Goal: Information Seeking & Learning: Compare options

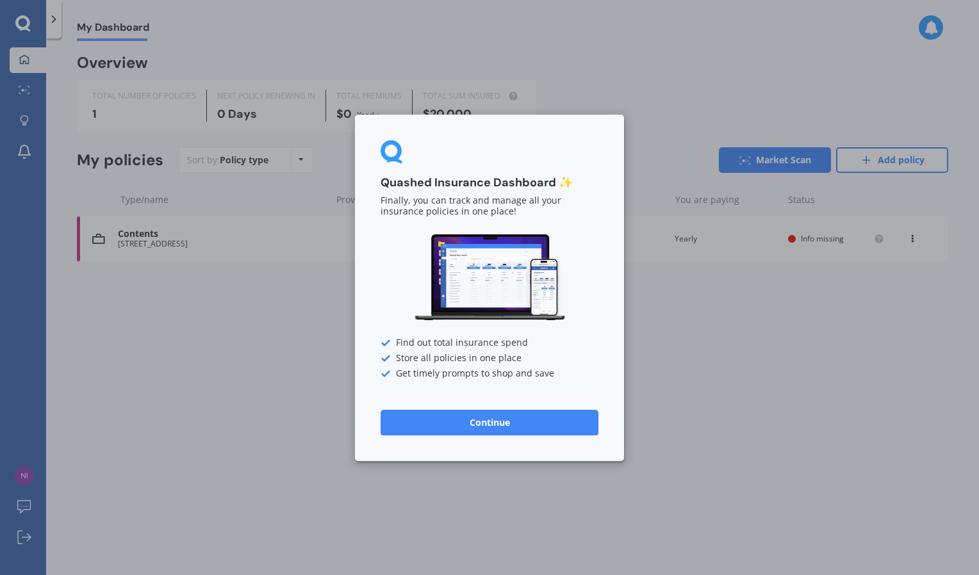
click at [526, 425] on button "Continue" at bounding box center [489, 422] width 218 height 26
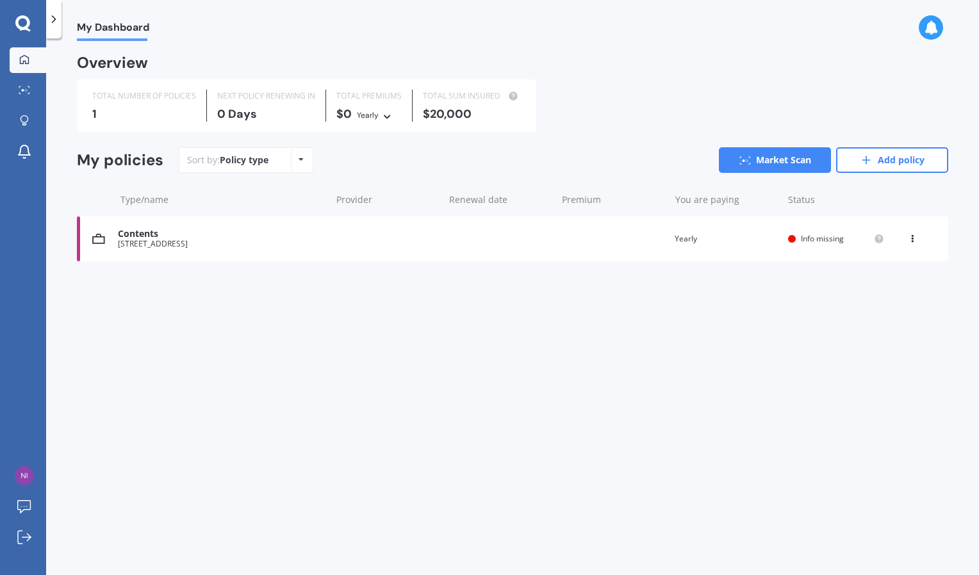
click at [911, 243] on div "View option View policy Delete" at bounding box center [914, 238] width 12 height 13
click at [863, 289] on div "Delete" at bounding box center [883, 289] width 127 height 26
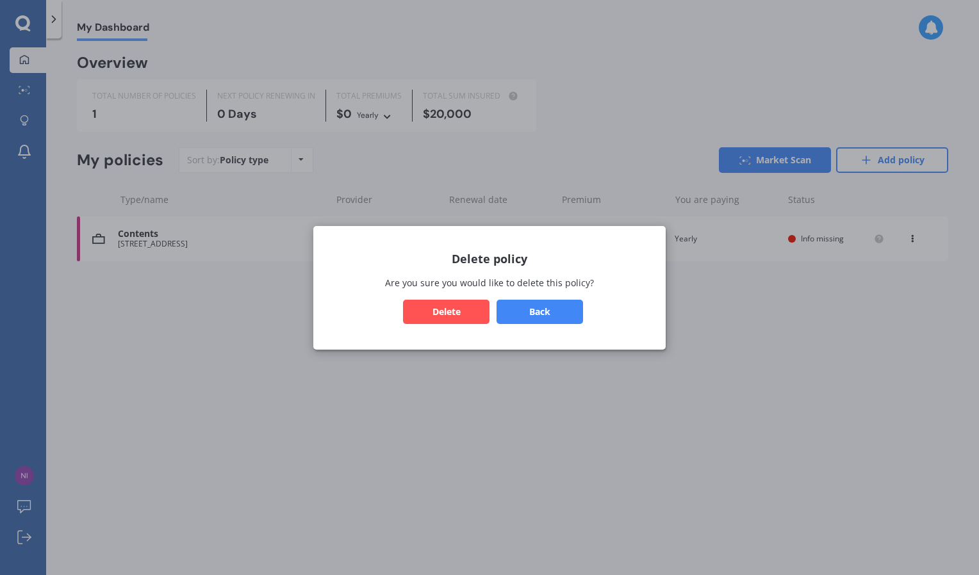
click at [437, 307] on button "Delete" at bounding box center [446, 311] width 86 height 24
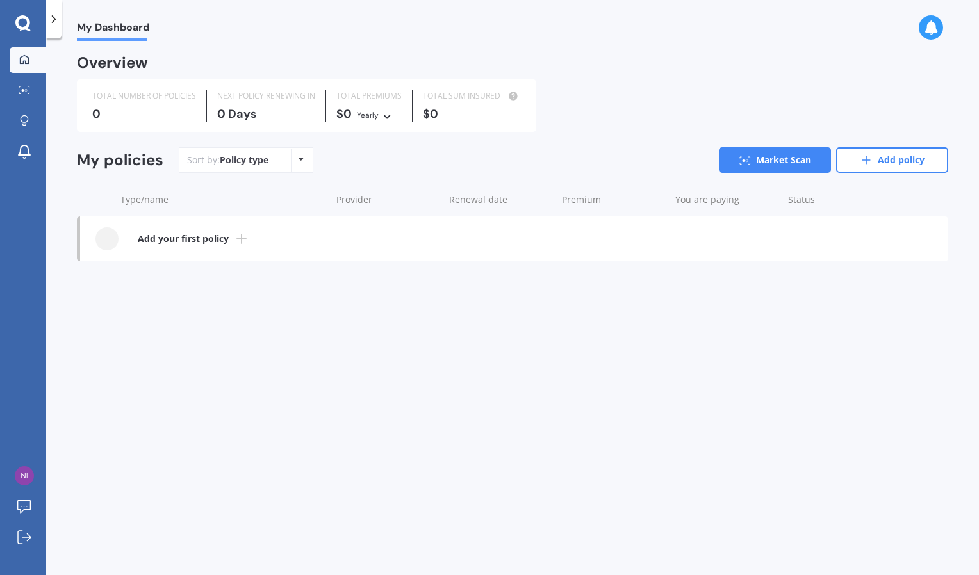
click at [215, 239] on b "Add your first policy" at bounding box center [183, 238] width 91 height 13
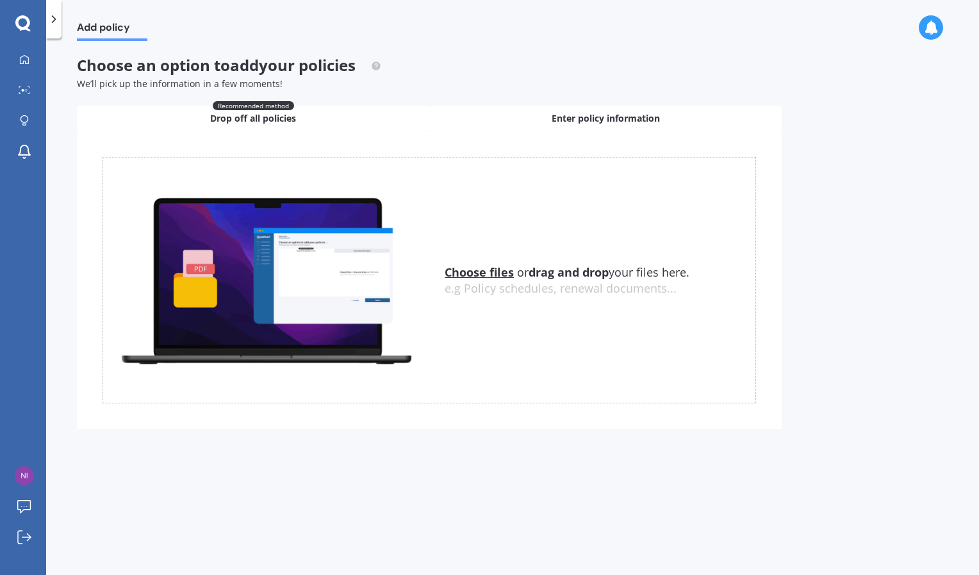
click at [566, 122] on span "Enter policy information" at bounding box center [605, 118] width 108 height 13
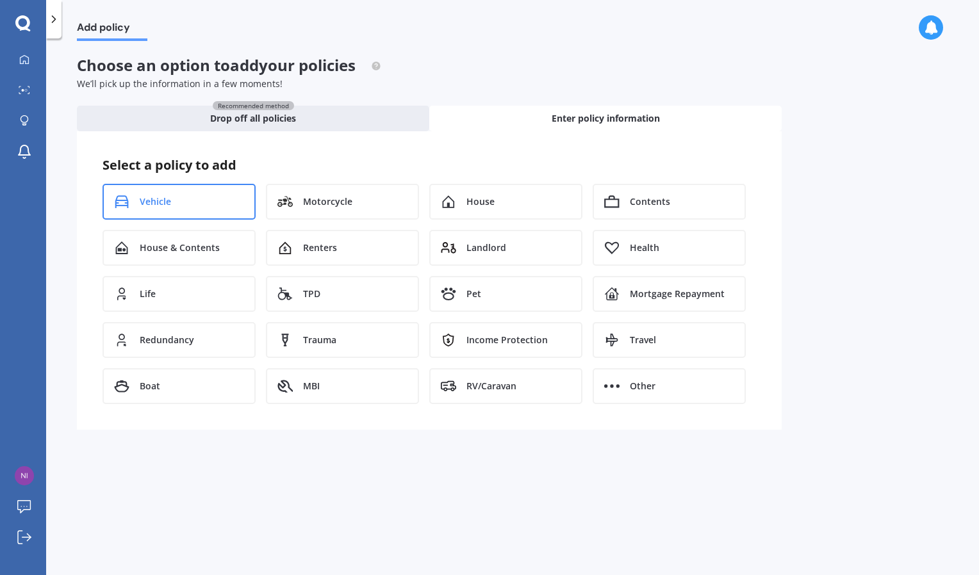
click at [161, 207] on span "Vehicle" at bounding box center [155, 201] width 31 height 13
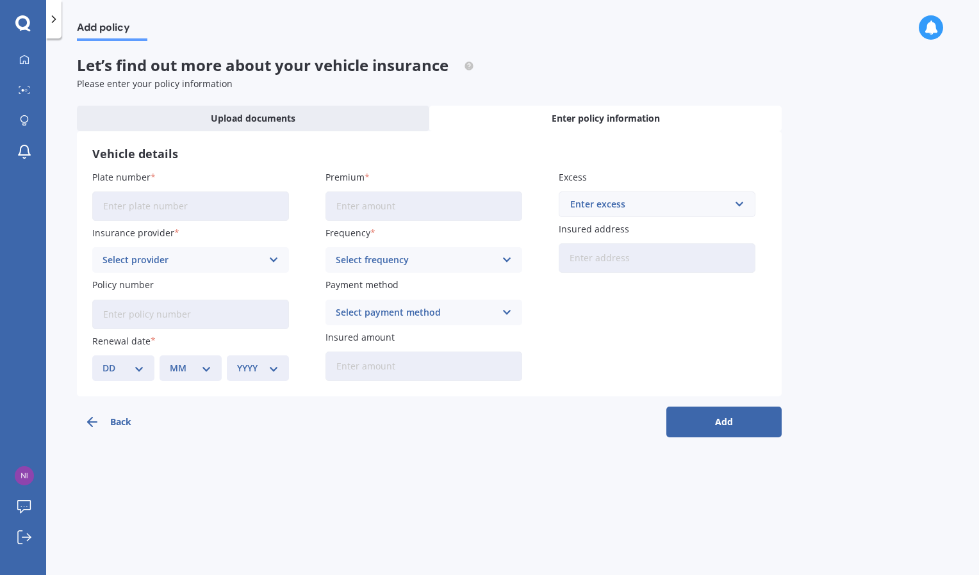
click at [161, 207] on input "Plate number" at bounding box center [190, 206] width 197 height 29
type input "NTA983"
click at [185, 254] on div "Select provider" at bounding box center [181, 260] width 159 height 14
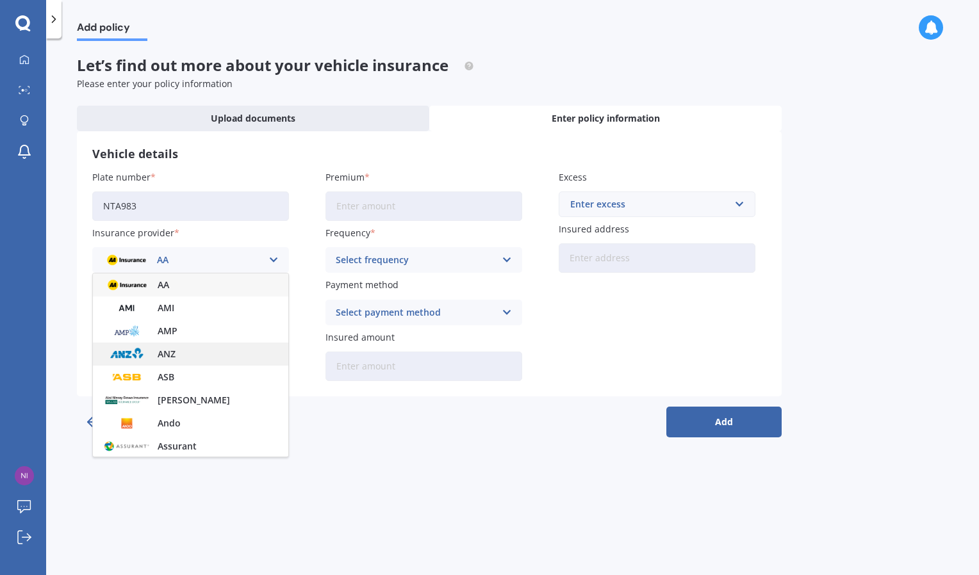
click at [170, 359] on span "ANZ" at bounding box center [167, 354] width 18 height 9
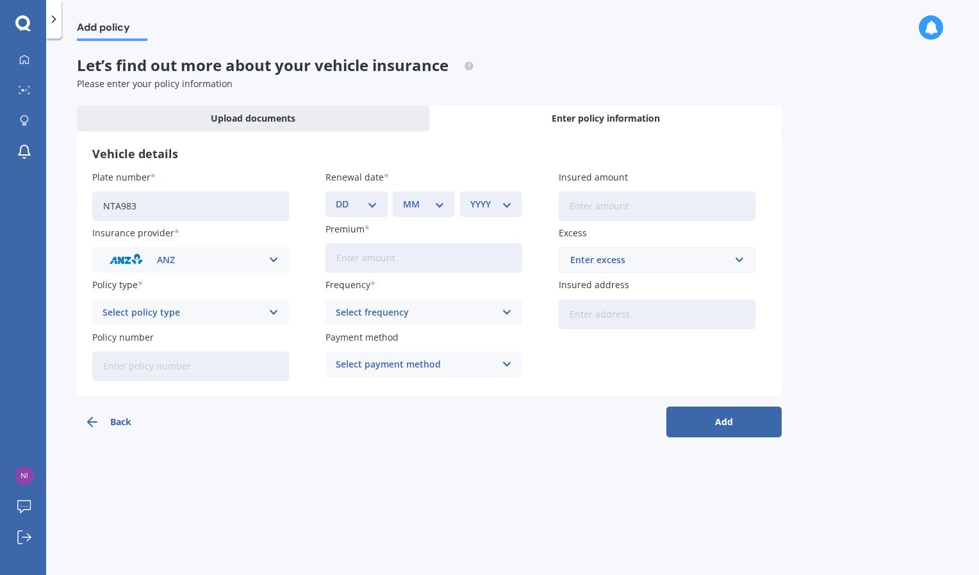
click at [380, 257] on input "Premium" at bounding box center [423, 257] width 197 height 29
click at [359, 208] on select "DD 01 02 03 04 05 06 07 08 09 10 11 12 13 14 15 16 17 18 19 20 21 22 23 24 25 2…" at bounding box center [357, 204] width 42 height 14
click at [361, 209] on select "DD 01 02 03 04 05 06 07 08 09 10 11 12 13 14 15 16 17 18 19 20 21 22 23 24 25 2…" at bounding box center [357, 204] width 42 height 14
select select "08"
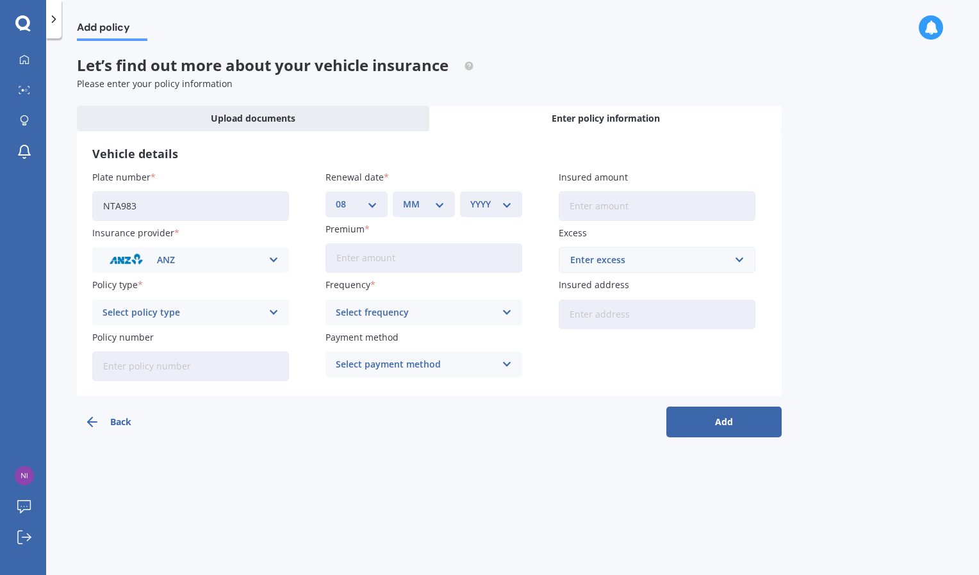
click at [336, 197] on select "DD 01 02 03 04 05 06 07 08 09 10 11 12 13 14 15 16 17 18 19 20 21 22 23 24 25 2…" at bounding box center [357, 204] width 42 height 14
click at [422, 196] on div "MM 01 02 03 04 05 06 07 08 09 10 11 12" at bounding box center [424, 205] width 62 height 26
click at [419, 211] on select "MM 01 02 03 04 05 06 07 08 09 10 11 12" at bounding box center [424, 204] width 42 height 14
select select "02"
click at [403, 197] on select "MM 01 02 03 04 05 06 07 08 09 10 11 12" at bounding box center [424, 204] width 42 height 14
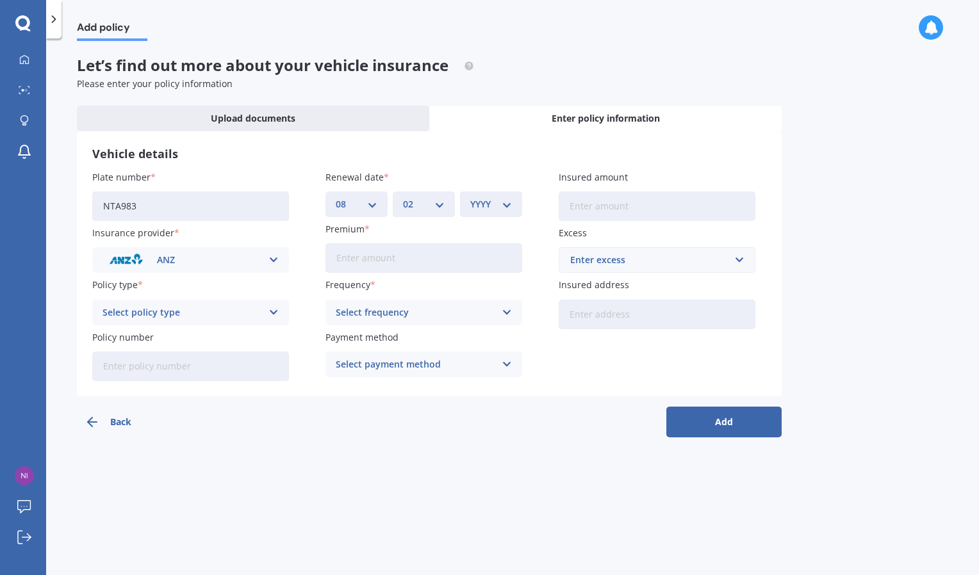
click at [479, 211] on select "YYYY 2027 2026 2025 2024 2023 2022 2021 2020 2019 2018 2017 2016 2015 2014 2013…" at bounding box center [491, 204] width 42 height 14
select select "2025"
click at [470, 197] on select "YYYY 2027 2026 2025 2024 2023 2022 2021 2020 2019 2018 2017 2016 2015 2014 2013…" at bounding box center [491, 204] width 42 height 14
click at [361, 262] on input "Premium" at bounding box center [423, 257] width 197 height 29
type input "$2,197.00"
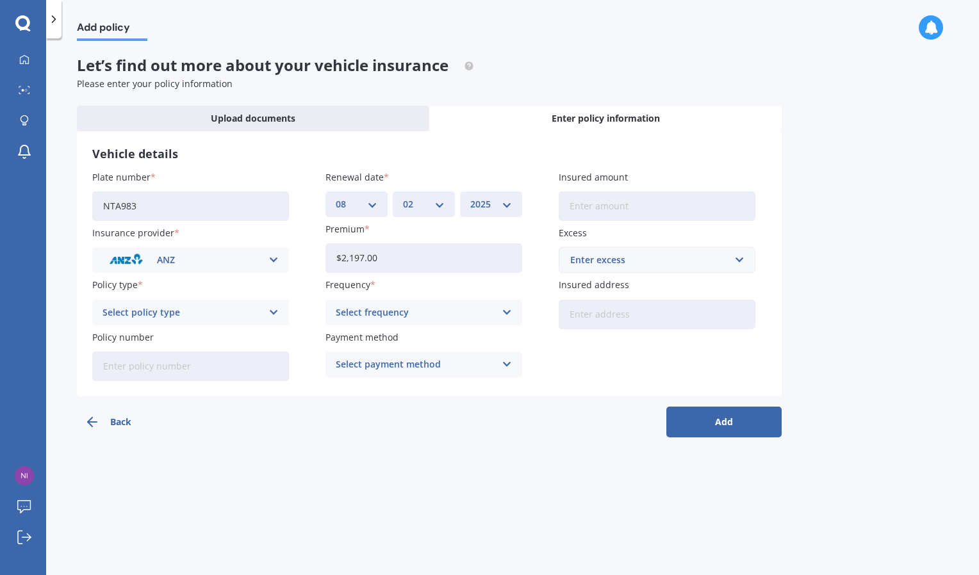
click at [392, 312] on div "Select frequency" at bounding box center [415, 313] width 159 height 14
click at [364, 343] on div "Yearly" at bounding box center [423, 337] width 195 height 23
click at [185, 313] on div "Select policy type" at bounding box center [181, 313] width 159 height 14
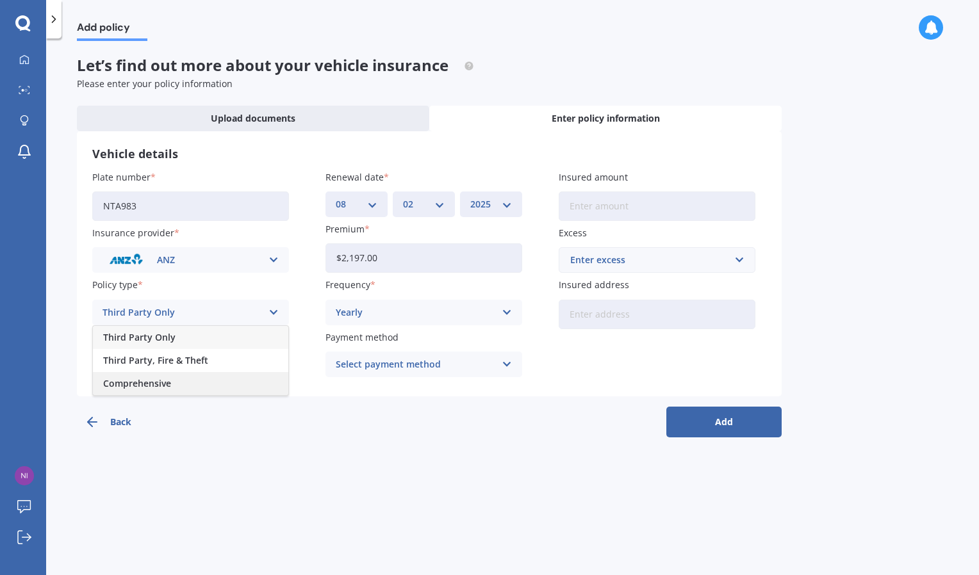
click at [145, 382] on span "Comprehensive" at bounding box center [137, 383] width 68 height 9
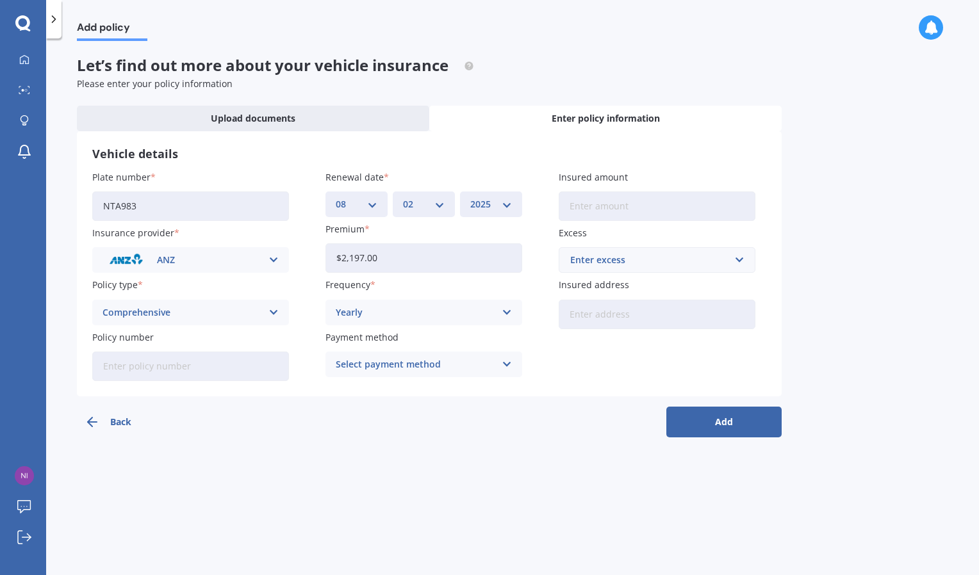
click at [393, 363] on div "Select payment method" at bounding box center [415, 364] width 159 height 14
click at [395, 389] on span "Direct debit - bank account" at bounding box center [396, 389] width 120 height 9
click at [608, 210] on input "Insured amount" at bounding box center [656, 206] width 197 height 29
type input "$858,092"
click at [613, 264] on div "Enter excess" at bounding box center [649, 260] width 158 height 14
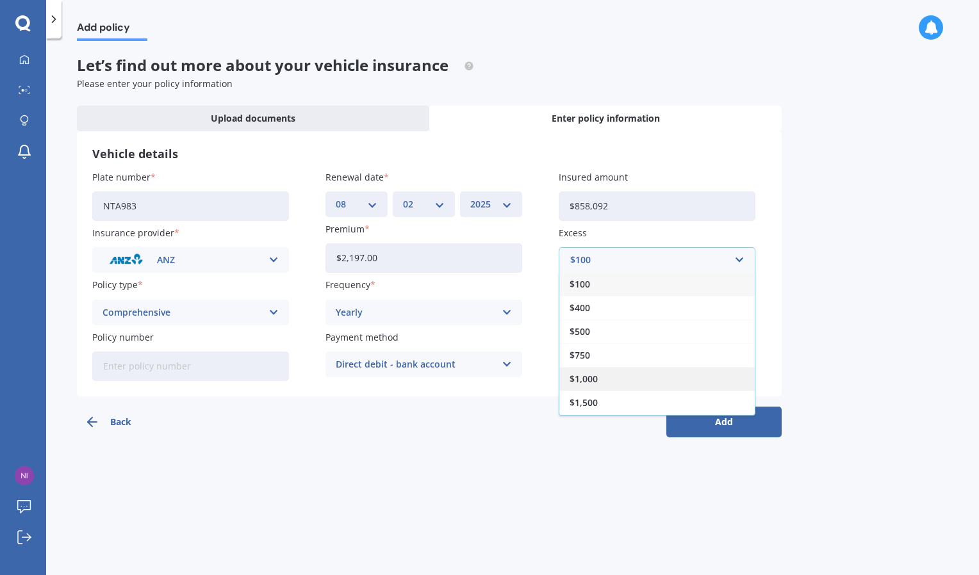
click at [587, 379] on span "$1,000" at bounding box center [583, 379] width 28 height 9
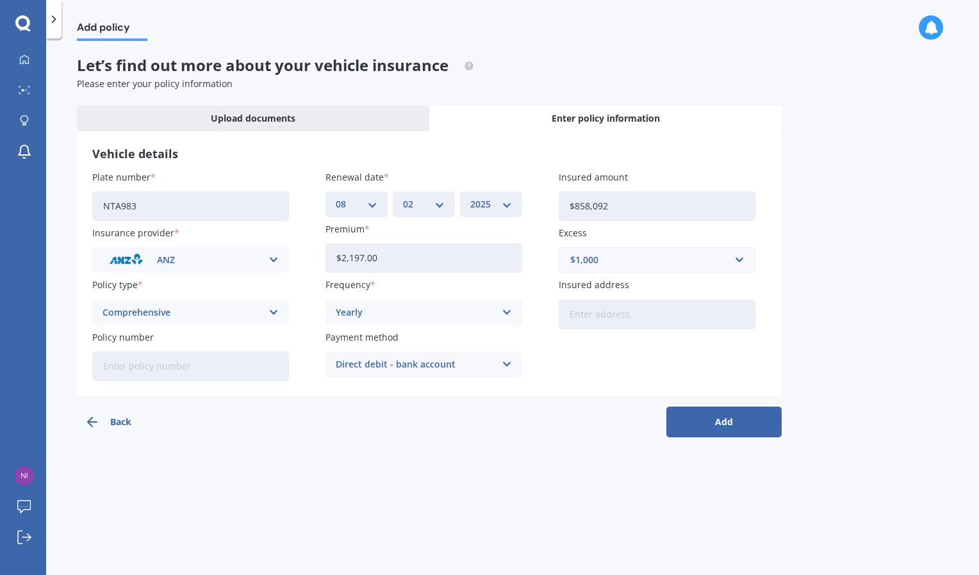
click at [587, 315] on input "Insured address" at bounding box center [656, 314] width 197 height 29
type input "[STREET_ADDRESS][PERSON_NAME]"
click at [706, 427] on button "Add" at bounding box center [723, 422] width 115 height 31
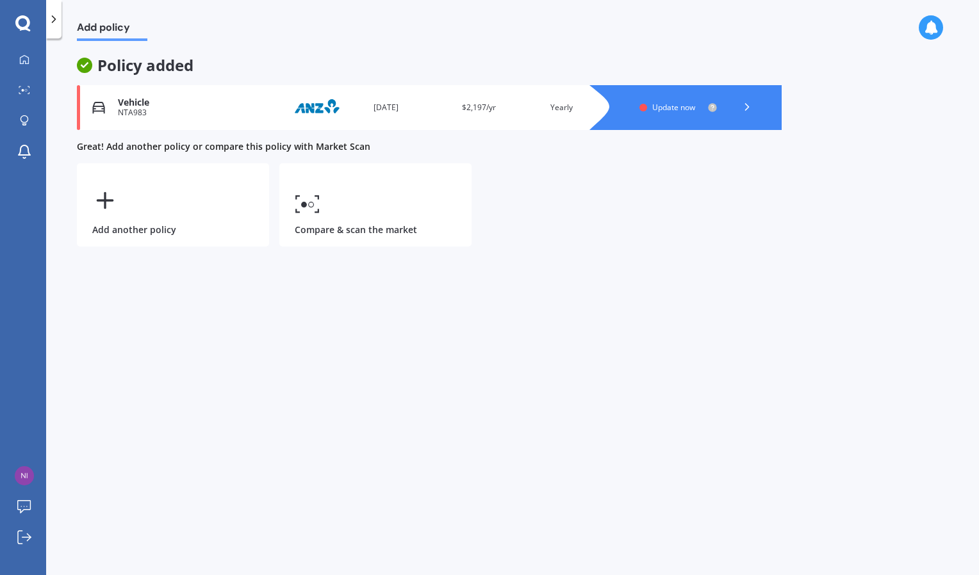
click at [660, 107] on span "Update now" at bounding box center [673, 107] width 43 height 11
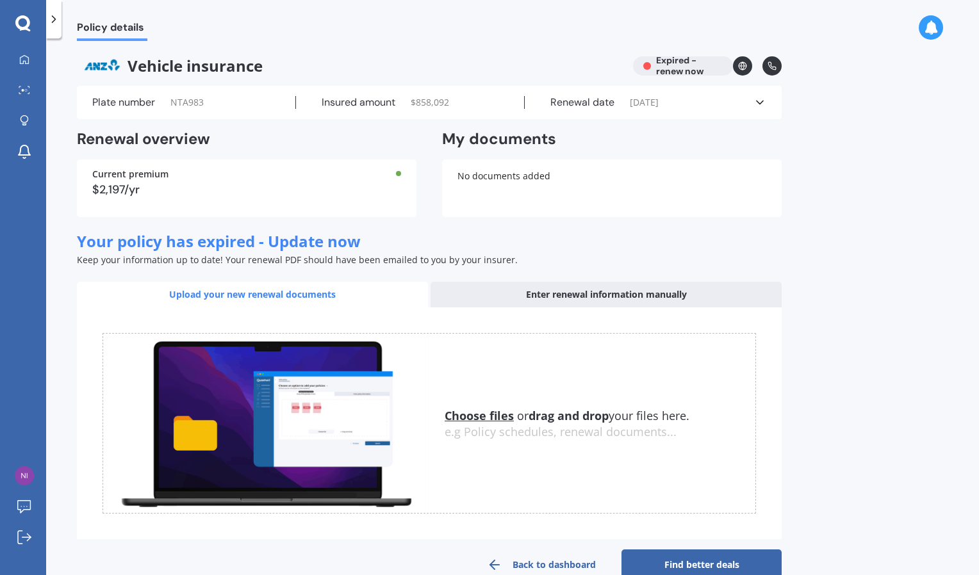
click at [747, 102] on div "Renewal date 08/02/2025" at bounding box center [639, 102] width 229 height 13
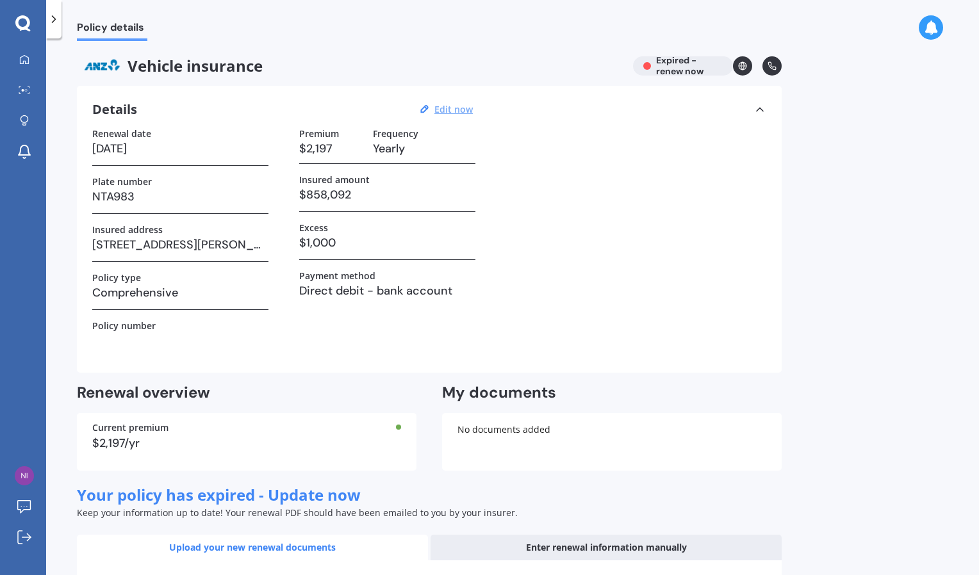
click at [462, 113] on u "Edit now" at bounding box center [453, 109] width 38 height 12
select select "08"
select select "02"
select select "2025"
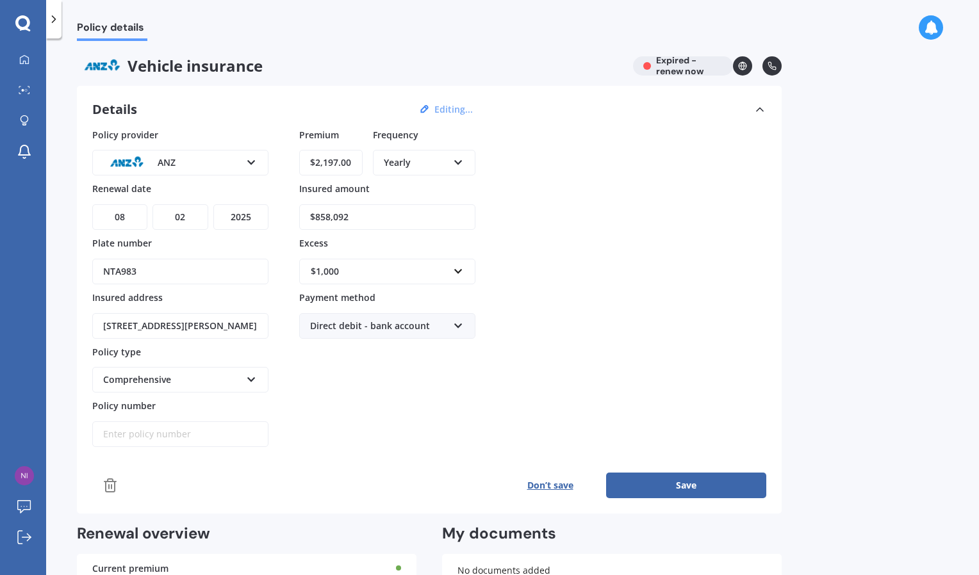
click at [322, 161] on input "$2,197.00" at bounding box center [330, 163] width 63 height 26
click at [350, 165] on input "$2,197.00" at bounding box center [330, 163] width 63 height 26
type input "$2.00"
type input "$811.07"
click at [361, 224] on input "$858,092" at bounding box center [387, 217] width 176 height 26
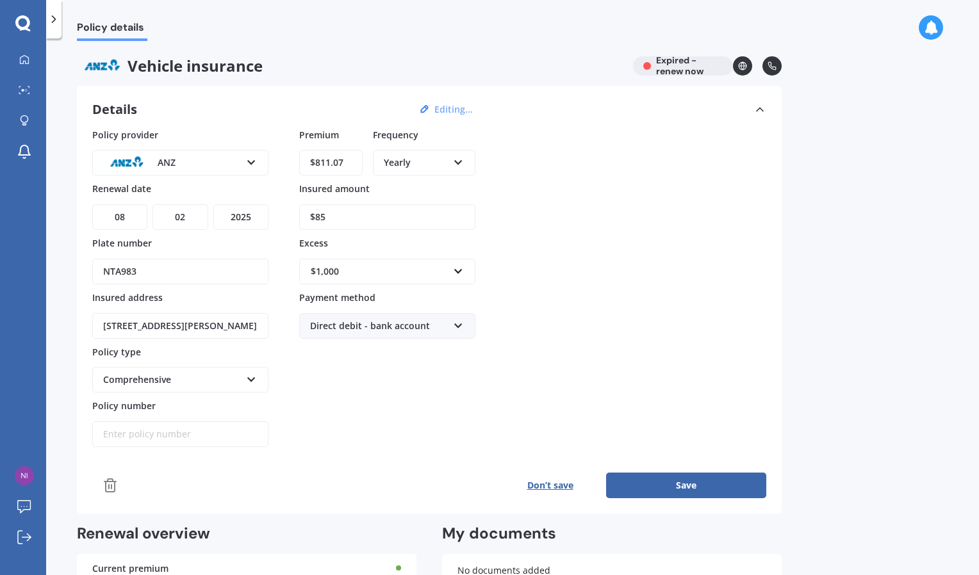
type input "$8"
type input "$23,990"
click at [352, 286] on div "Premium $811.07 Frequency Yearly Yearly Six-Monthly Quarterly Monthly Fortnight…" at bounding box center [387, 288] width 176 height 320
click at [355, 276] on div "$1,000" at bounding box center [380, 272] width 138 height 14
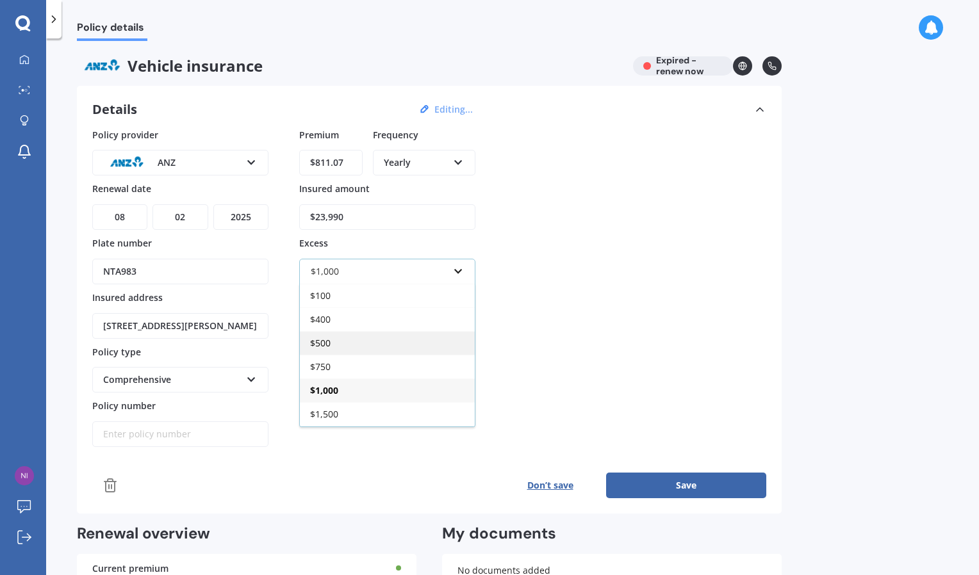
click at [320, 344] on span "$500" at bounding box center [320, 343] width 20 height 12
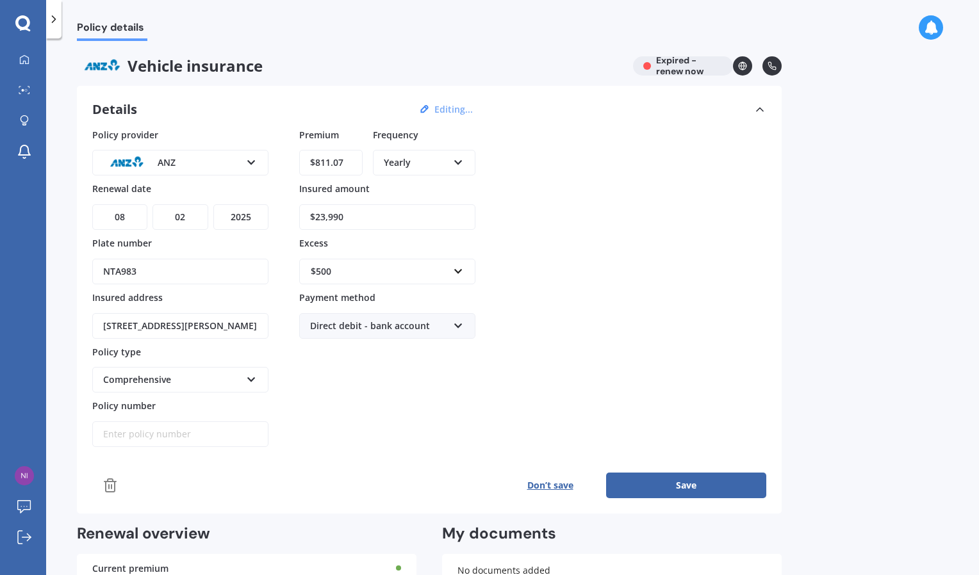
click at [681, 484] on button "Save" at bounding box center [686, 486] width 160 height 26
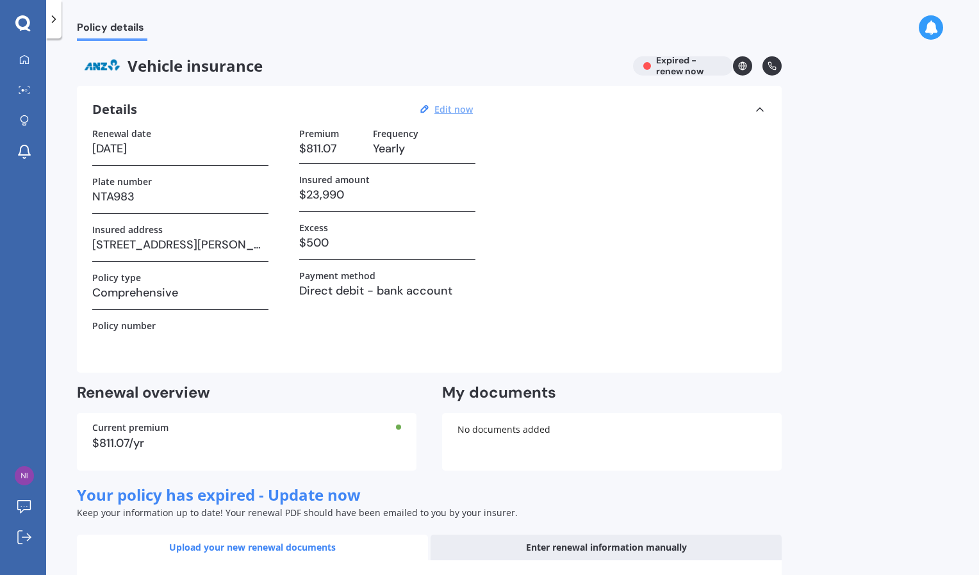
click at [451, 110] on u "Edit now" at bounding box center [453, 109] width 38 height 12
select select "08"
select select "02"
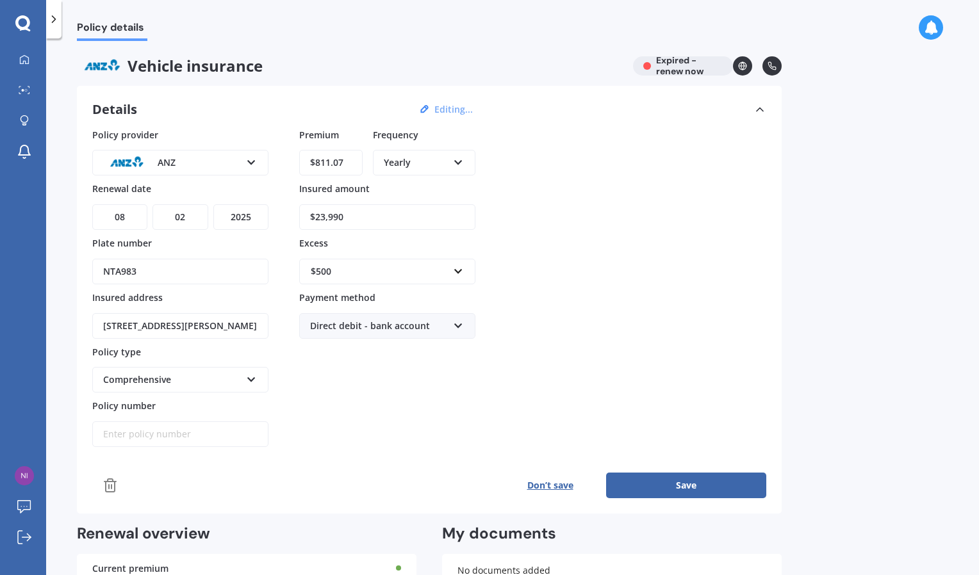
click at [250, 221] on select "YYYY 2027 2026 2025 2024 2023 2022 2021 2020 2019 2018 2017 2016 2015 2014 2013…" at bounding box center [240, 217] width 55 height 26
select select "2026"
click at [213, 204] on select "YYYY 2027 2026 2025 2024 2023 2022 2021 2020 2019 2018 2017 2016 2015 2014 2013…" at bounding box center [240, 217] width 55 height 26
click at [663, 485] on button "Save" at bounding box center [686, 486] width 160 height 26
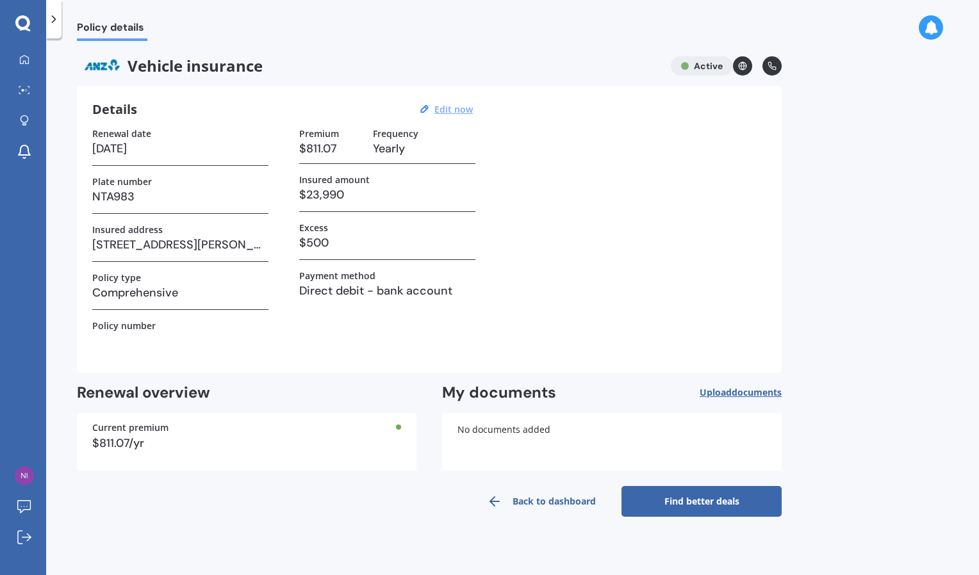
click at [558, 496] on link "Back to dashboard" at bounding box center [541, 501] width 160 height 31
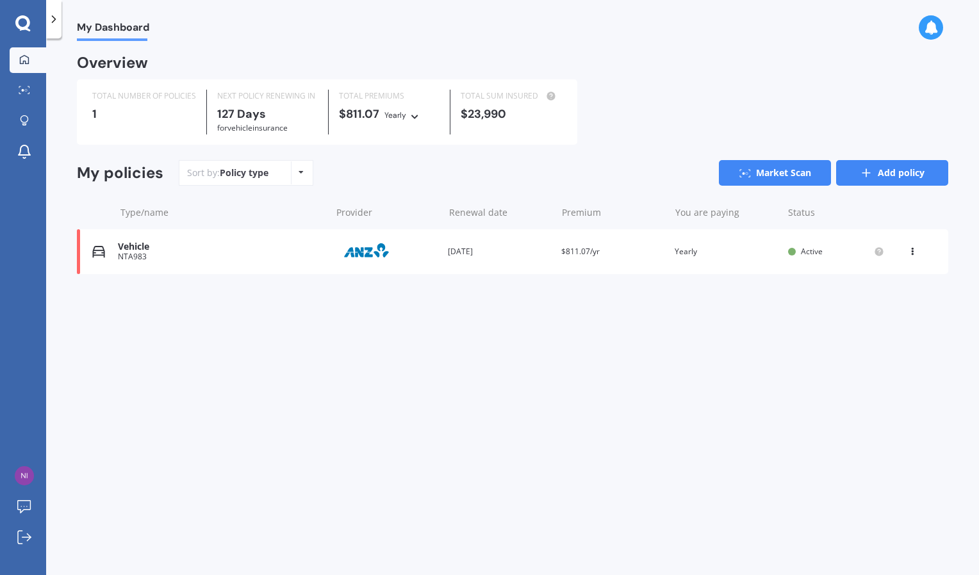
click at [869, 171] on icon at bounding box center [866, 173] width 13 height 13
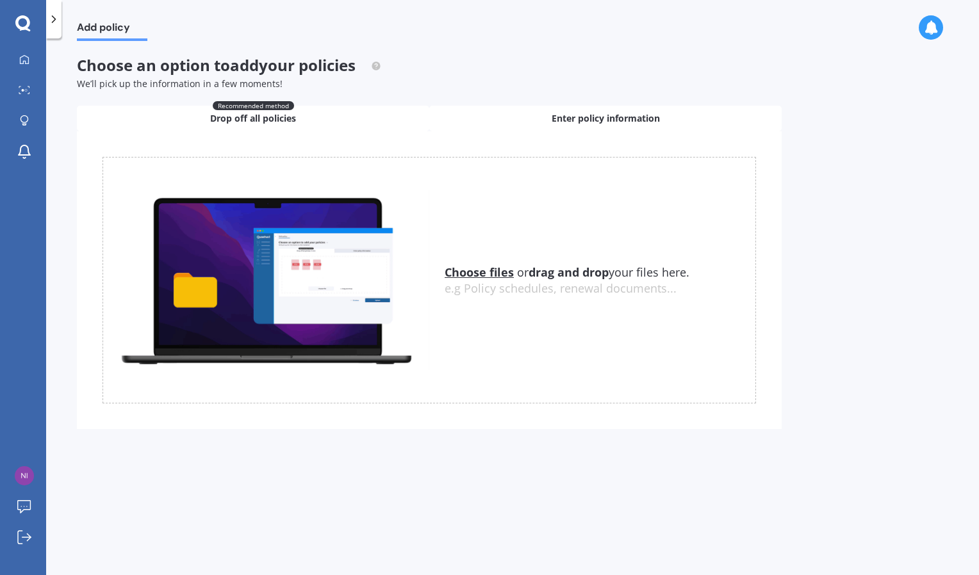
click at [627, 115] on span "Enter policy information" at bounding box center [605, 118] width 108 height 13
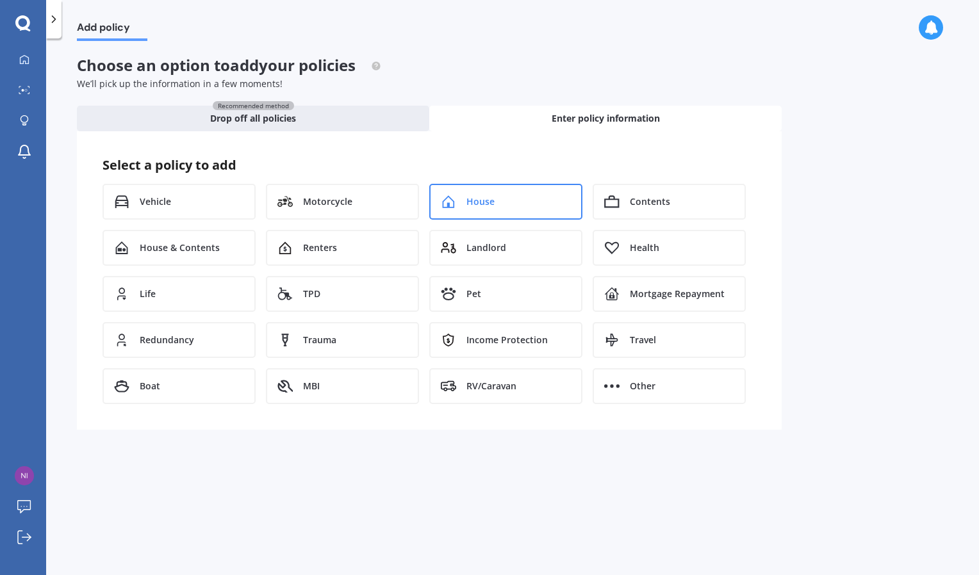
click at [484, 207] on span "House" at bounding box center [480, 201] width 28 height 13
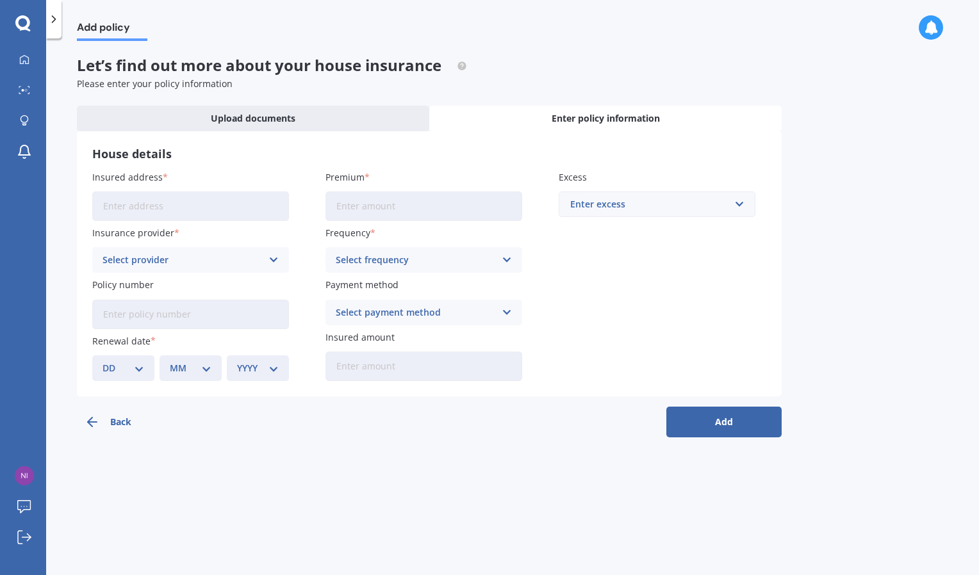
click at [249, 207] on input "Insured address" at bounding box center [190, 206] width 197 height 29
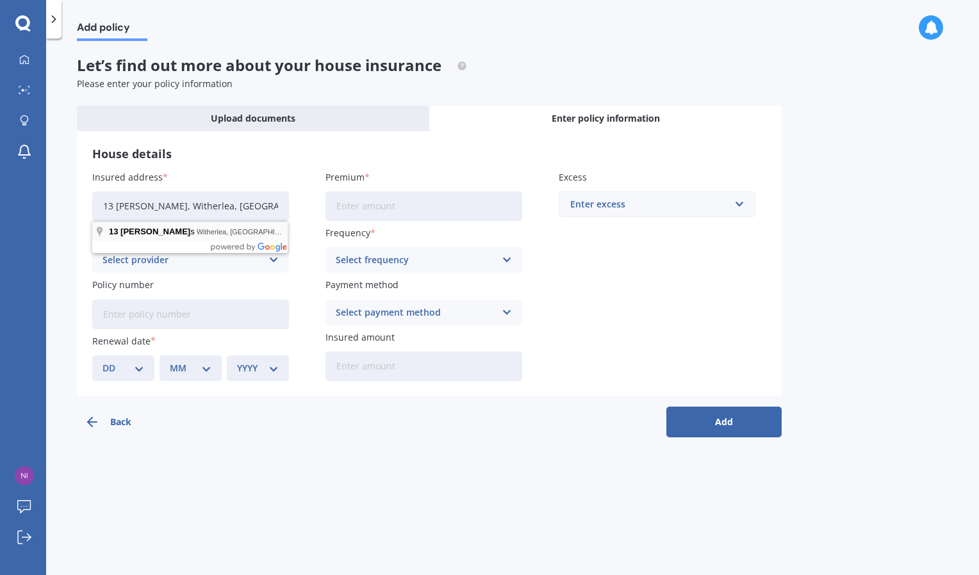
type input "[STREET_ADDRESS][PERSON_NAME]"
click at [355, 207] on input "Premium" at bounding box center [423, 206] width 197 height 29
type input "$2,197.55"
click at [607, 206] on div "Enter excess" at bounding box center [649, 204] width 158 height 14
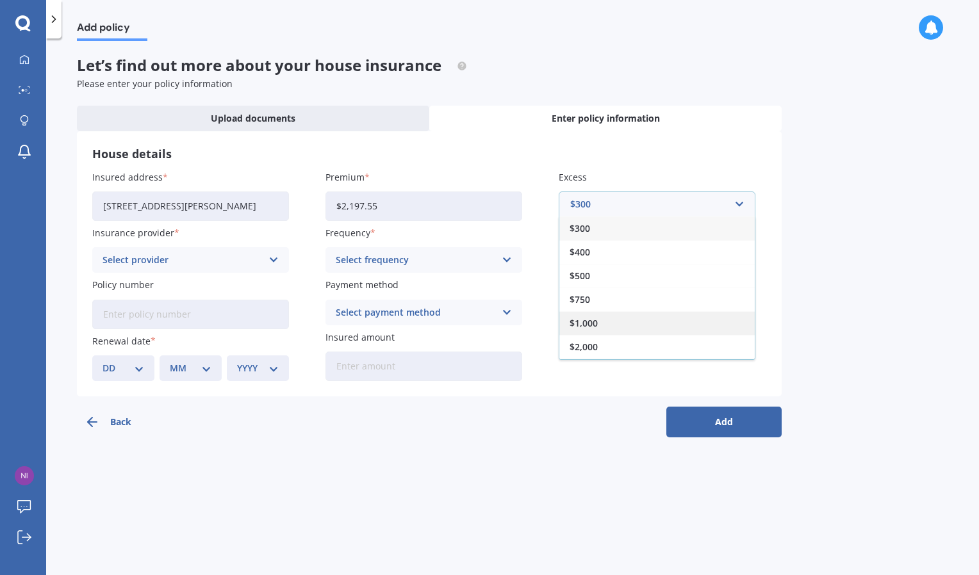
click at [587, 323] on span "$1,000" at bounding box center [583, 323] width 28 height 9
click at [412, 262] on div "Select frequency" at bounding box center [415, 260] width 159 height 14
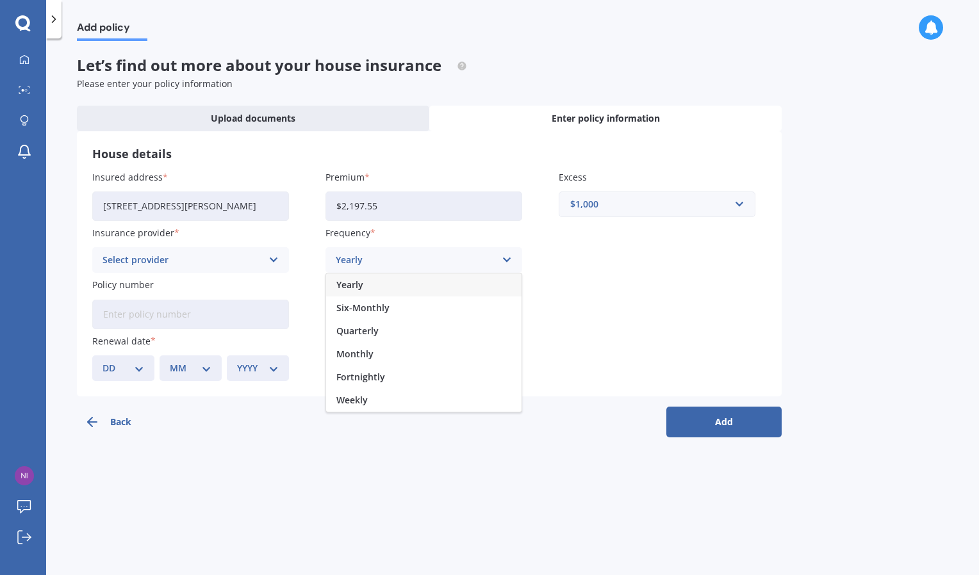
click at [368, 285] on div "Yearly" at bounding box center [423, 284] width 195 height 23
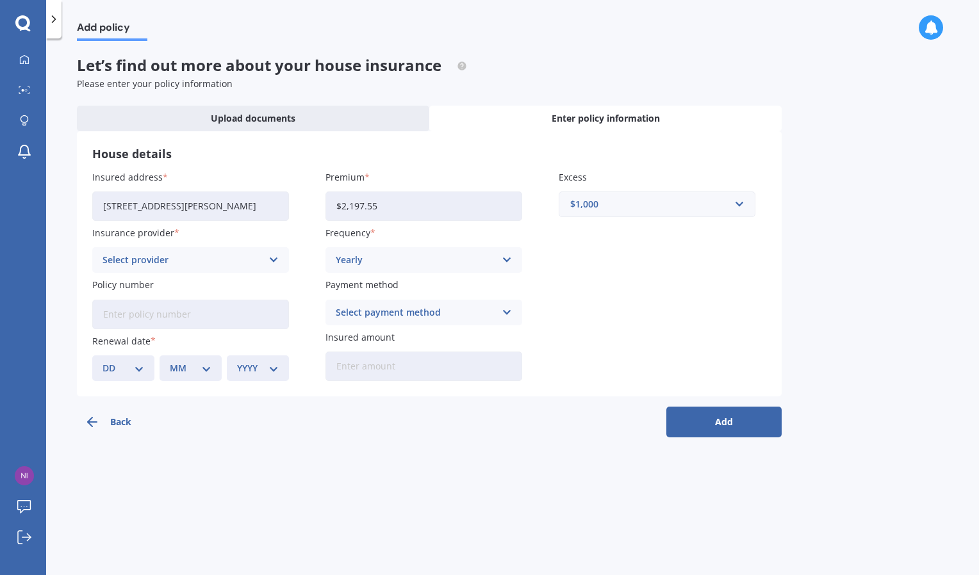
click at [384, 329] on div "Insured address 13 Kim Crescent, Witherlea, Blenheim 7201 Insurance provider Se…" at bounding box center [429, 275] width 674 height 211
click at [397, 316] on div "Select payment method" at bounding box center [415, 313] width 159 height 14
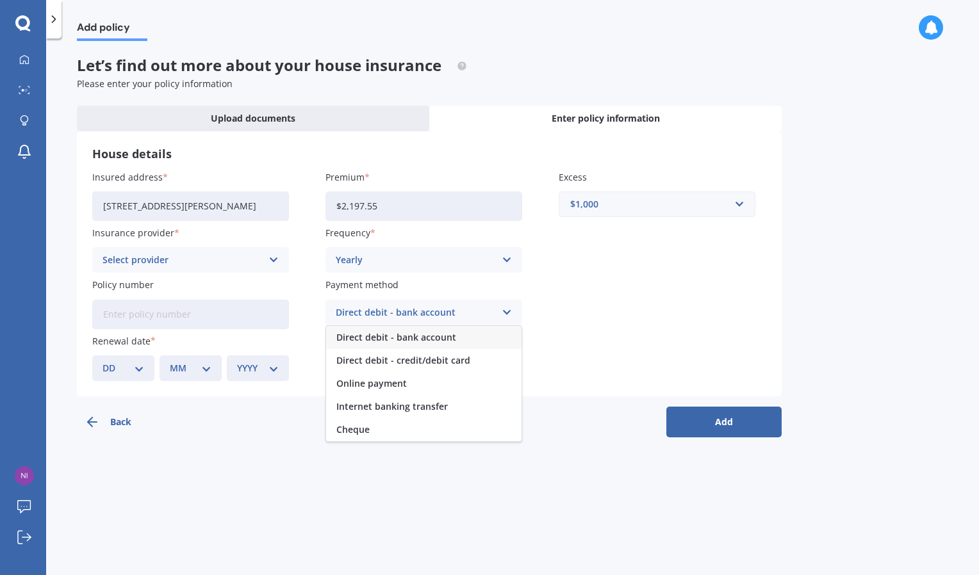
click at [391, 338] on span "Direct debit - bank account" at bounding box center [396, 337] width 120 height 9
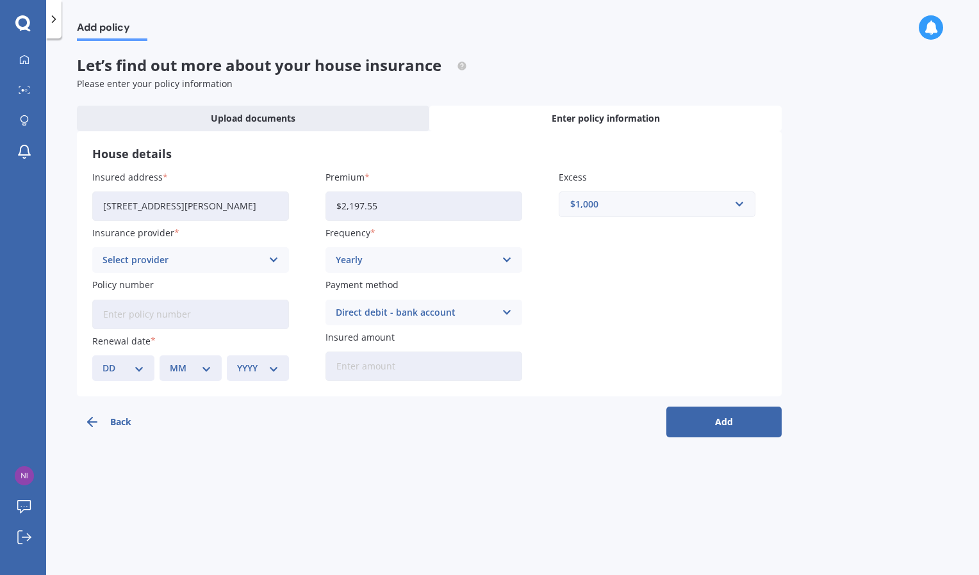
click at [129, 364] on select "DD 01 02 03 04 05 06 07 08 09 10 11 12 13 14 15 16 17 18 19 20 21 22 23 24 25 2…" at bounding box center [123, 368] width 42 height 14
select select "08"
click at [102, 361] on select "DD 01 02 03 04 05 06 07 08 09 10 11 12 13 14 15 16 17 18 19 20 21 22 23 24 25 2…" at bounding box center [123, 368] width 42 height 14
click at [193, 358] on div "MM 01 02 03 04 05 06 07 08 09 10 11 12" at bounding box center [190, 368] width 62 height 26
click at [192, 364] on select "MM 01 02 03 04 05 06 07 08 09 10 11 12" at bounding box center [191, 368] width 42 height 14
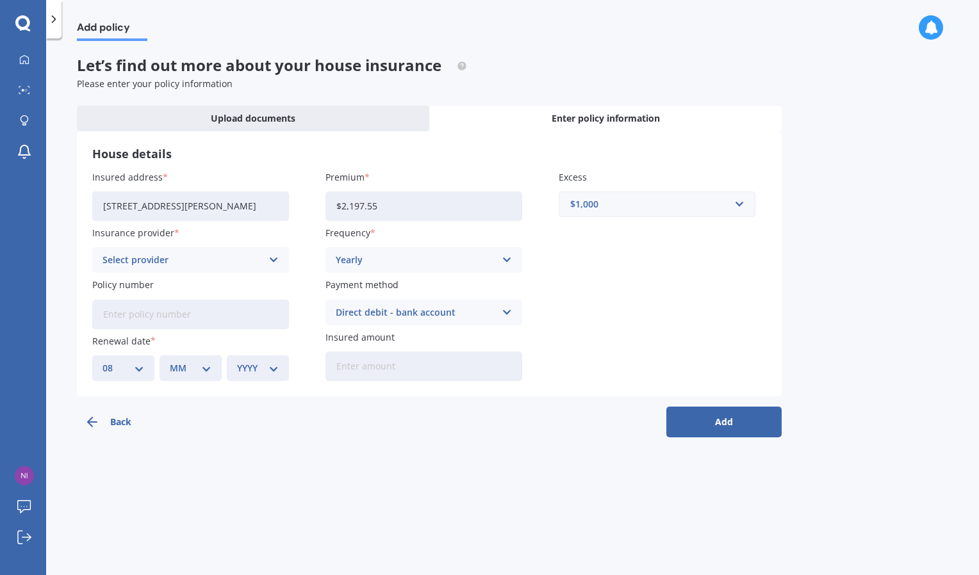
select select "02"
click at [170, 361] on select "MM 01 02 03 04 05 06 07 08 09 10 11 12" at bounding box center [191, 368] width 42 height 14
click at [250, 380] on div "YYYY 2027 2026 2025 2024 2023 2022 2021 2020 2019 2018 2017 2016 2015 2014 2013…" at bounding box center [258, 368] width 62 height 26
click at [252, 371] on select "YYYY 2027 2026 2025 2024 2023 2022 2021 2020 2019 2018 2017 2016 2015 2014 2013…" at bounding box center [258, 368] width 42 height 14
select select "2026"
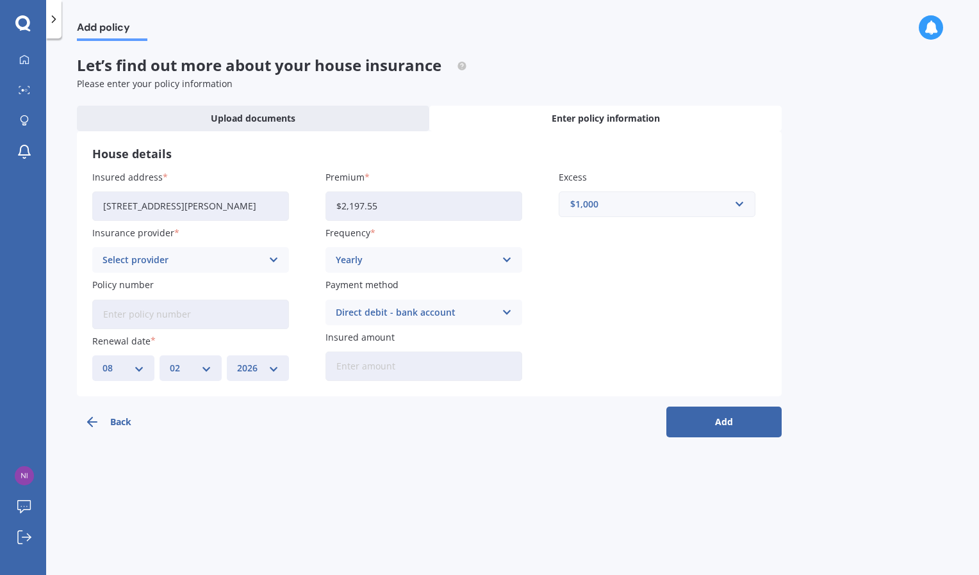
click at [237, 361] on select "YYYY 2027 2026 2025 2024 2023 2022 2021 2020 2019 2018 2017 2016 2015 2014 2013…" at bounding box center [258, 368] width 42 height 14
click at [738, 427] on button "Add" at bounding box center [723, 422] width 115 height 31
click at [278, 262] on icon at bounding box center [273, 260] width 11 height 14
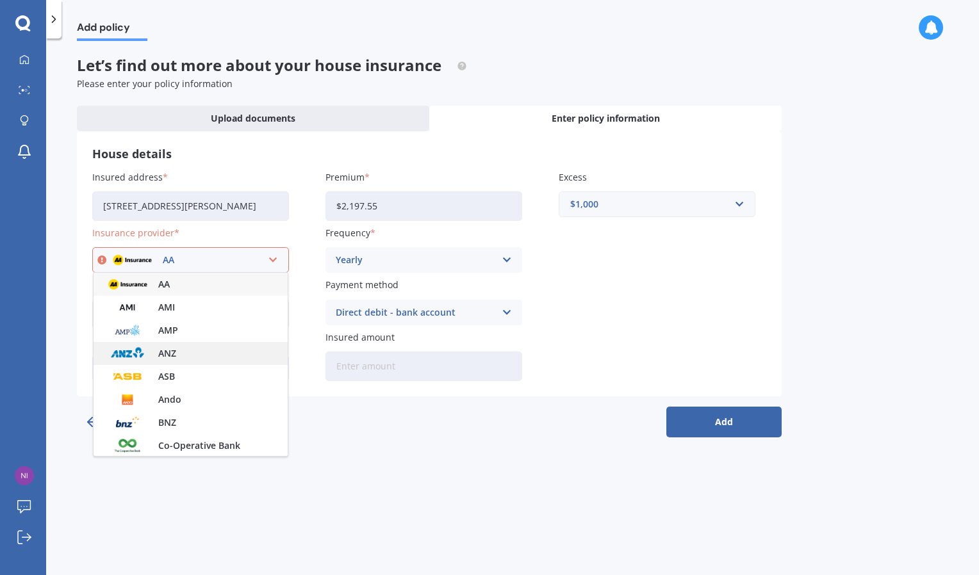
click at [170, 358] on span "ANZ" at bounding box center [167, 353] width 18 height 9
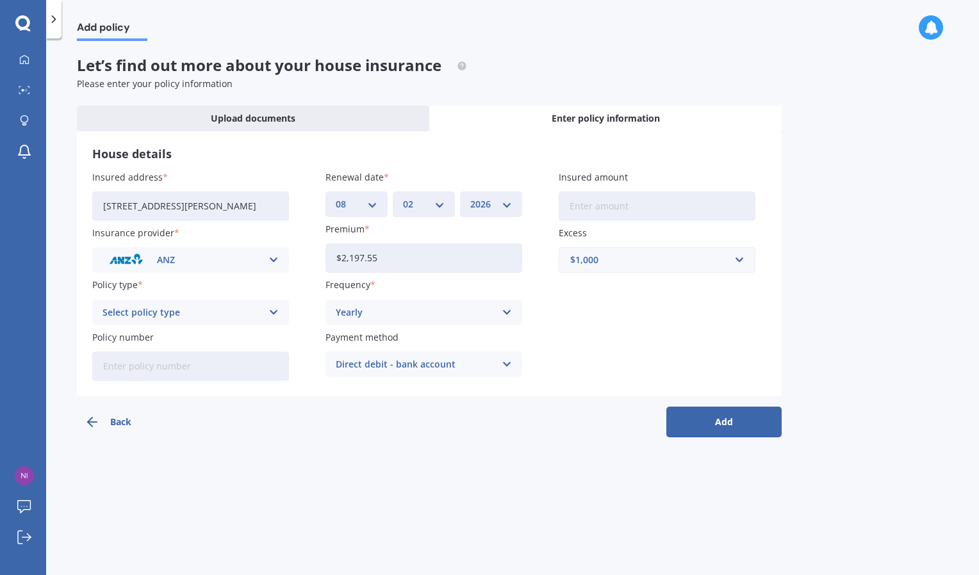
click at [736, 427] on button "Add" at bounding box center [723, 422] width 115 height 31
click at [265, 304] on div "Select policy type House Insurance - Asset Protector House Insurance" at bounding box center [190, 313] width 197 height 26
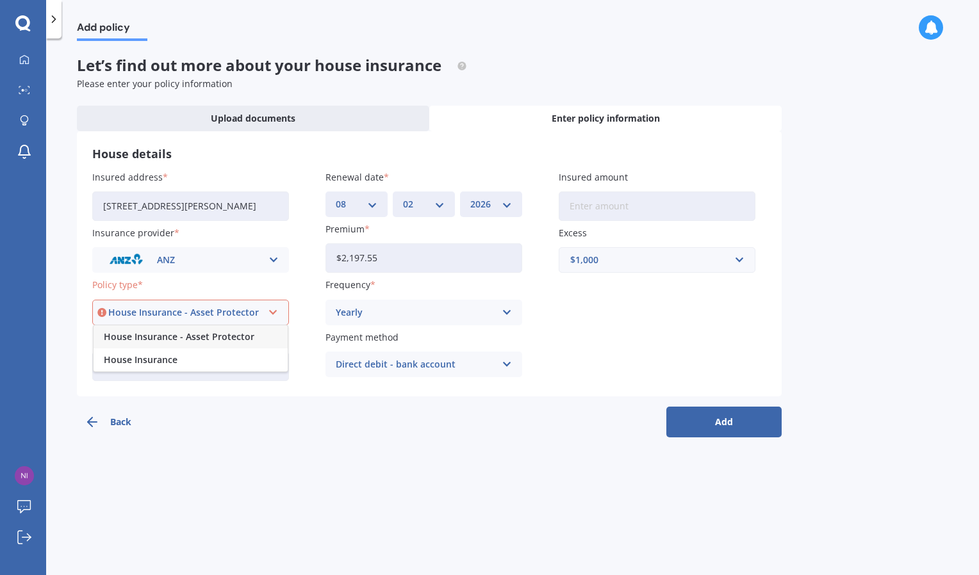
click at [206, 341] on span "House Insurance - Asset Protector" at bounding box center [179, 336] width 151 height 9
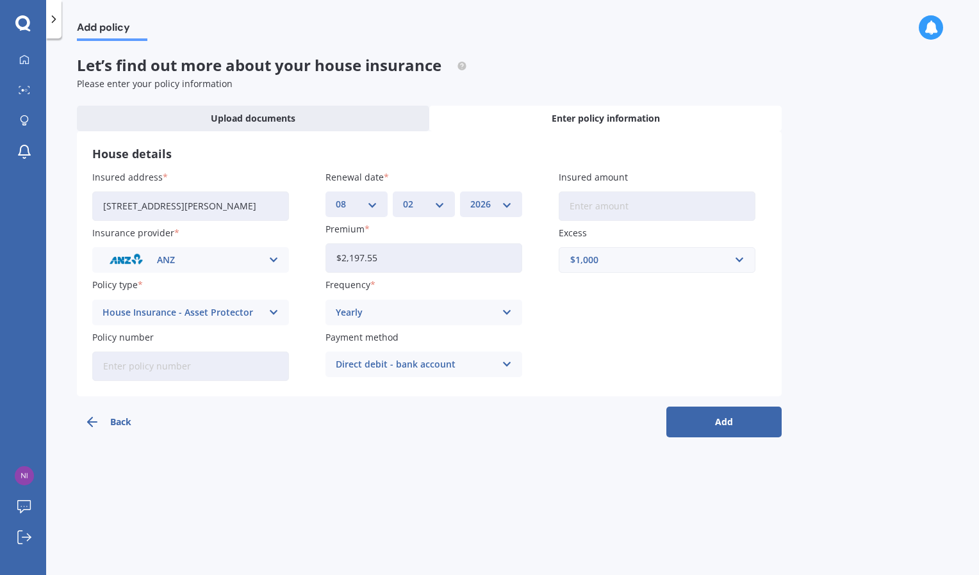
click at [243, 321] on div "House Insurance - Asset Protector House Insurance - Asset Protector House Insur…" at bounding box center [190, 313] width 197 height 26
click at [247, 313] on div "House Insurance - Asset Protector" at bounding box center [181, 313] width 159 height 14
click at [715, 420] on button "Add" at bounding box center [723, 422] width 115 height 31
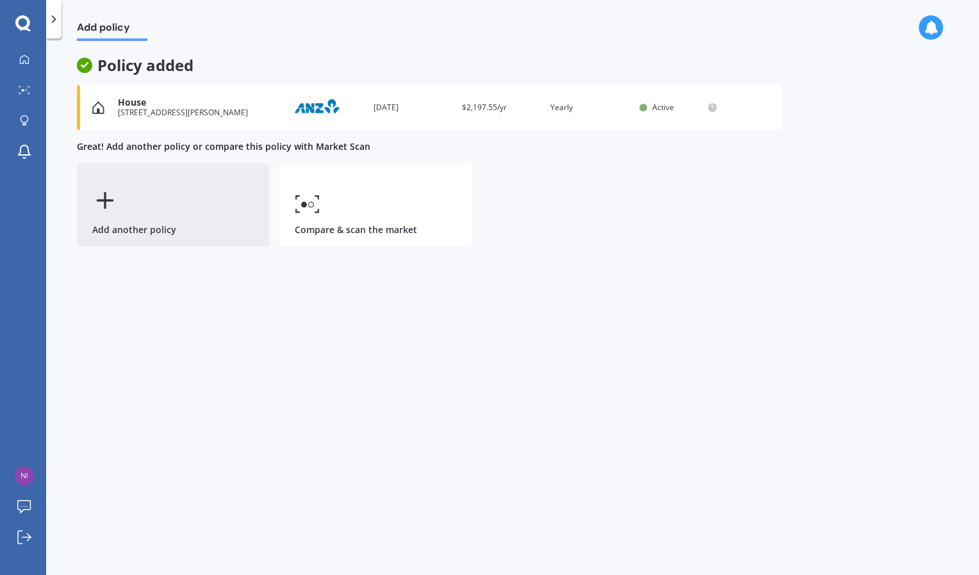
click at [181, 197] on div "Add another policy" at bounding box center [173, 204] width 192 height 83
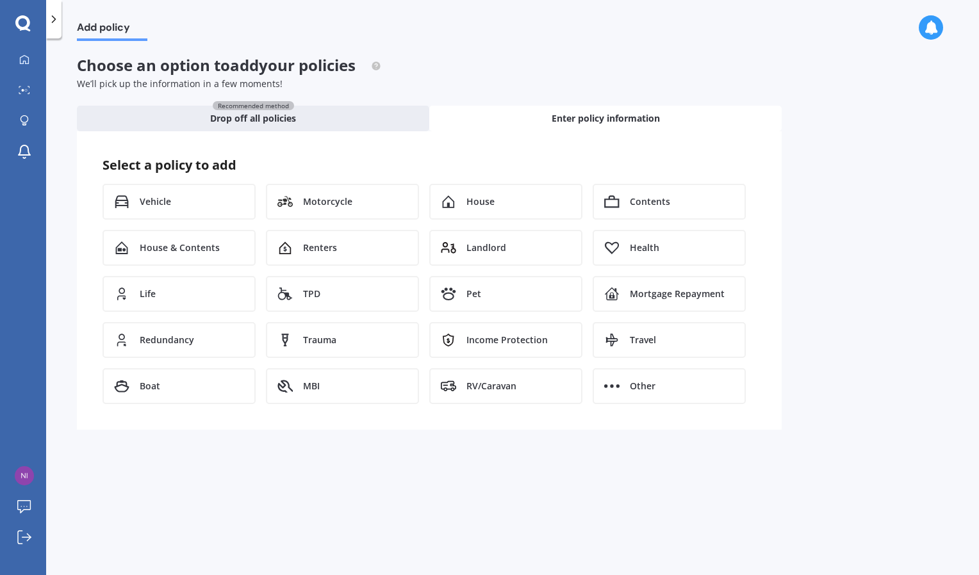
click at [181, 197] on div "Vehicle" at bounding box center [178, 202] width 153 height 36
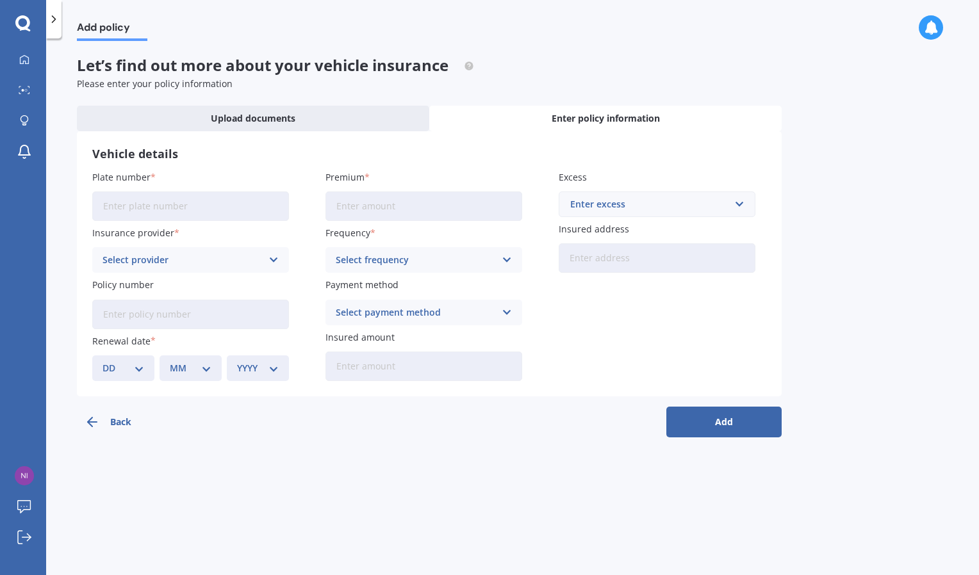
click at [181, 197] on input "Plate number" at bounding box center [190, 206] width 197 height 29
type input "MUL200"
click at [361, 209] on input "Premium" at bounding box center [423, 206] width 197 height 29
type input "$441.11"
click at [599, 209] on div "Enter excess" at bounding box center [649, 204] width 158 height 14
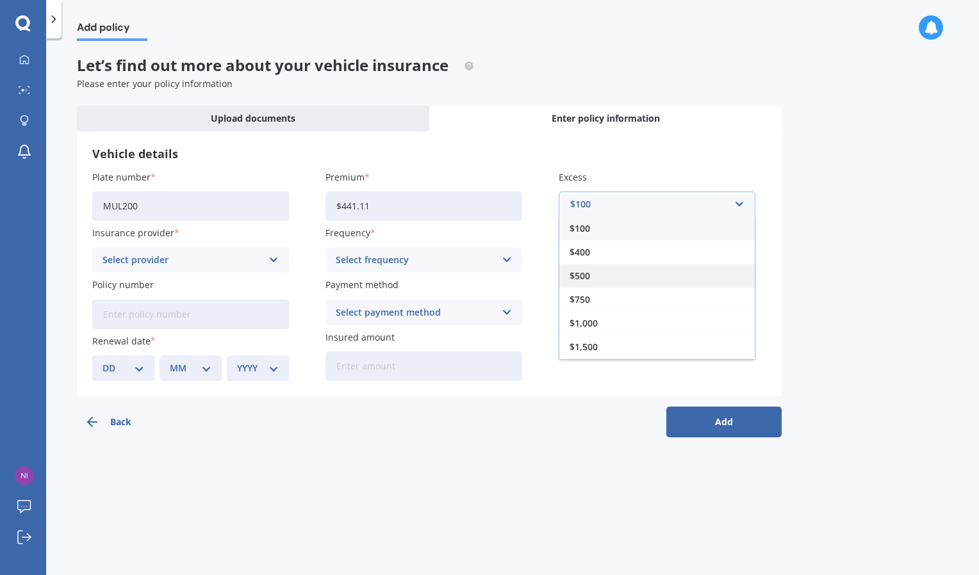
click at [588, 275] on span "$500" at bounding box center [579, 276] width 20 height 9
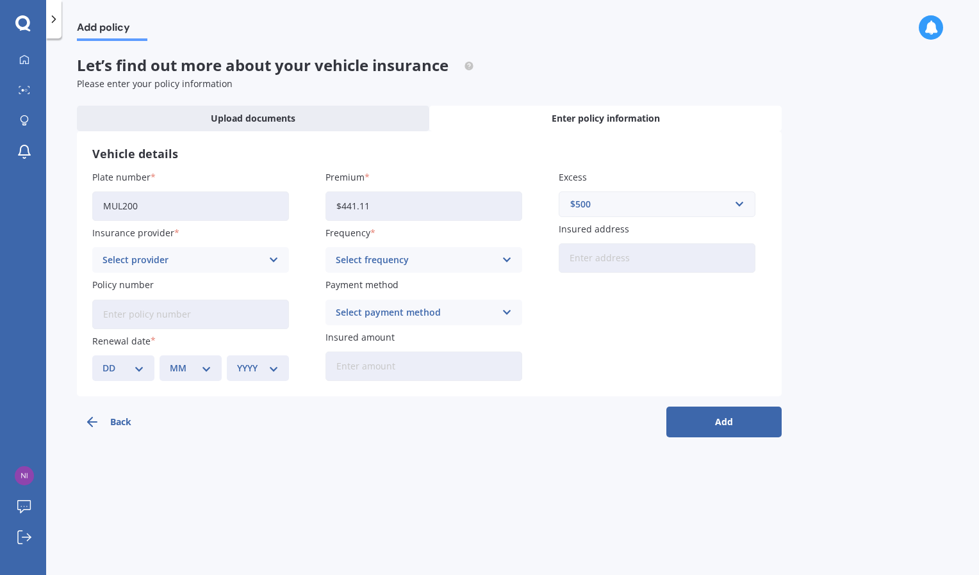
click at [199, 263] on div "Select provider" at bounding box center [181, 260] width 159 height 14
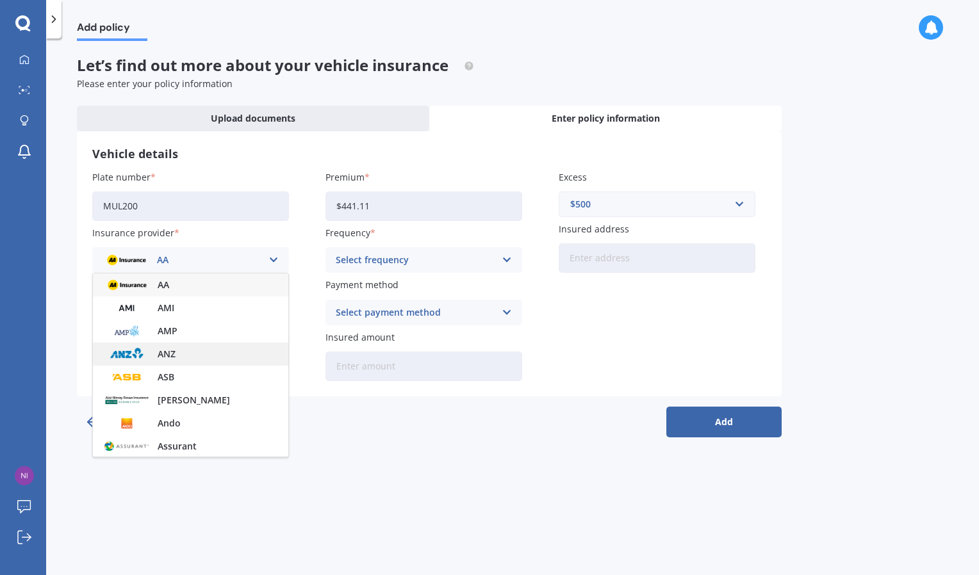
click at [186, 357] on div "ANZ" at bounding box center [190, 354] width 195 height 23
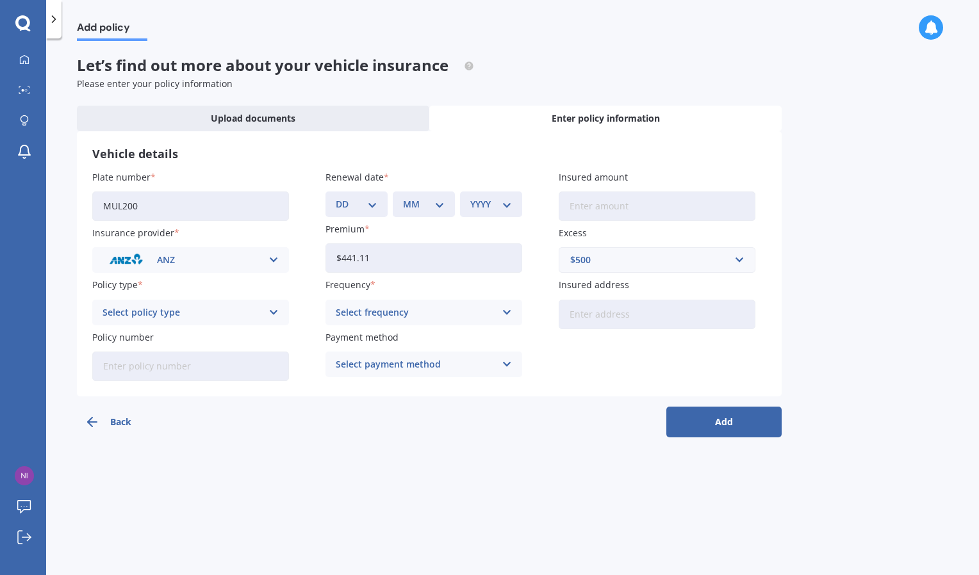
click at [407, 310] on div "Select frequency" at bounding box center [415, 313] width 159 height 14
click at [383, 344] on div "Yearly" at bounding box center [423, 337] width 195 height 23
click at [597, 309] on input "Insured address" at bounding box center [656, 314] width 197 height 29
type input "[STREET_ADDRESS][PERSON_NAME]"
click at [387, 363] on div "Select payment method" at bounding box center [415, 364] width 159 height 14
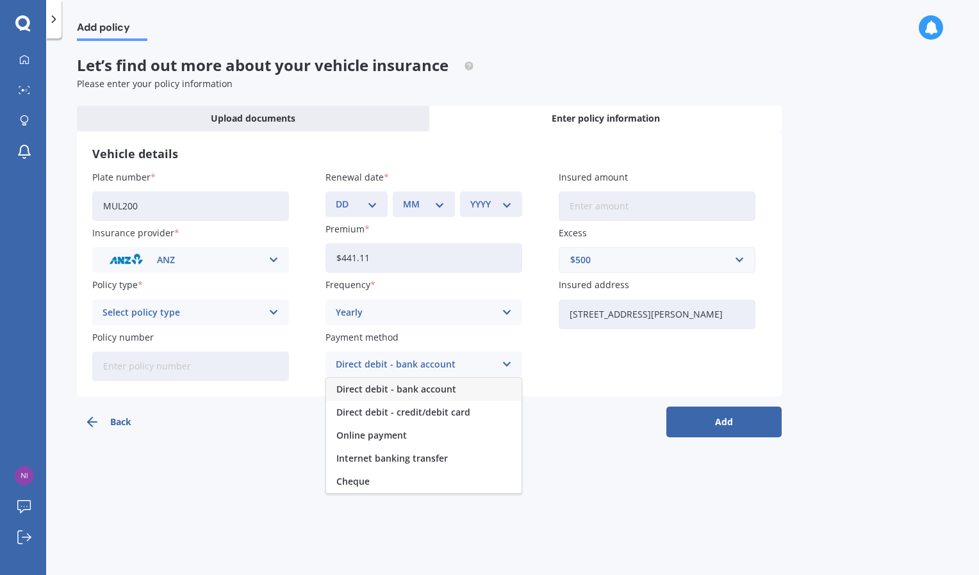
click at [408, 386] on span "Direct debit - bank account" at bounding box center [396, 389] width 120 height 9
click at [584, 211] on input "Insured amount" at bounding box center [656, 206] width 197 height 29
type input "$7"
type input "$6,270"
click at [715, 430] on button "Add" at bounding box center [723, 422] width 115 height 31
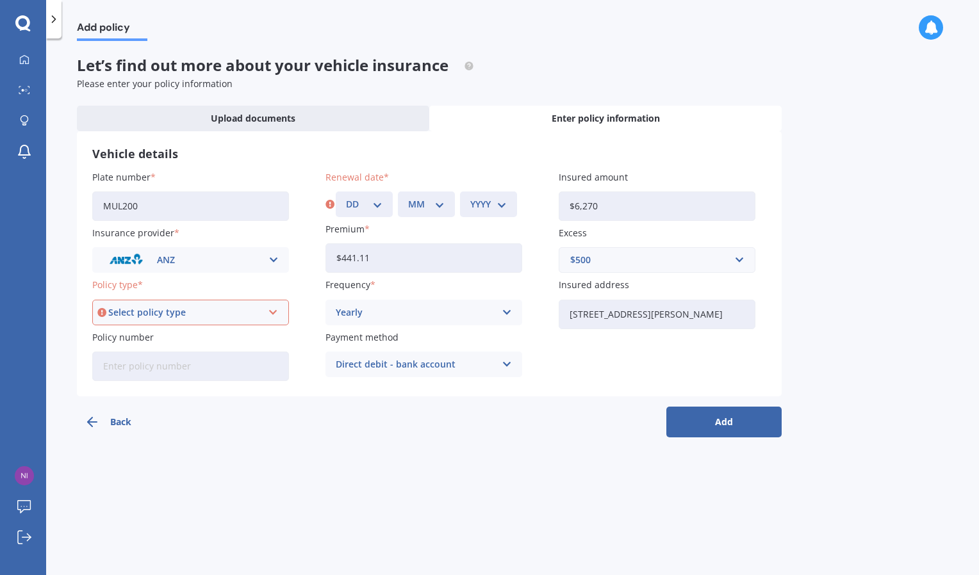
click at [375, 203] on select "DD 01 02 03 04 05 06 07 08 09 10 11 12 13 14 15 16 17 18 19 20 21 22 23 24 25 2…" at bounding box center [364, 204] width 37 height 14
select select "08"
click at [346, 197] on select "DD 01 02 03 04 05 06 07 08 09 10 11 12 13 14 15 16 17 18 19 20 21 22 23 24 25 2…" at bounding box center [364, 204] width 37 height 14
click at [405, 206] on div "MM 01 02 03 04 05 06 07 08 09 10 11 12" at bounding box center [426, 205] width 57 height 26
click at [434, 200] on select "MM 01 02 03 04 05 06 07 08 09 10 11 12" at bounding box center [426, 204] width 37 height 14
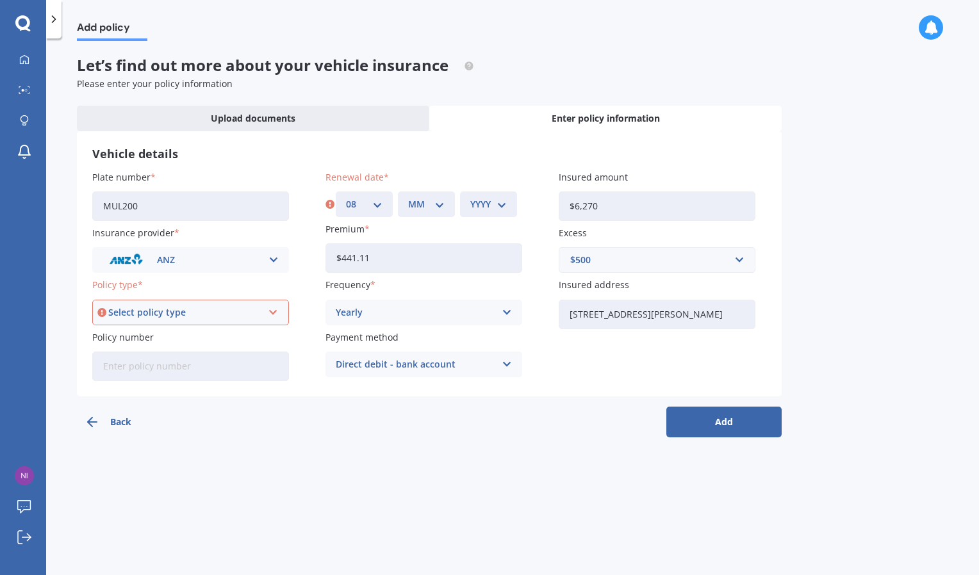
select select "02"
click at [408, 197] on select "MM 01 02 03 04 05 06 07 08 09 10 11 12" at bounding box center [426, 204] width 37 height 14
click at [486, 206] on select "YYYY 2027 2026 2025 2024 2023 2022 2021 2020 2019 2018 2017 2016 2015 2014 2013…" at bounding box center [488, 204] width 37 height 14
select select "2026"
click at [470, 197] on select "YYYY 2027 2026 2025 2024 2023 2022 2021 2020 2019 2018 2017 2016 2015 2014 2013…" at bounding box center [488, 204] width 37 height 14
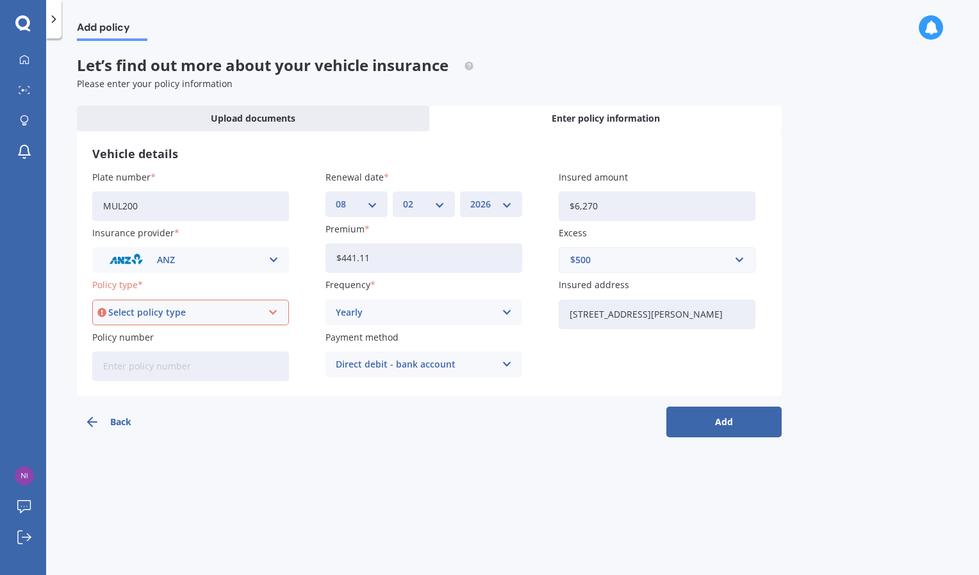
click at [167, 315] on div "Select policy type" at bounding box center [184, 313] width 153 height 14
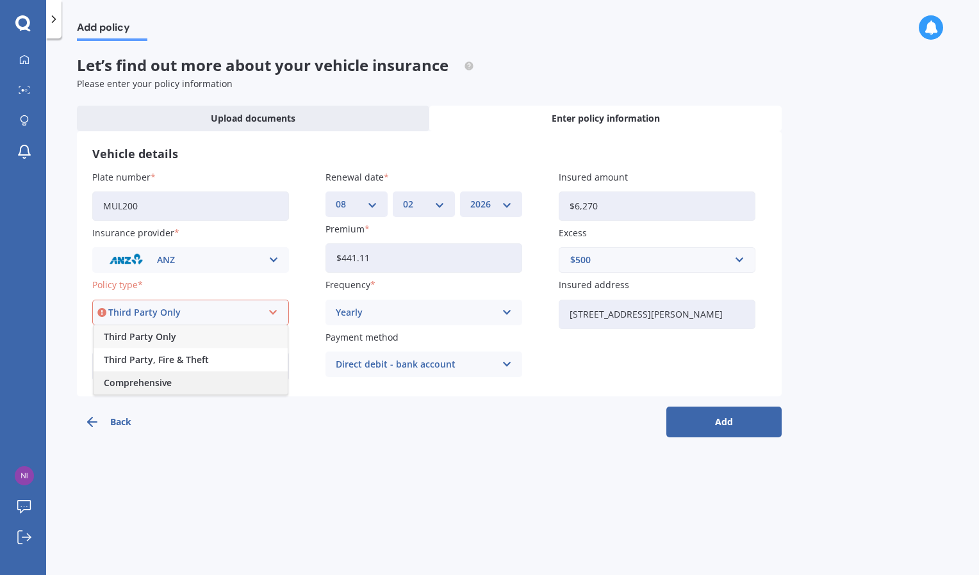
click at [164, 384] on span "Comprehensive" at bounding box center [138, 383] width 68 height 9
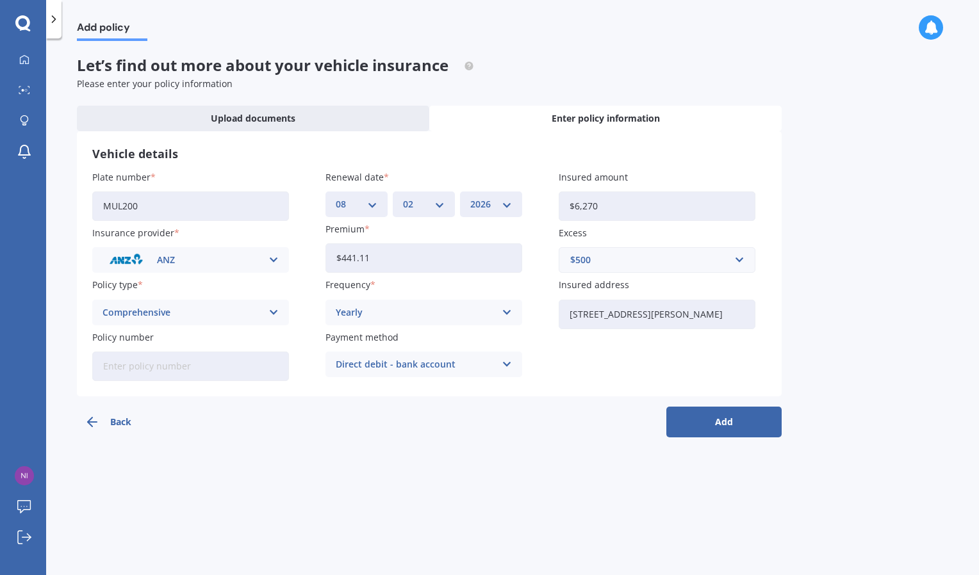
click at [754, 430] on button "Add" at bounding box center [723, 422] width 115 height 31
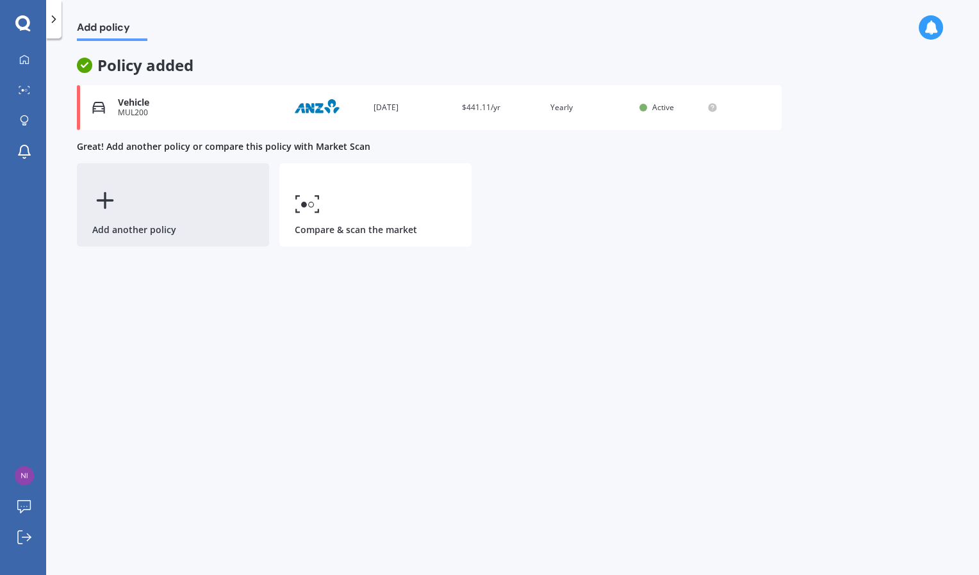
click at [167, 222] on div "Add another policy" at bounding box center [173, 204] width 192 height 83
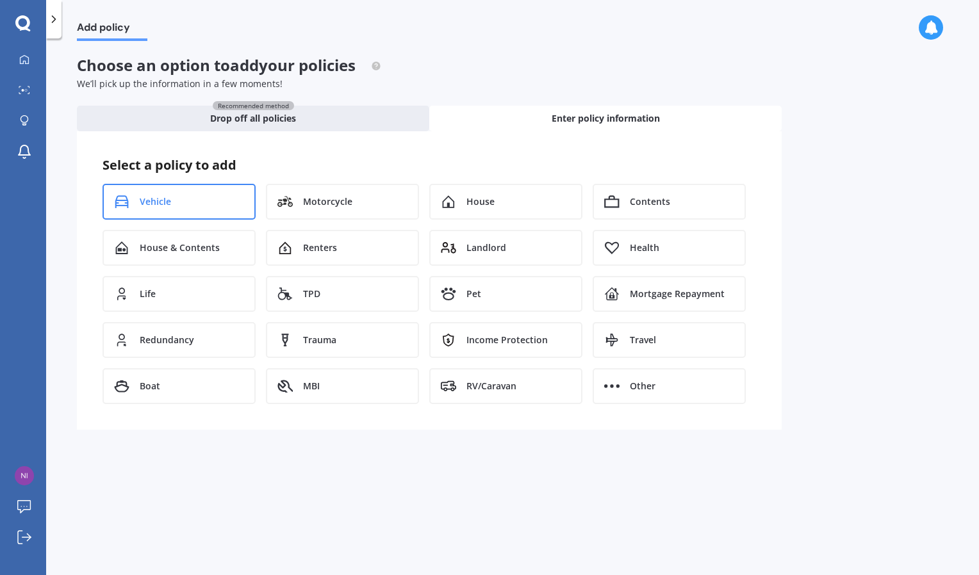
click at [165, 206] on span "Vehicle" at bounding box center [155, 201] width 31 height 13
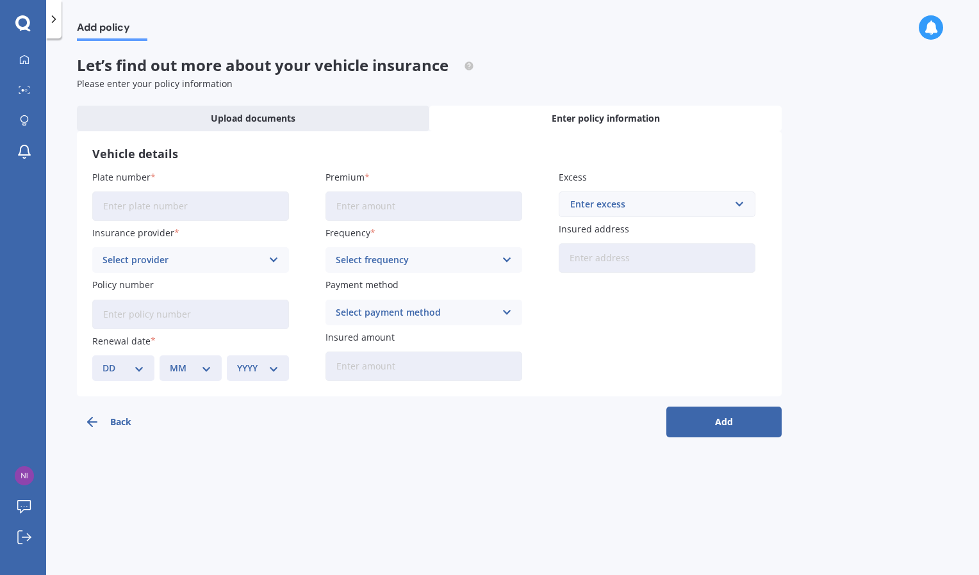
click at [168, 206] on input "Plate number" at bounding box center [190, 206] width 197 height 29
type input "KGC934"
click at [360, 204] on input "Premium" at bounding box center [423, 206] width 197 height 29
type input "$498.84"
click at [672, 199] on div "Enter excess" at bounding box center [649, 204] width 158 height 14
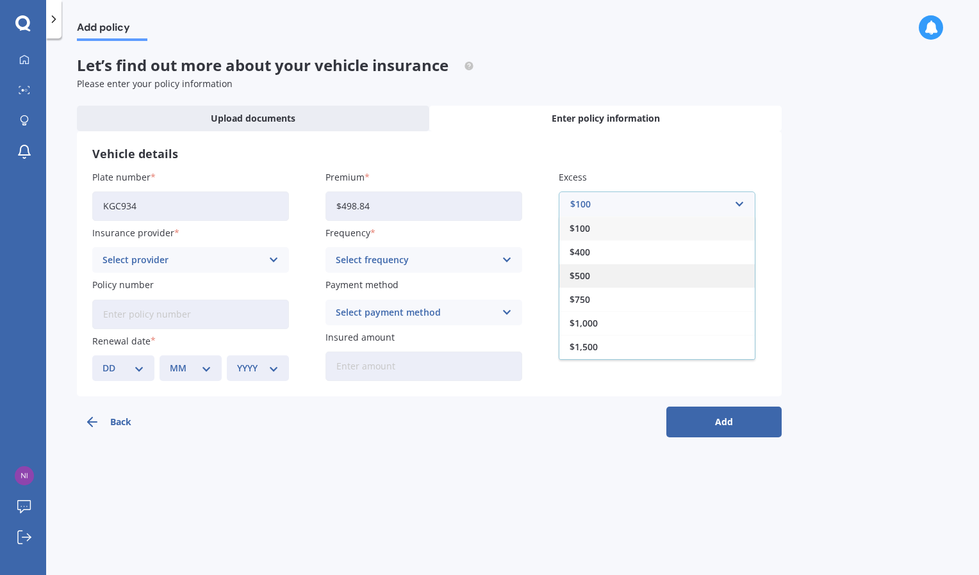
click at [605, 271] on div "$500" at bounding box center [656, 276] width 195 height 24
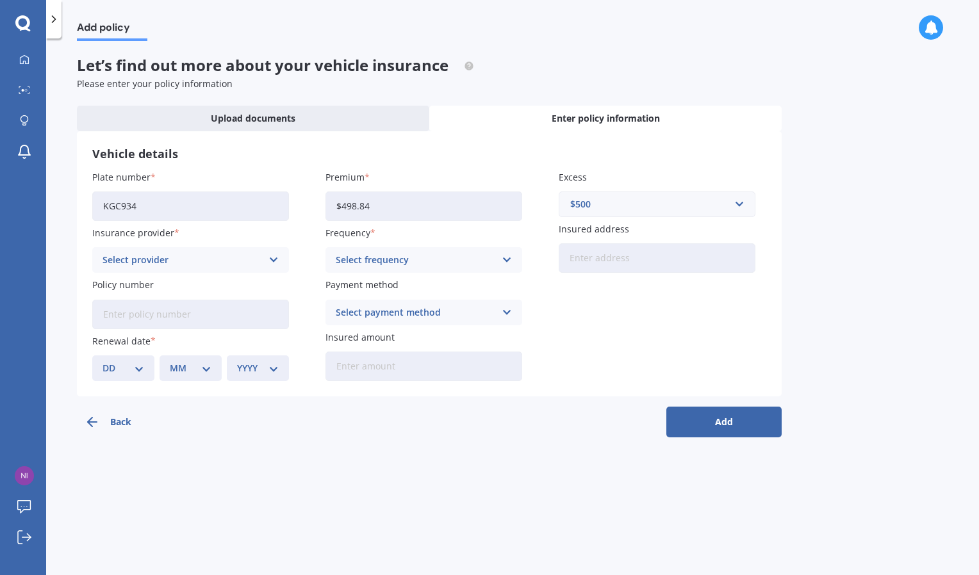
click at [250, 263] on div "Select provider" at bounding box center [181, 260] width 159 height 14
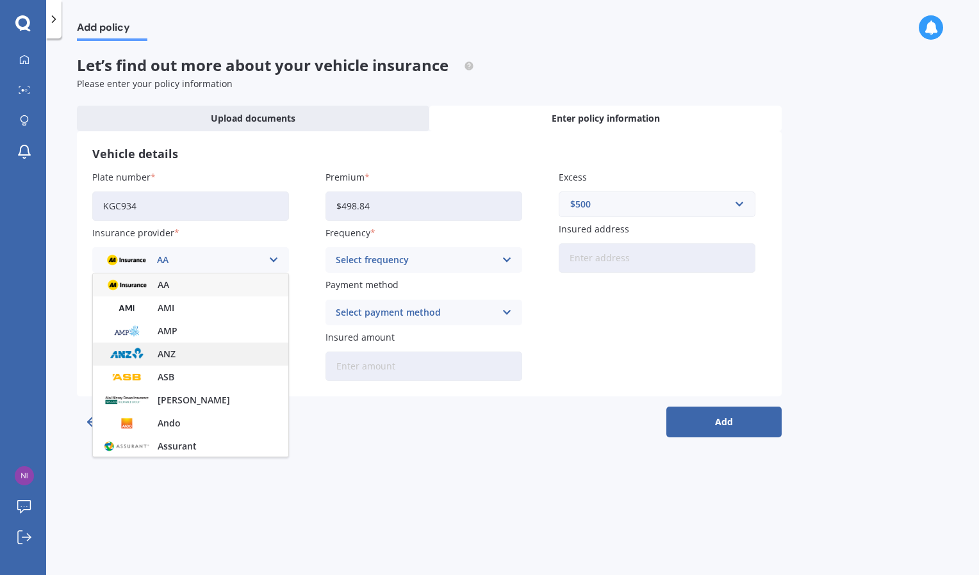
click at [172, 354] on span "ANZ" at bounding box center [167, 354] width 18 height 9
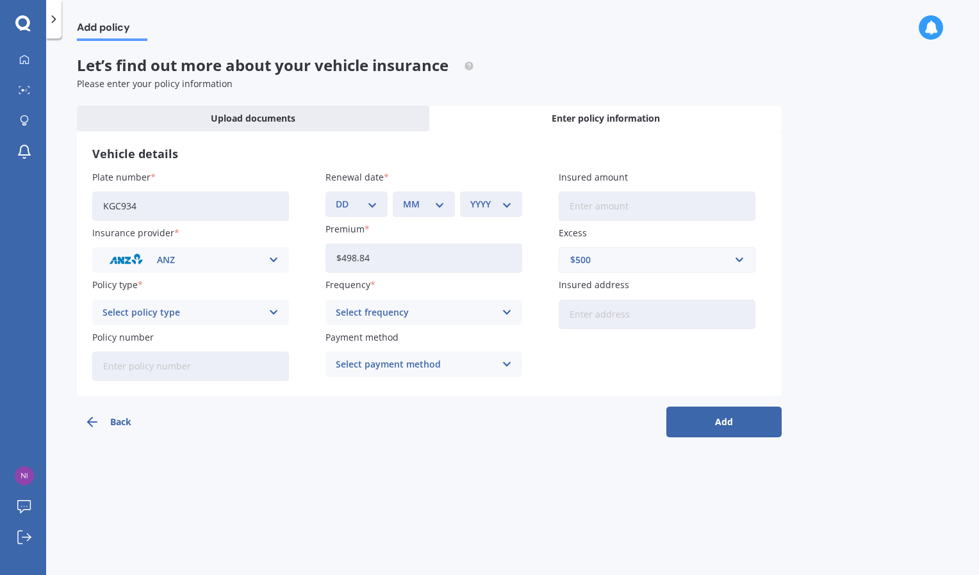
click at [209, 306] on div "Select policy type" at bounding box center [181, 313] width 159 height 14
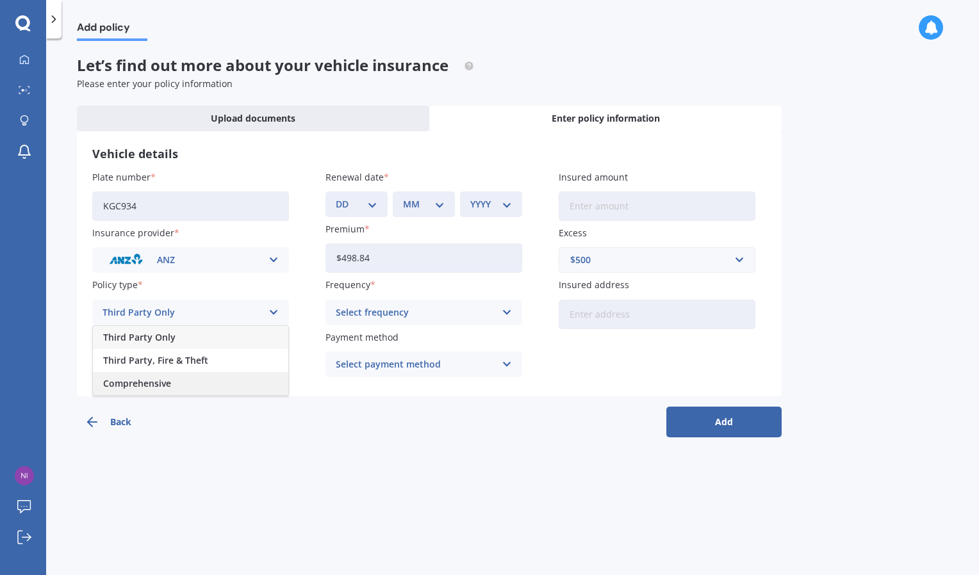
click at [162, 388] on span "Comprehensive" at bounding box center [137, 383] width 68 height 9
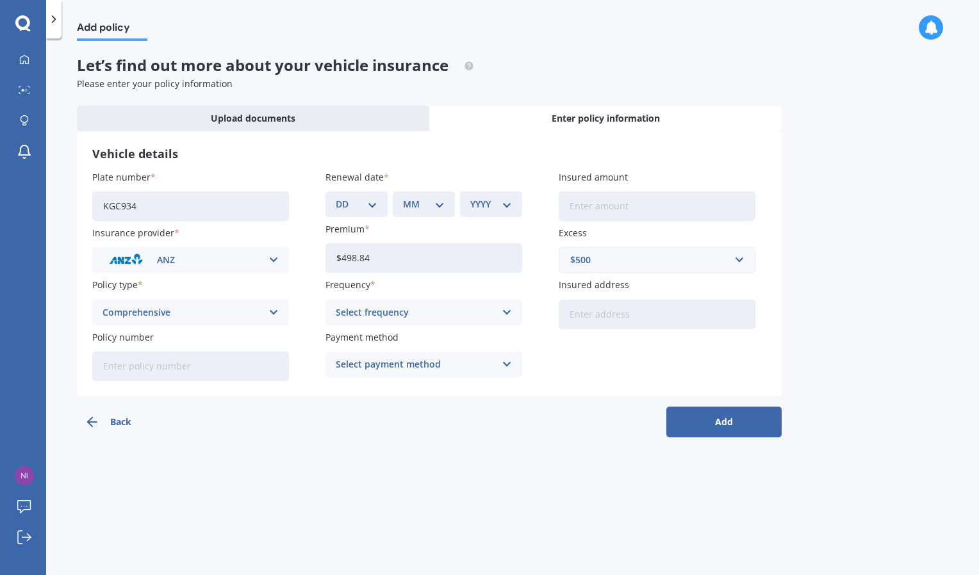
click at [405, 317] on div "Select frequency" at bounding box center [415, 313] width 159 height 14
click at [364, 339] on div "Yearly" at bounding box center [423, 337] width 195 height 23
click at [601, 317] on input "Insured address" at bounding box center [656, 314] width 197 height 29
type input "[STREET_ADDRESS][PERSON_NAME]"
click at [356, 206] on select "DD 01 02 03 04 05 06 07 08 09 10 11 12 13 14 15 16 17 18 19 20 21 22 23 24 25 2…" at bounding box center [357, 204] width 42 height 14
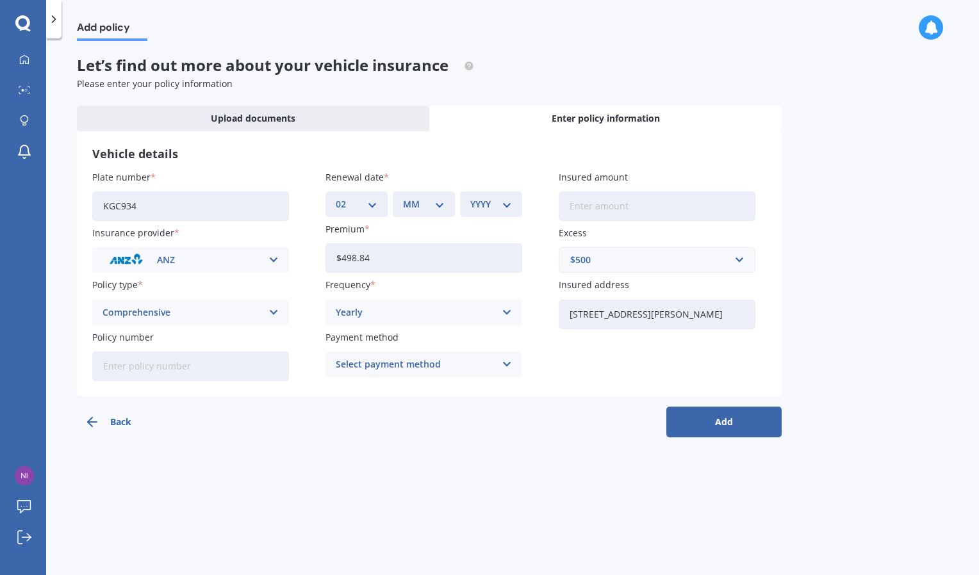
click at [336, 197] on select "DD 01 02 03 04 05 06 07 08 09 10 11 12 13 14 15 16 17 18 19 20 21 22 23 24 25 2…" at bounding box center [357, 204] width 42 height 14
click at [377, 200] on select "DD 01 02 03 04 05 06 07 08 09 10 11 12 13 14 15 16 17 18 19 20 21 22 23 24 25 2…" at bounding box center [357, 204] width 42 height 14
select select "08"
click at [336, 197] on select "DD 01 02 03 04 05 06 07 08 09 10 11 12 13 14 15 16 17 18 19 20 21 22 23 24 25 2…" at bounding box center [357, 204] width 42 height 14
click at [427, 195] on div "MM 01 02 03 04 05 06 07 08 09 10 11 12" at bounding box center [424, 205] width 62 height 26
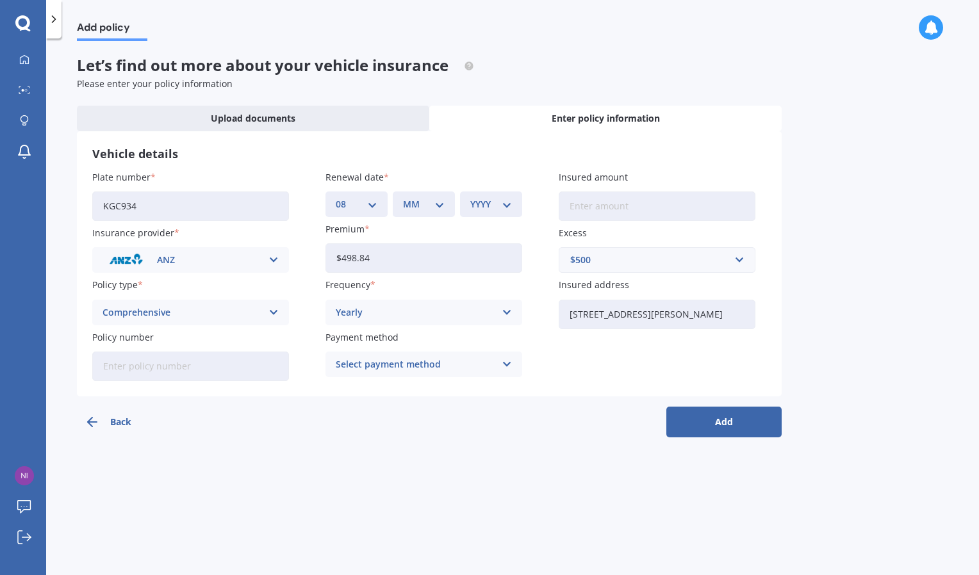
click at [422, 204] on select "MM 01 02 03 04 05 06 07 08 09 10 11 12" at bounding box center [424, 204] width 42 height 14
select select "02"
click at [403, 197] on select "MM 01 02 03 04 05 06 07 08 09 10 11 12" at bounding box center [424, 204] width 42 height 14
click at [477, 192] on div "YYYY 2027 2026 2025 2024 2023 2022 2021 2020 2019 2018 2017 2016 2015 2014 2013…" at bounding box center [491, 205] width 62 height 26
click at [478, 195] on div "YYYY 2027 2026 2025 2024 2023 2022 2021 2020 2019 2018 2017 2016 2015 2014 2013…" at bounding box center [491, 205] width 62 height 26
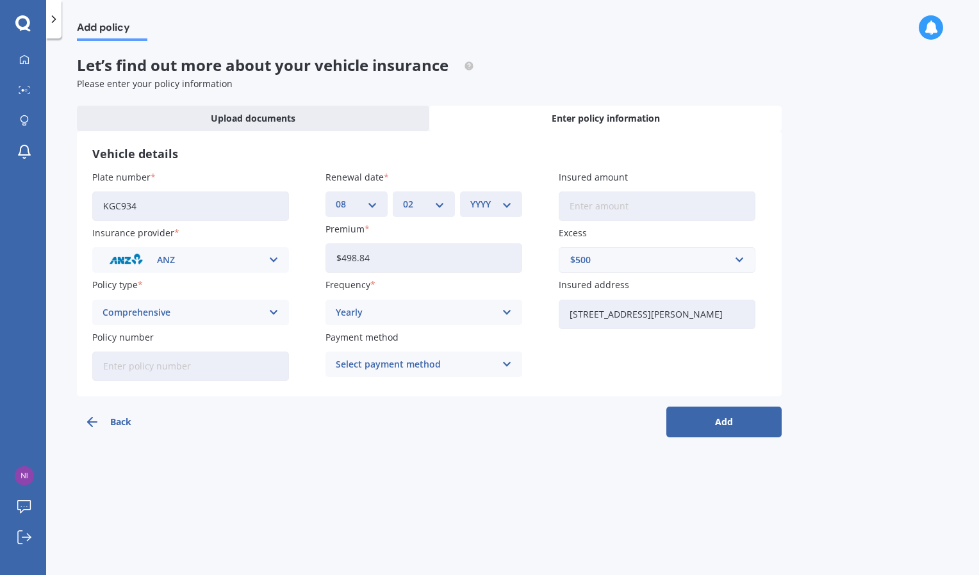
click at [479, 200] on select "YYYY 2027 2026 2025 2024 2023 2022 2021 2020 2019 2018 2017 2016 2015 2014 2013…" at bounding box center [491, 204] width 42 height 14
select select "2026"
click at [470, 197] on select "YYYY 2027 2026 2025 2024 2023 2022 2021 2020 2019 2018 2017 2016 2015 2014 2013…" at bounding box center [491, 204] width 42 height 14
click at [585, 199] on input "Insured amount" at bounding box center [656, 206] width 197 height 29
click at [593, 161] on h3 "Vehicle details" at bounding box center [429, 154] width 674 height 15
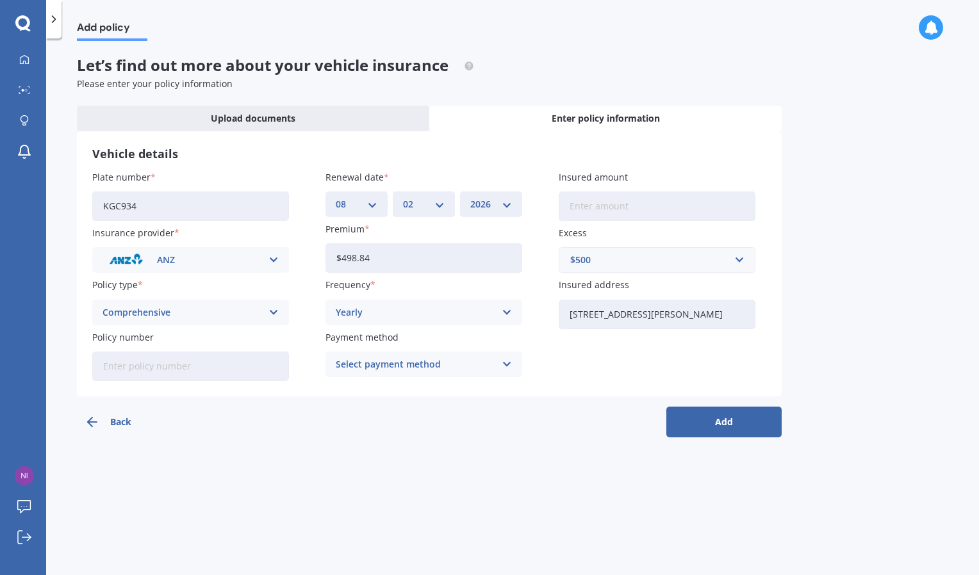
click at [677, 414] on button "Add" at bounding box center [723, 422] width 115 height 31
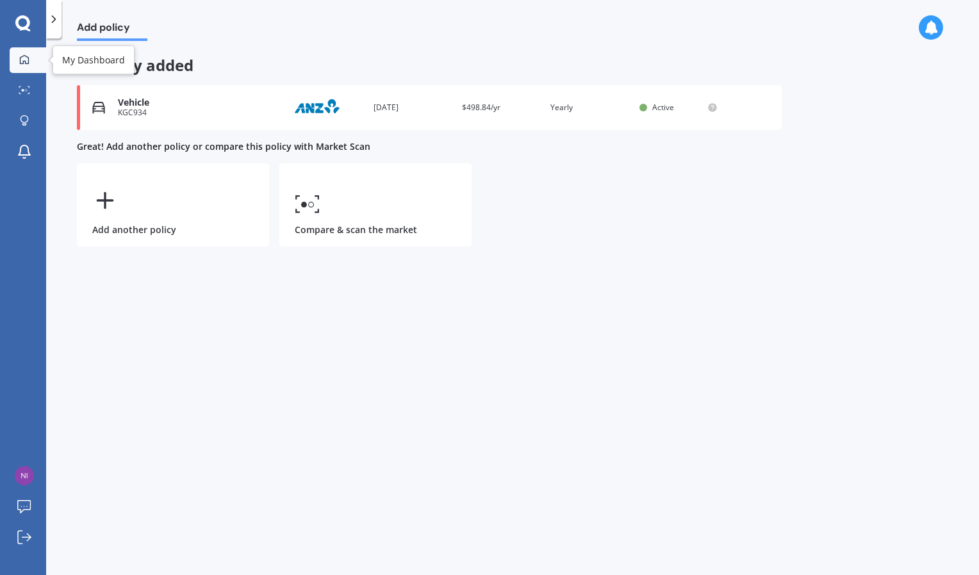
click at [24, 63] on icon at bounding box center [24, 59] width 10 height 10
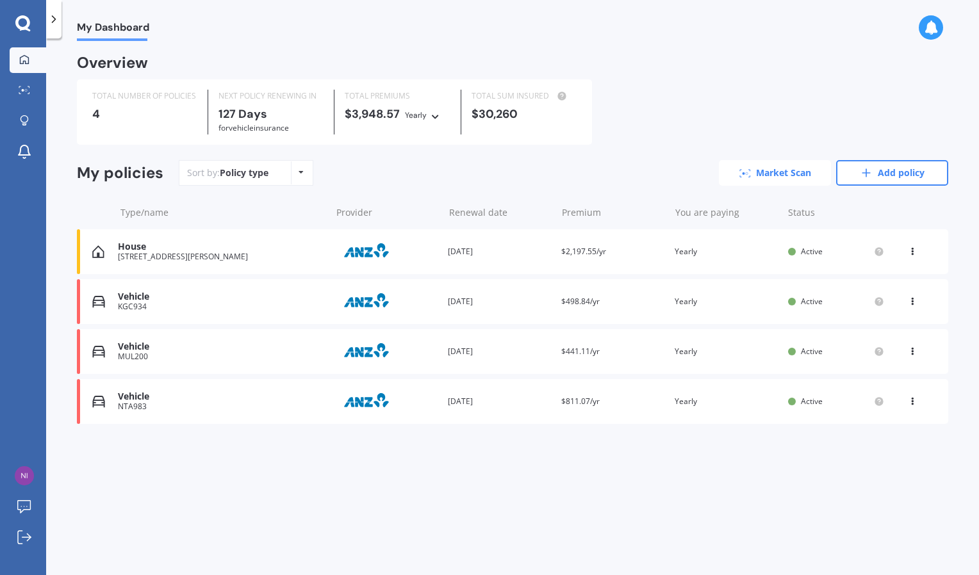
click at [771, 175] on link "Market Scan" at bounding box center [775, 173] width 112 height 26
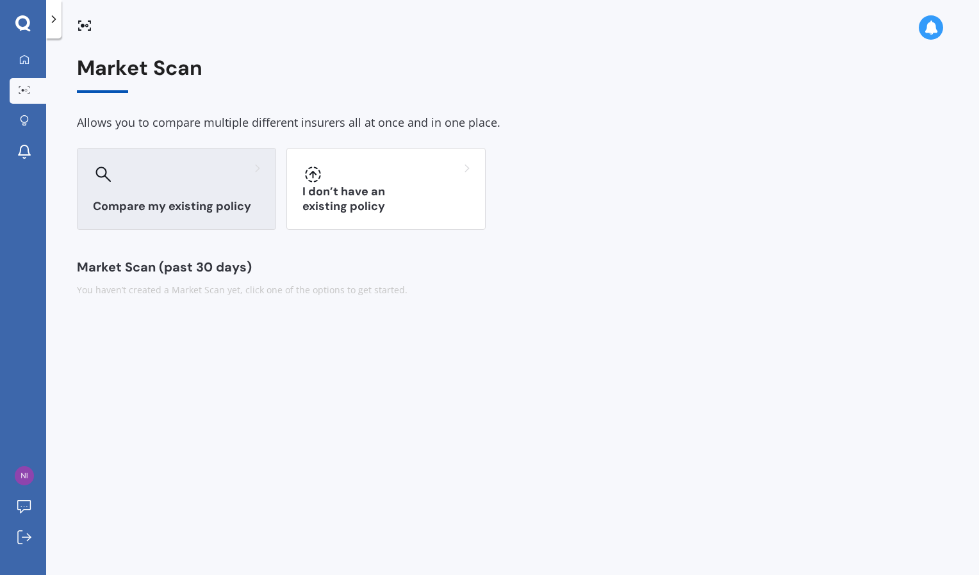
click at [190, 197] on div "Compare my existing policy" at bounding box center [176, 189] width 199 height 82
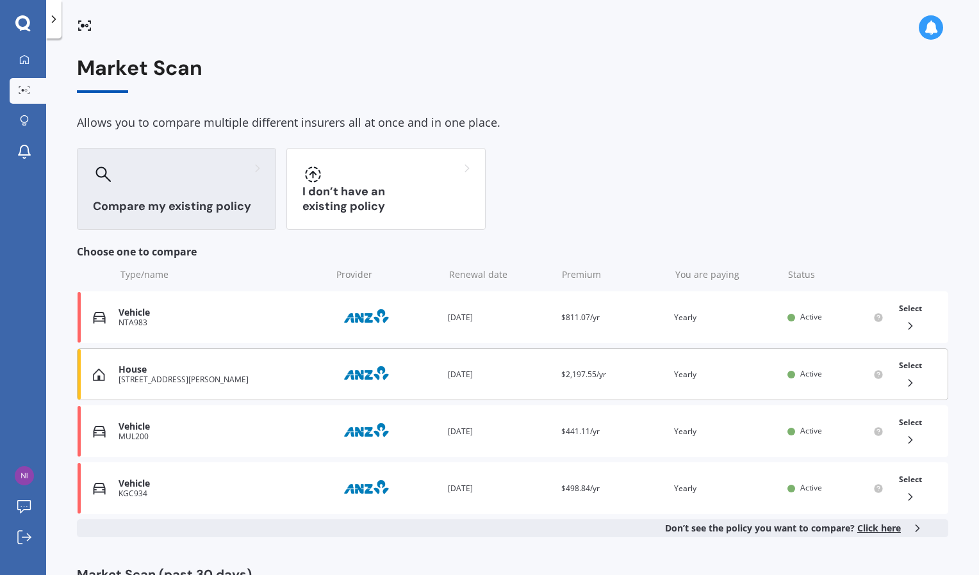
click at [904, 387] on icon at bounding box center [910, 383] width 13 height 13
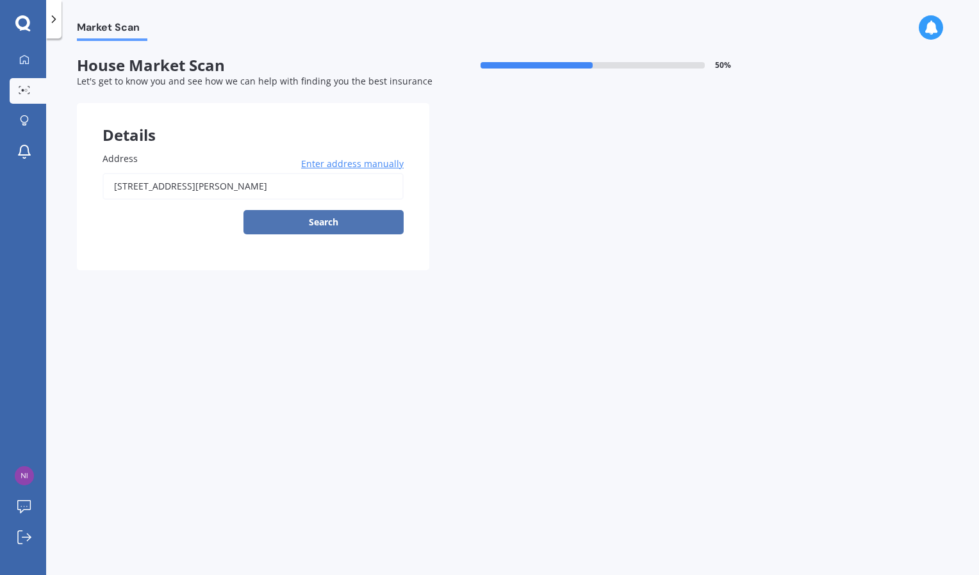
click at [330, 229] on button "Search" at bounding box center [323, 222] width 160 height 24
type input "[STREET_ADDRESS][PERSON_NAME]"
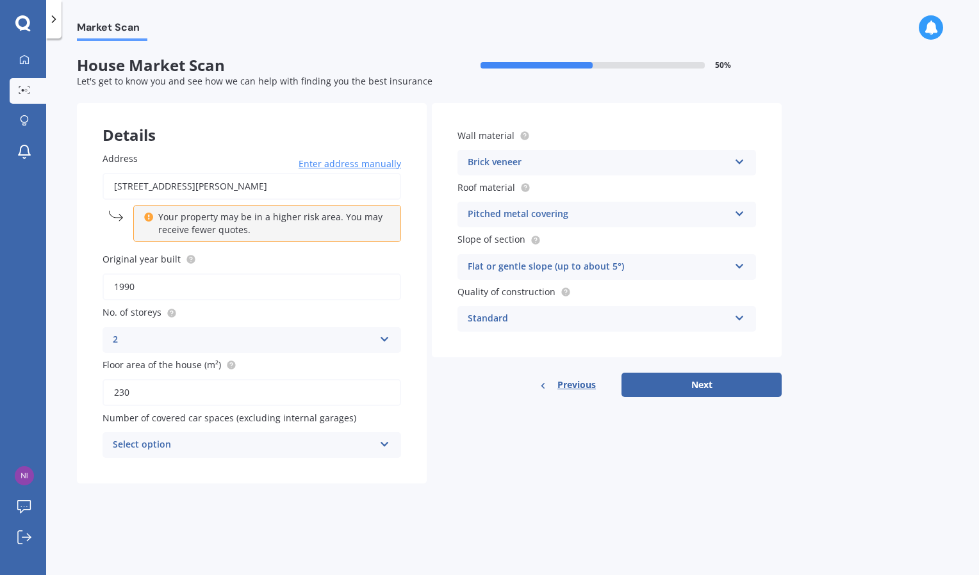
click at [375, 442] on div "Select option 0 1 2 3 4 5+" at bounding box center [251, 445] width 298 height 26
click at [338, 307] on div "0" at bounding box center [251, 304] width 297 height 23
click at [730, 387] on button "Next" at bounding box center [701, 385] width 160 height 24
select select "10"
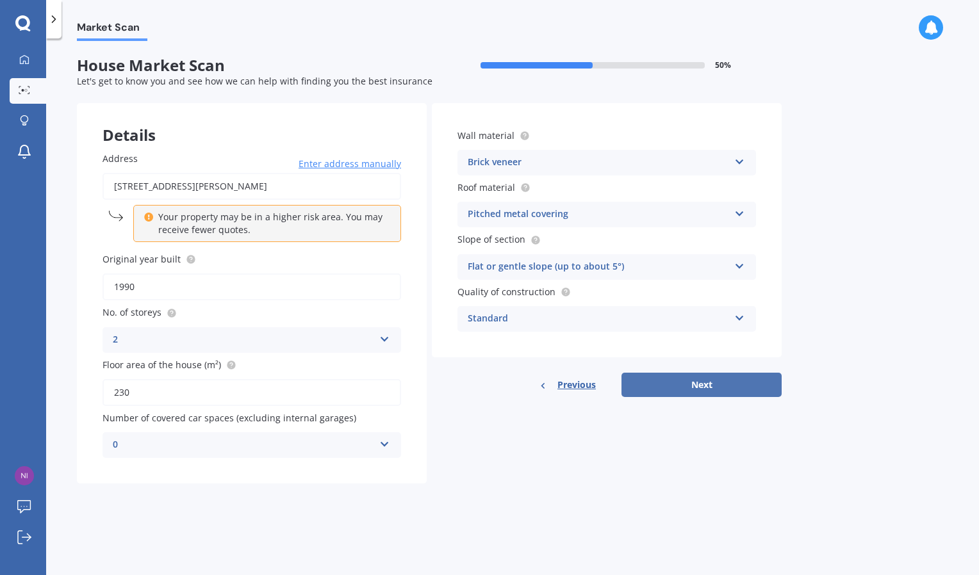
select select "2005"
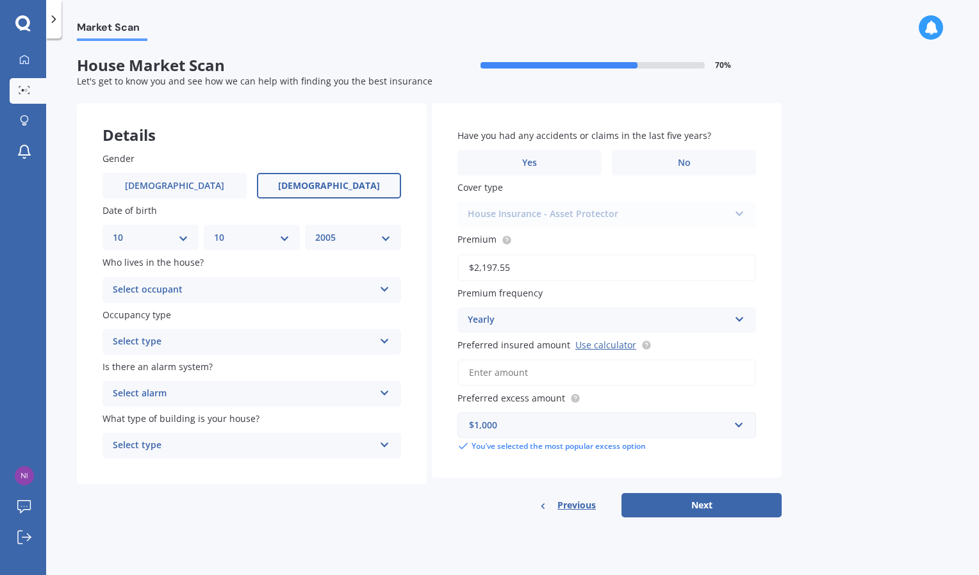
click at [136, 242] on select "DD 01 02 03 04 05 06 07 08 09 10 11 12 13 14 15 16 17 18 19 20 21 22 23 24 25 2…" at bounding box center [151, 238] width 76 height 14
select select "05"
click at [113, 231] on select "DD 01 02 03 04 05 06 07 08 09 10 11 12 13 14 15 16 17 18 19 20 21 22 23 24 25 2…" at bounding box center [151, 238] width 76 height 14
click at [240, 241] on select "MM 01 02 03 04 05 06 07 08 09 10 11 12" at bounding box center [252, 238] width 76 height 14
select select "08"
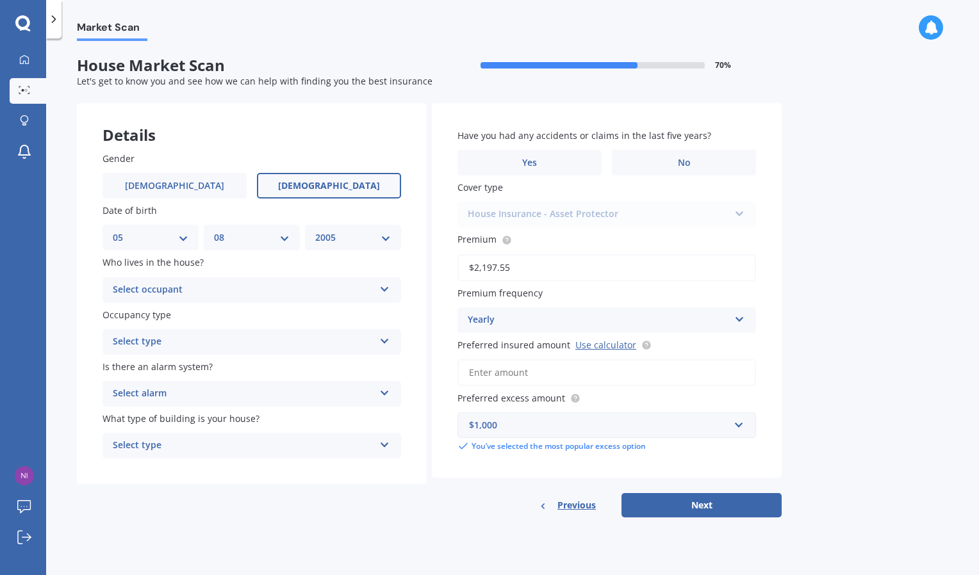
click at [214, 231] on select "MM 01 02 03 04 05 06 07 08 09 10 11 12" at bounding box center [252, 238] width 76 height 14
click at [363, 232] on select "YYYY 2009 2008 2007 2006 2005 2004 2003 2002 2001 2000 1999 1998 1997 1996 1995…" at bounding box center [353, 238] width 76 height 14
select select "1977"
click at [315, 231] on select "YYYY 2009 2008 2007 2006 2005 2004 2003 2002 2001 2000 1999 1998 1997 1996 1995…" at bounding box center [353, 238] width 76 height 14
click at [227, 289] on div "Select occupant" at bounding box center [243, 289] width 261 height 15
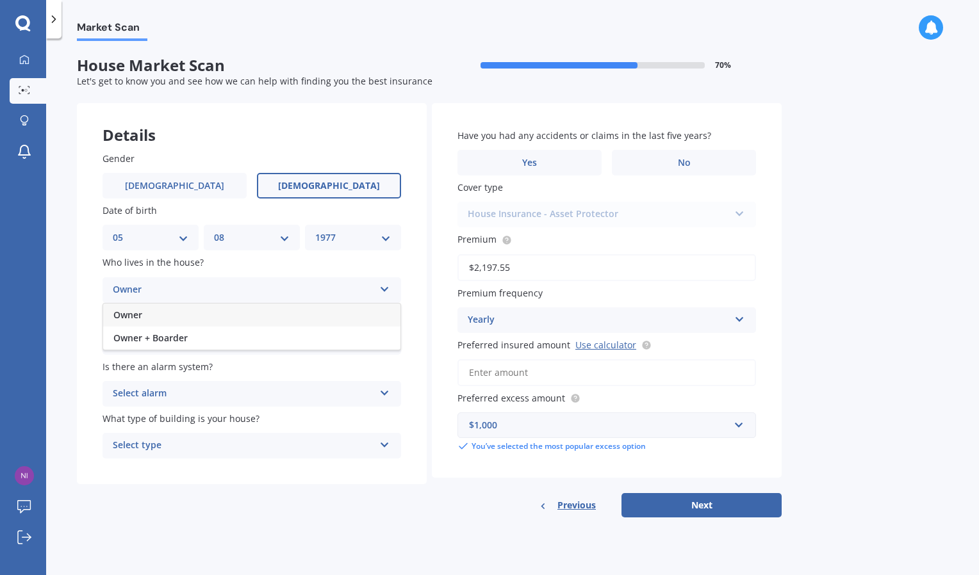
click at [171, 307] on div "Owner" at bounding box center [251, 315] width 297 height 23
click at [190, 349] on div "Select type" at bounding box center [243, 341] width 261 height 15
click at [188, 369] on div "Permanent" at bounding box center [251, 366] width 297 height 23
click at [196, 397] on div "Select alarm" at bounding box center [243, 393] width 261 height 15
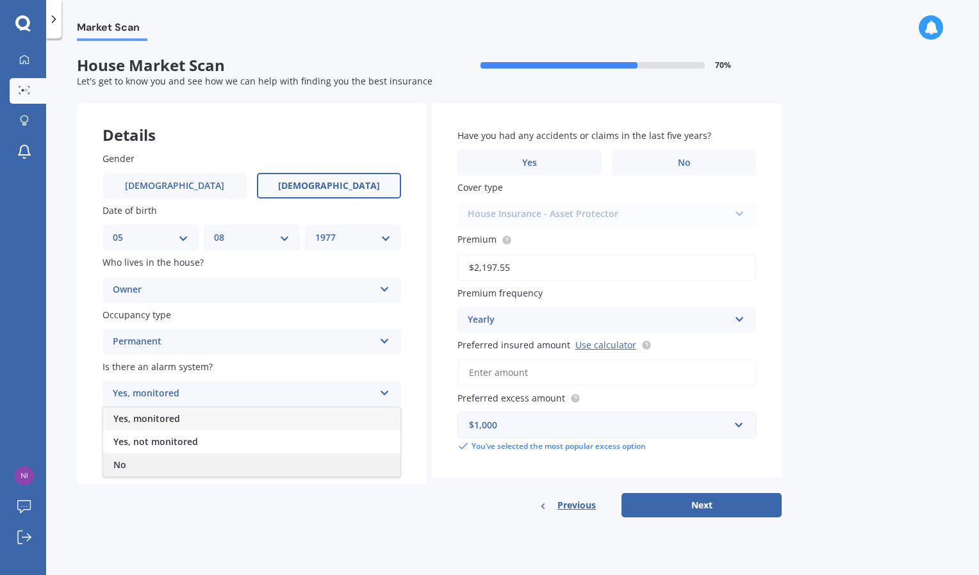
click at [179, 468] on div "No" at bounding box center [251, 464] width 297 height 23
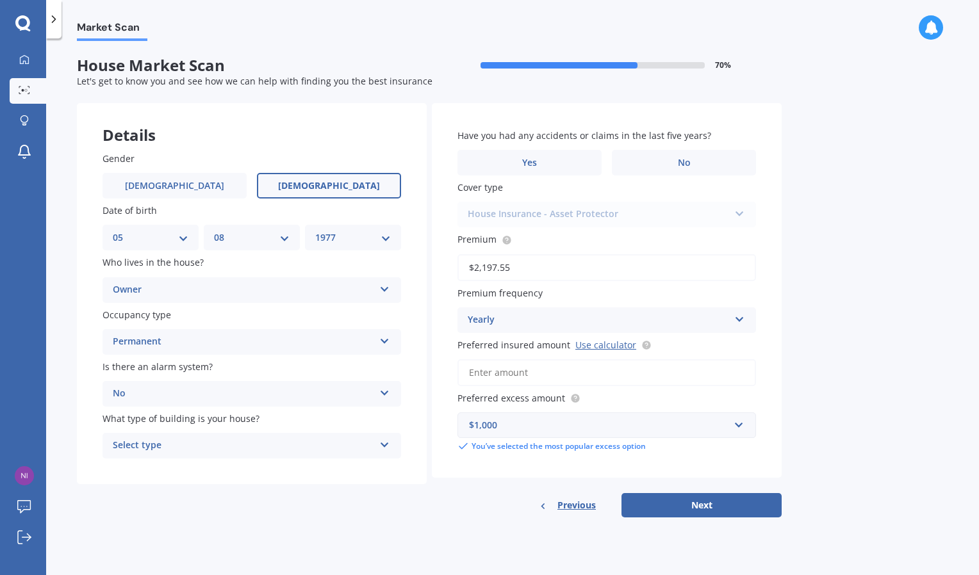
click at [192, 439] on div "Select type" at bounding box center [243, 445] width 261 height 15
click at [180, 468] on div "Freestanding" at bounding box center [251, 470] width 297 height 23
click at [565, 165] on label "Yes" at bounding box center [529, 163] width 144 height 26
click at [0, 0] on input "Yes" at bounding box center [0, 0] width 0 height 0
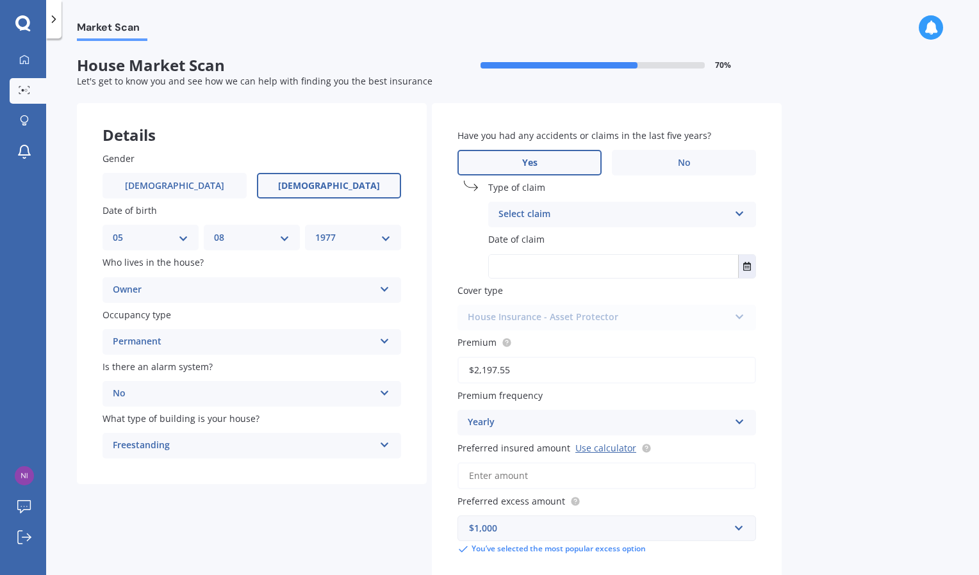
click at [578, 215] on div "Select claim" at bounding box center [613, 214] width 231 height 15
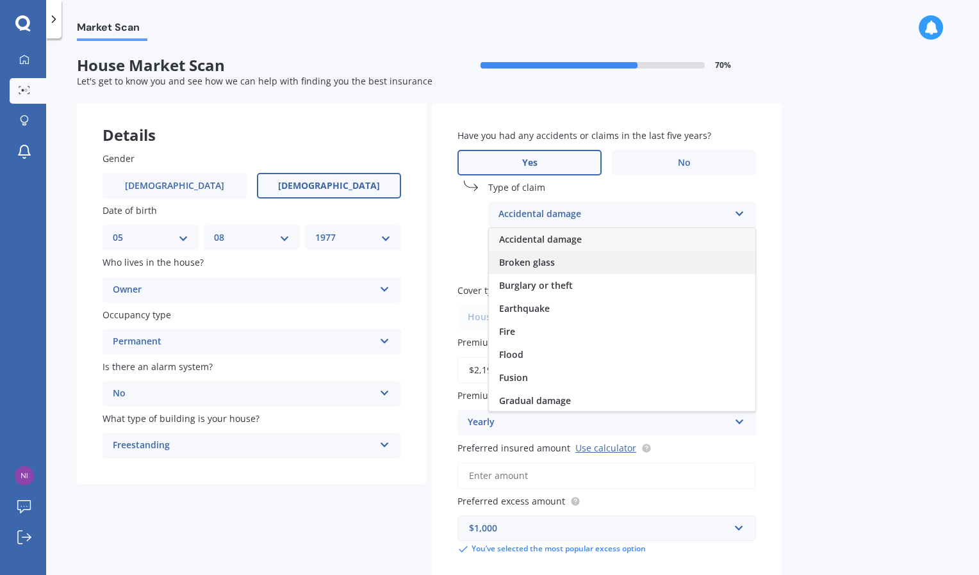
click at [550, 257] on span "Broken glass" at bounding box center [527, 262] width 56 height 12
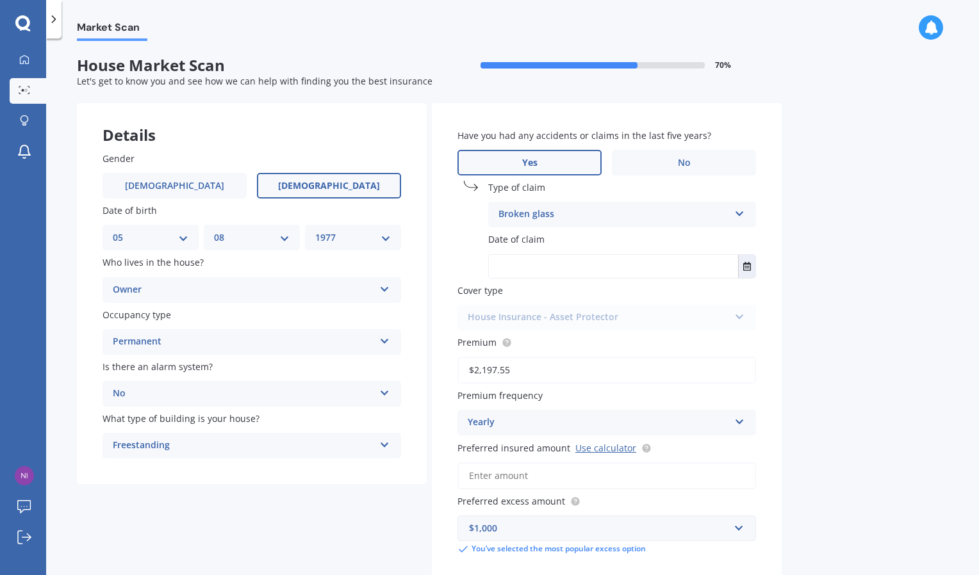
click at [550, 257] on input "text" at bounding box center [613, 266] width 249 height 23
click at [741, 267] on button "Select date" at bounding box center [746, 266] width 17 height 23
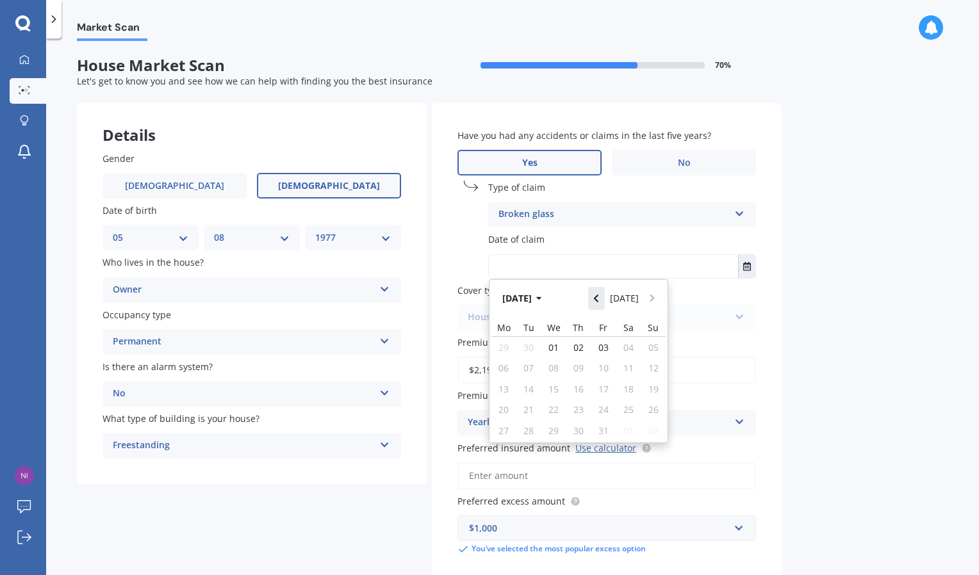
click at [598, 298] on icon "Navigate back" at bounding box center [596, 299] width 4 height 8
click at [577, 381] on span "12" at bounding box center [578, 382] width 10 height 12
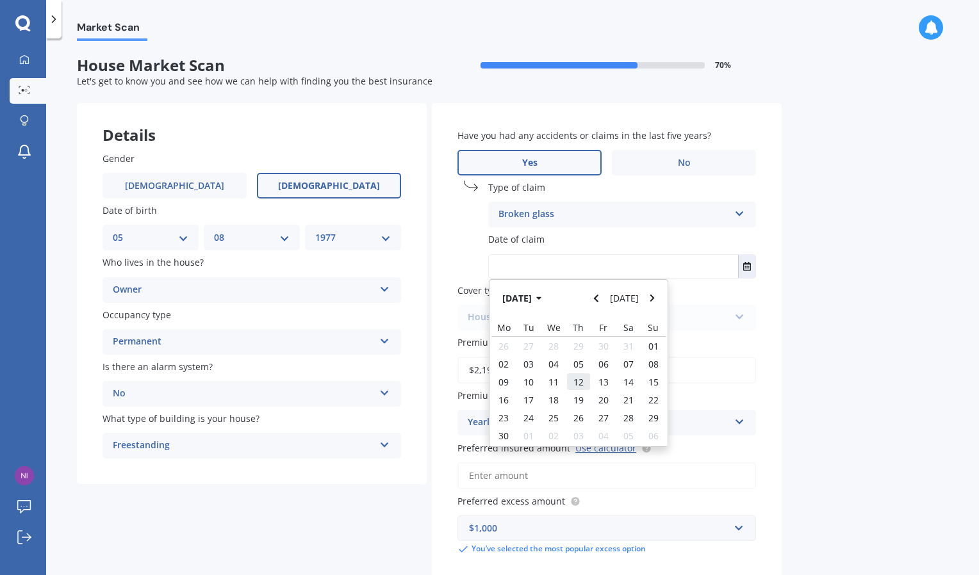
type input "12/06/2025"
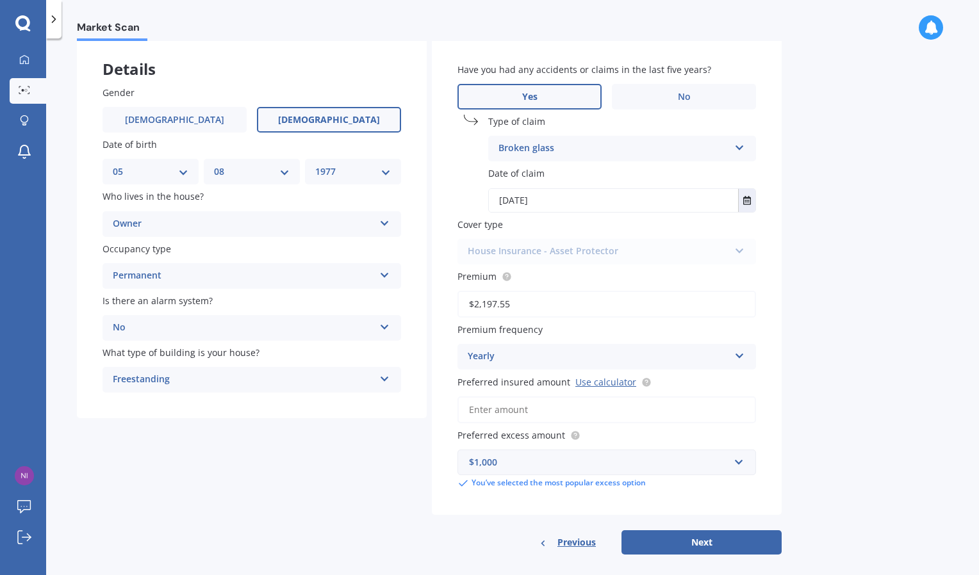
scroll to position [79, 0]
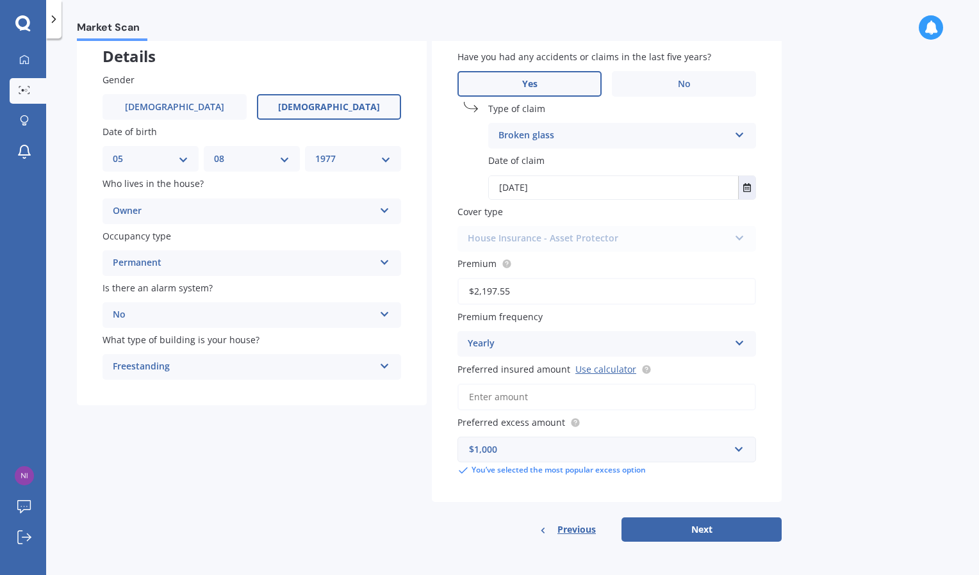
click at [494, 398] on input "Preferred insured amount Use calculator" at bounding box center [606, 397] width 298 height 27
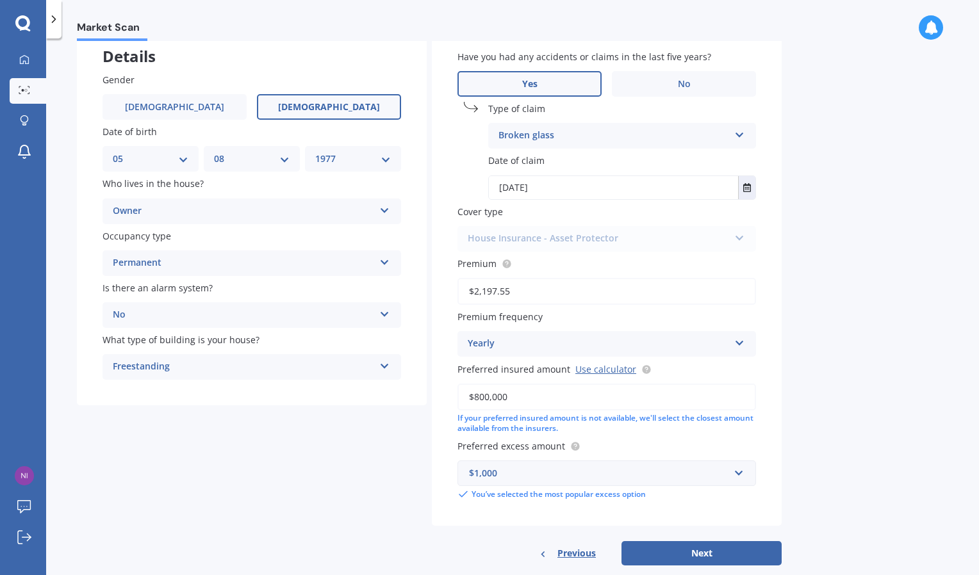
type input "$800,000"
click at [710, 551] on button "Next" at bounding box center [701, 553] width 160 height 24
select select "05"
select select "08"
select select "1977"
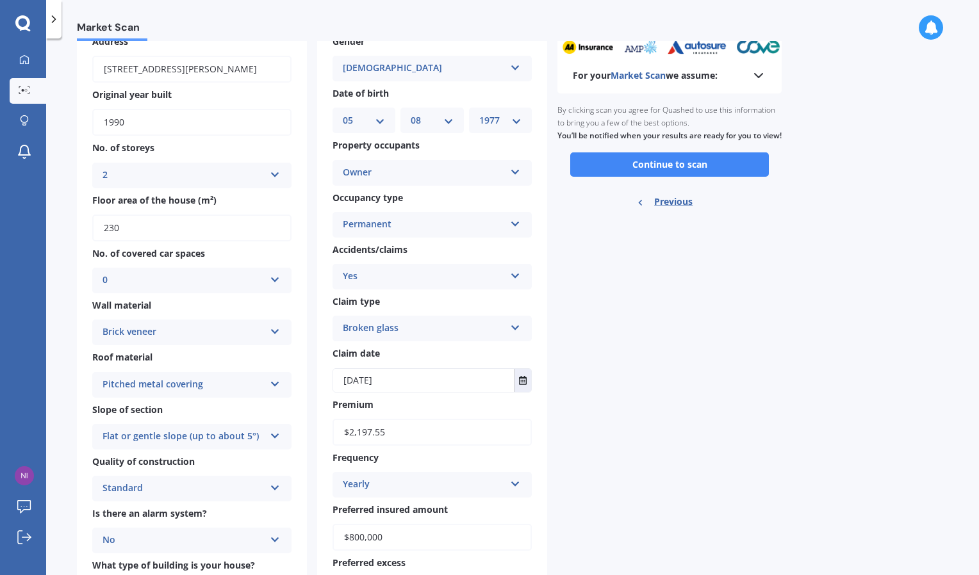
scroll to position [0, 0]
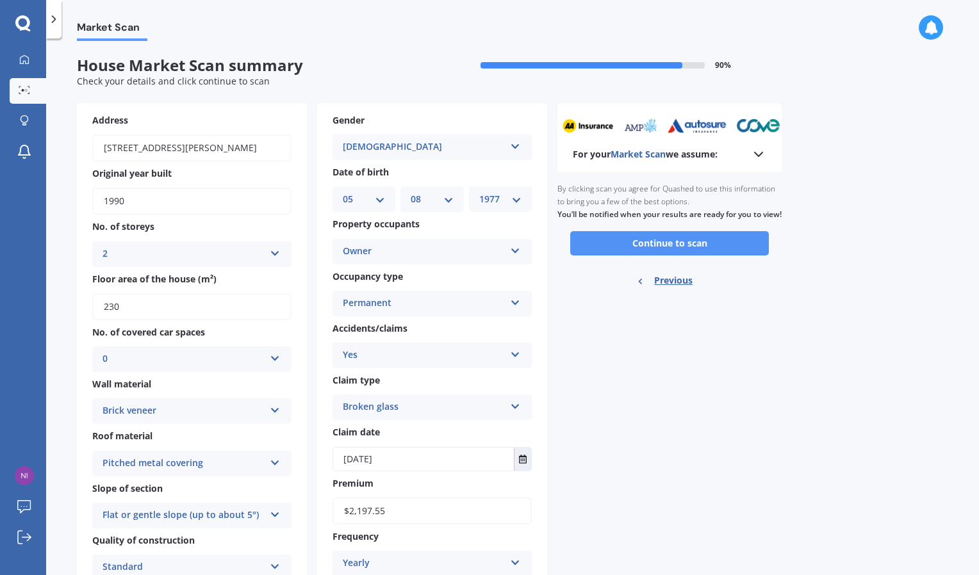
click at [687, 251] on button "Continue to scan" at bounding box center [669, 243] width 199 height 24
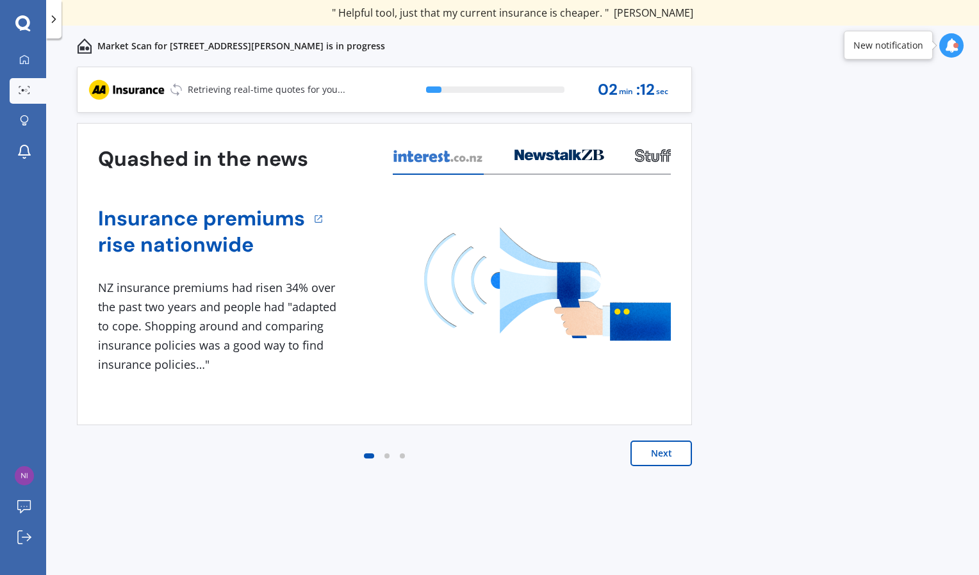
click at [664, 451] on button "Next" at bounding box center [660, 454] width 61 height 26
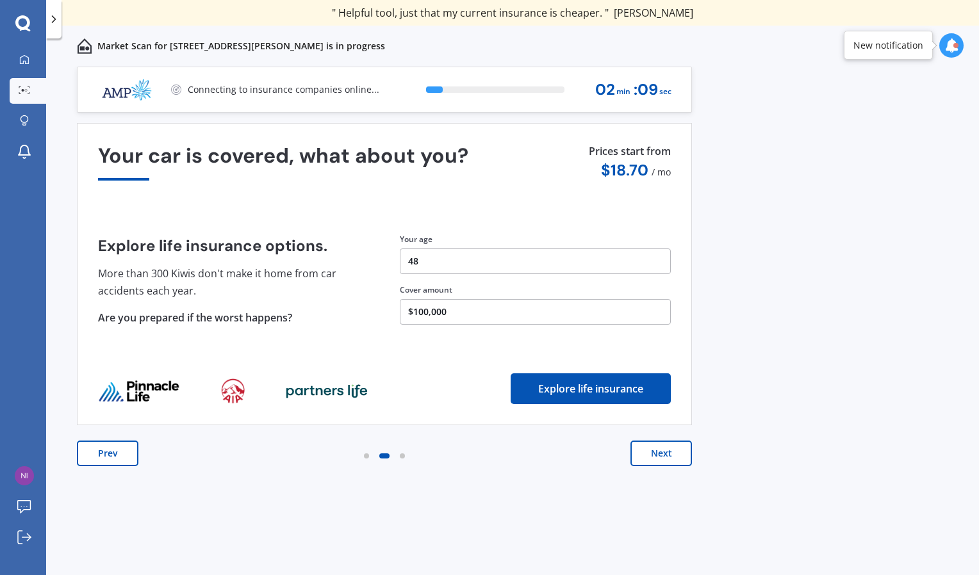
click at [664, 451] on button "Next" at bounding box center [660, 454] width 61 height 26
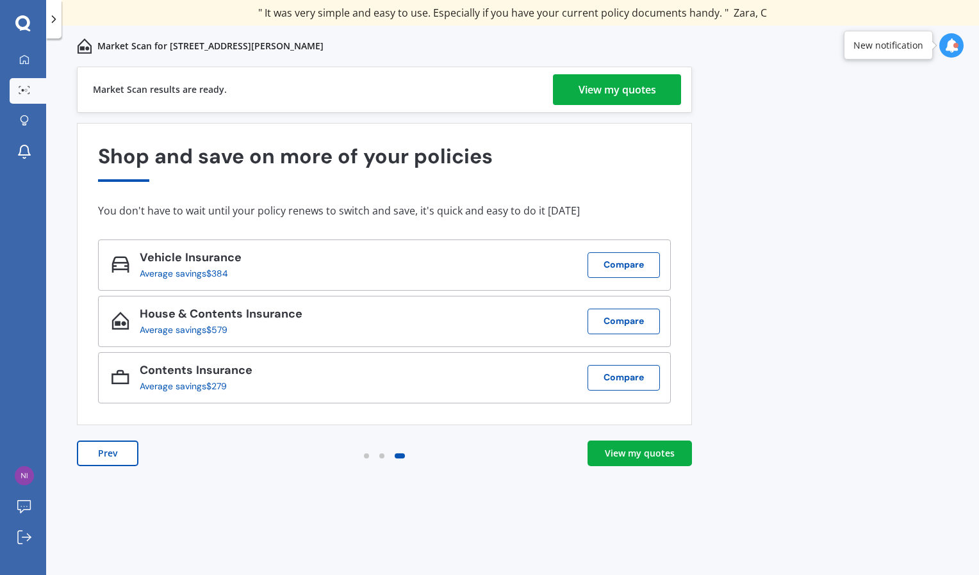
click at [610, 85] on div "View my quotes" at bounding box center [616, 89] width 77 height 31
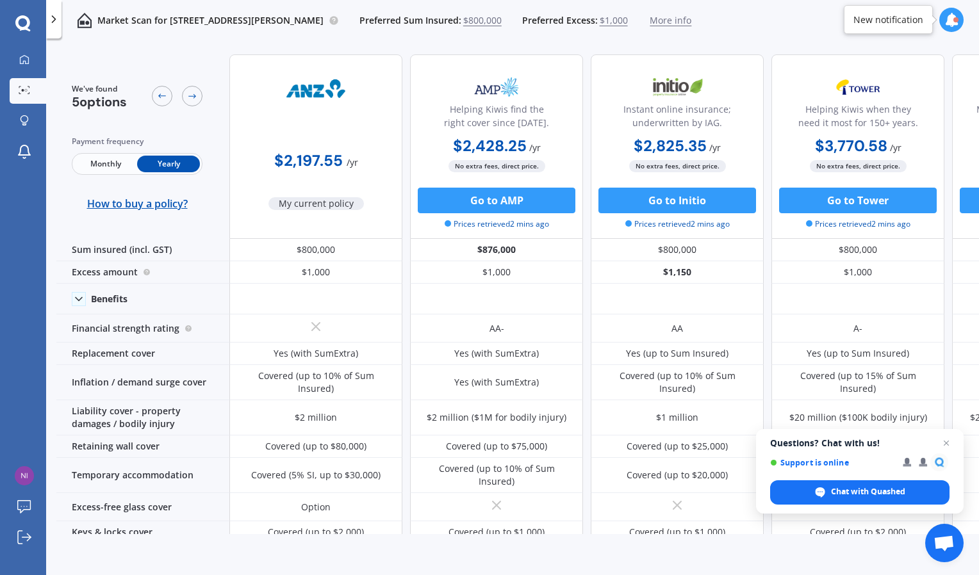
click at [99, 161] on span "Monthly" at bounding box center [105, 164] width 63 height 17
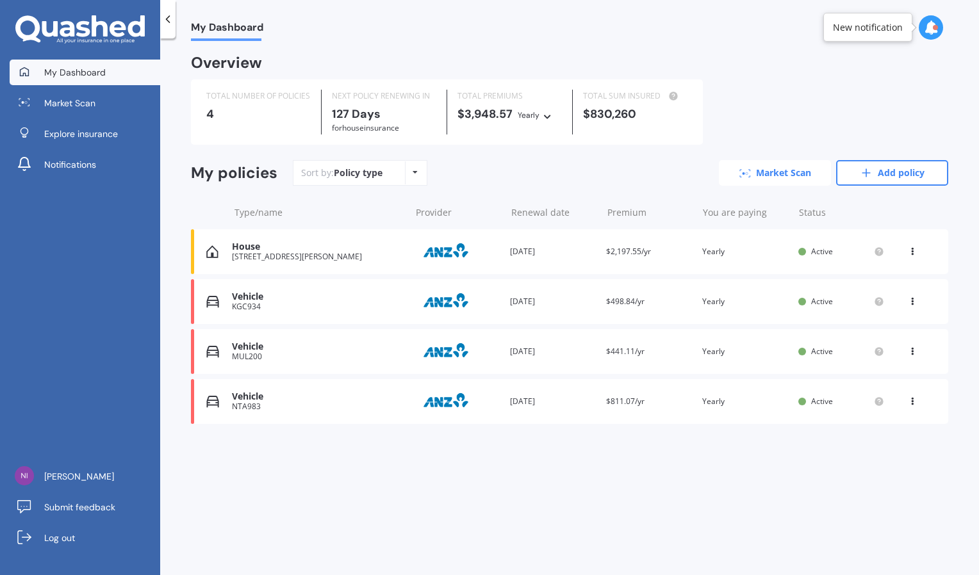
click at [772, 181] on link "Market Scan" at bounding box center [775, 173] width 112 height 26
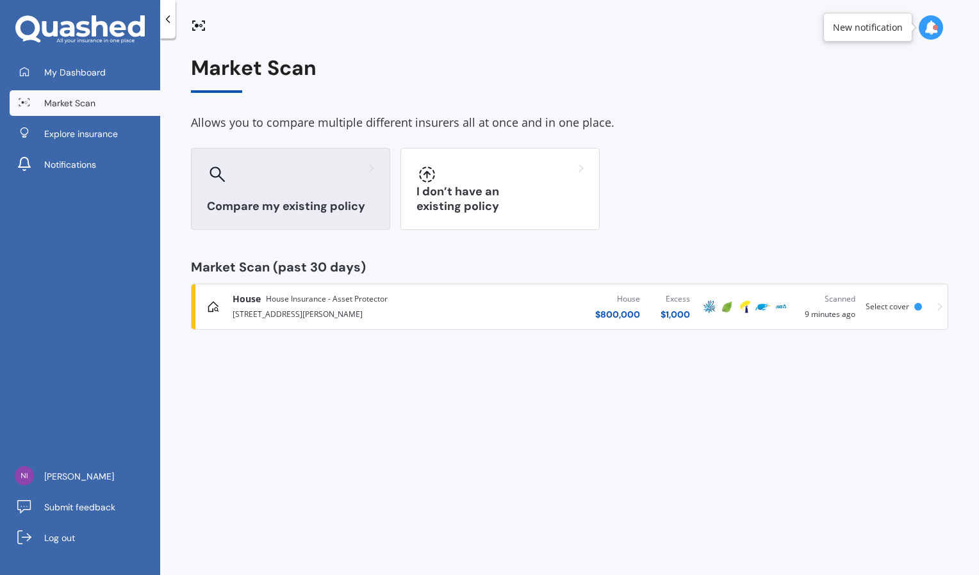
click at [313, 197] on div "Compare my existing policy" at bounding box center [290, 189] width 199 height 82
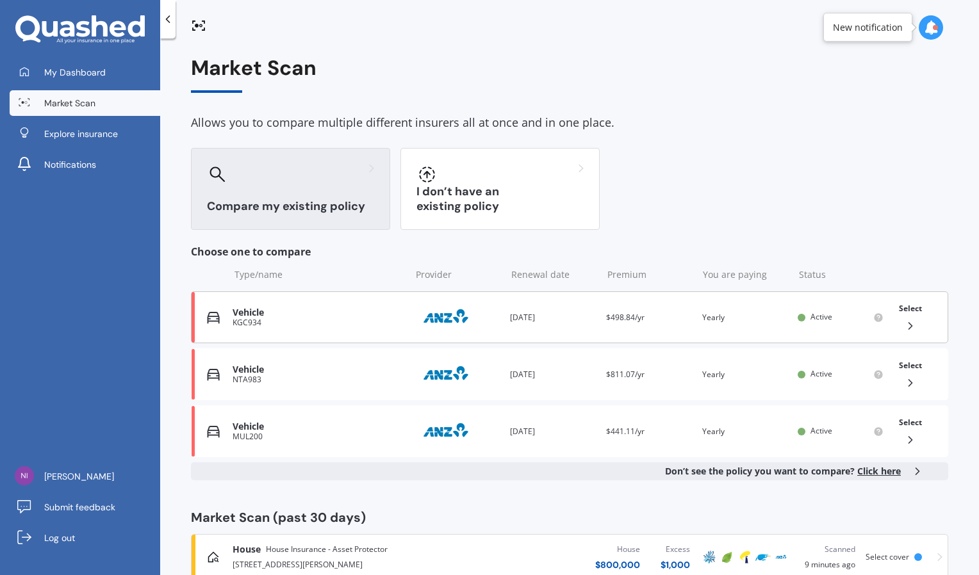
click at [573, 329] on div "Vehicle KGC934 Provider Renewal date [DATE] Premium $498.84/yr You are paying Y…" at bounding box center [569, 317] width 757 height 52
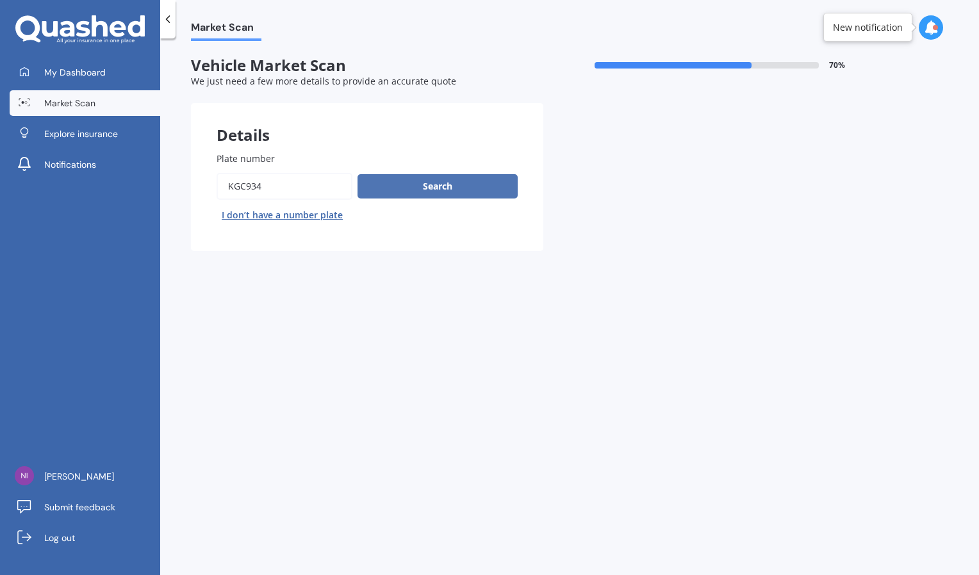
click at [416, 186] on button "Search" at bounding box center [437, 186] width 160 height 24
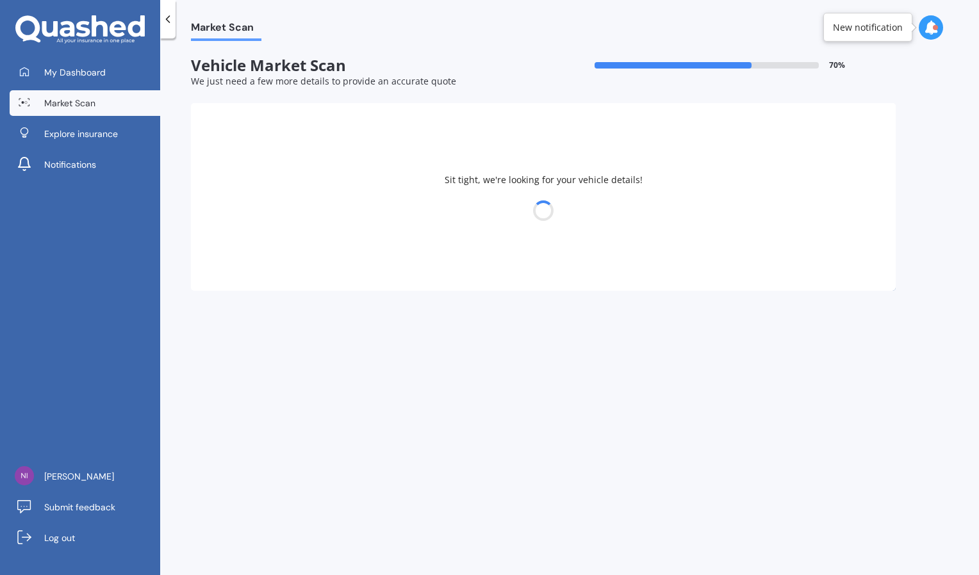
select select "NISSAN"
select select "TIIDA"
select select "05"
select select "08"
select select "1977"
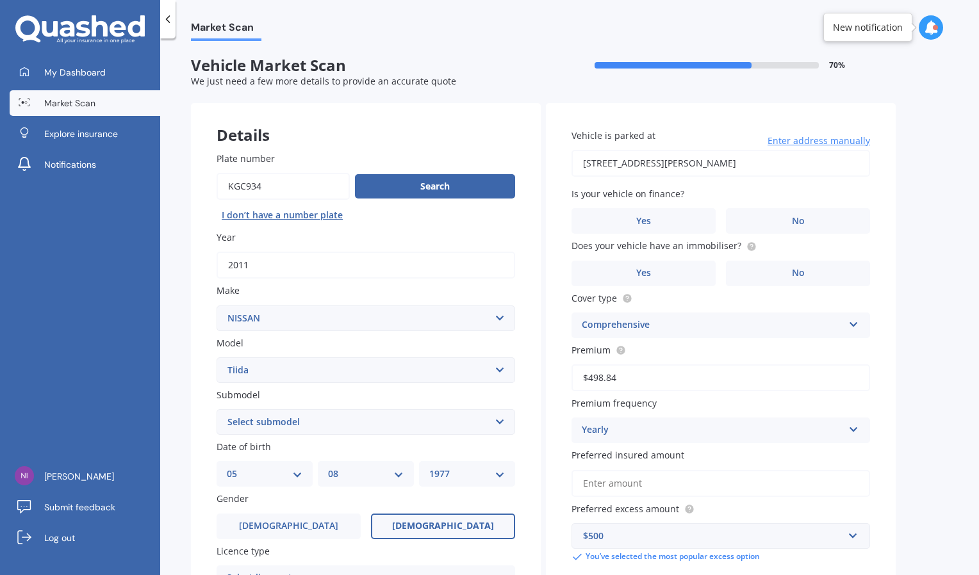
click at [452, 426] on select "Select submodel (All)" at bounding box center [365, 422] width 298 height 26
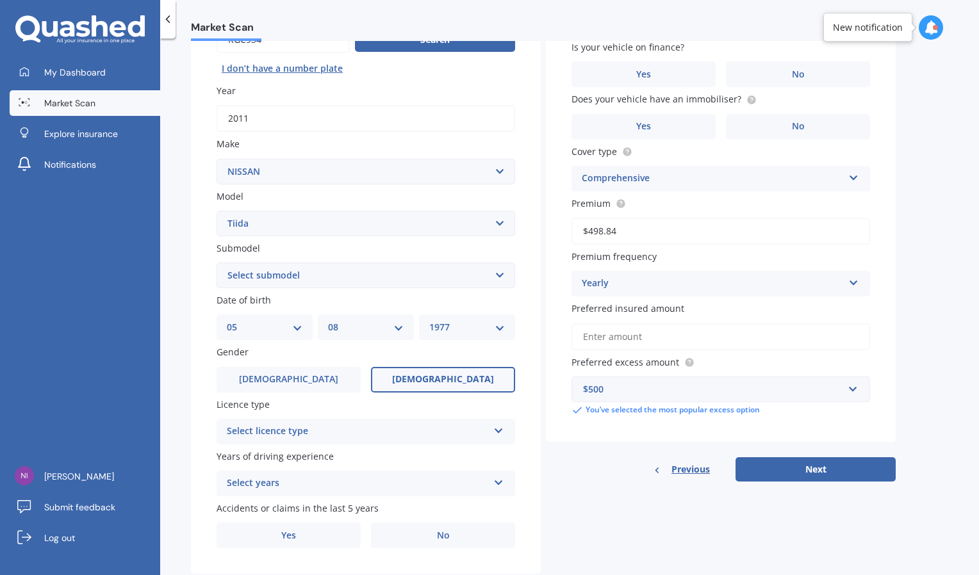
scroll to position [179, 0]
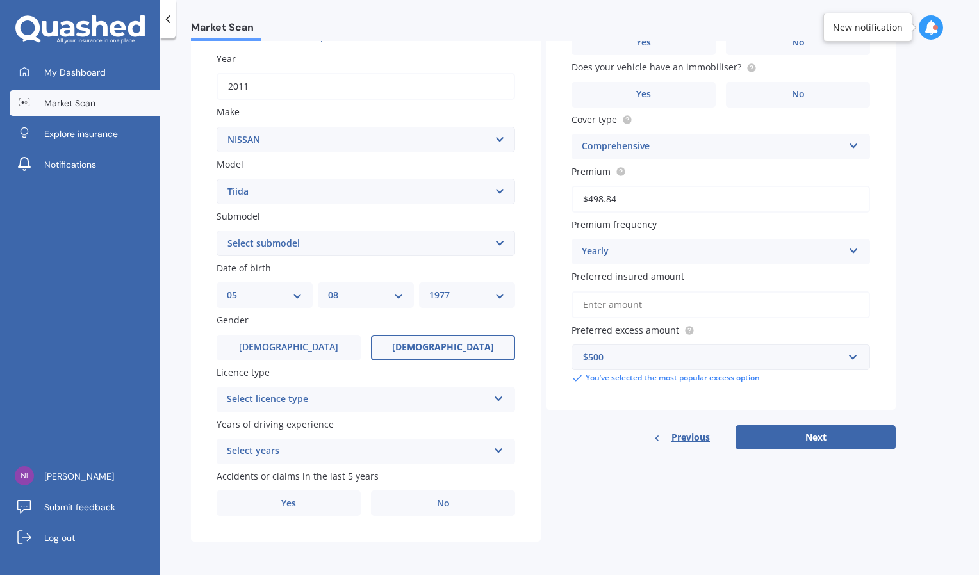
click at [404, 396] on div "Select licence type" at bounding box center [357, 399] width 261 height 15
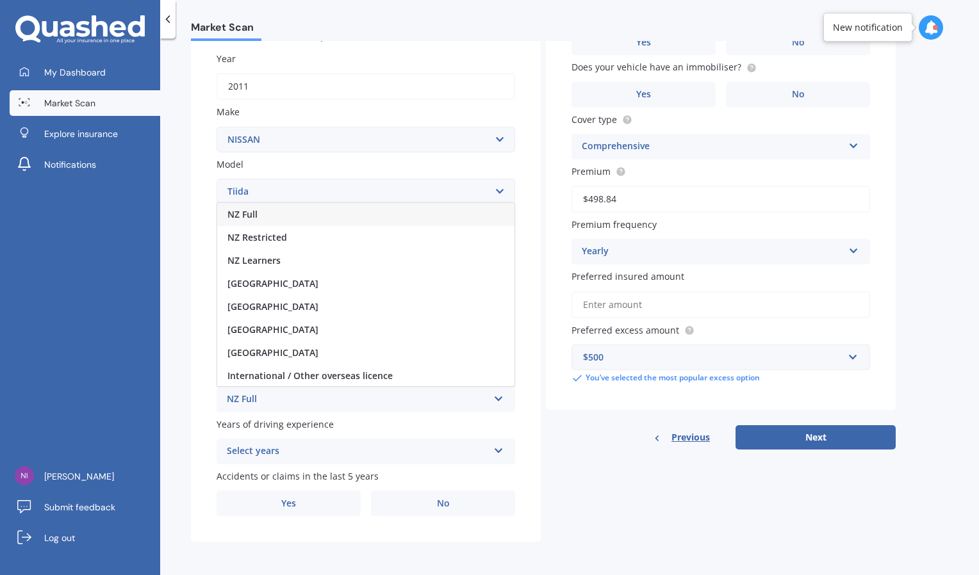
click at [303, 209] on div "NZ Full" at bounding box center [365, 214] width 297 height 23
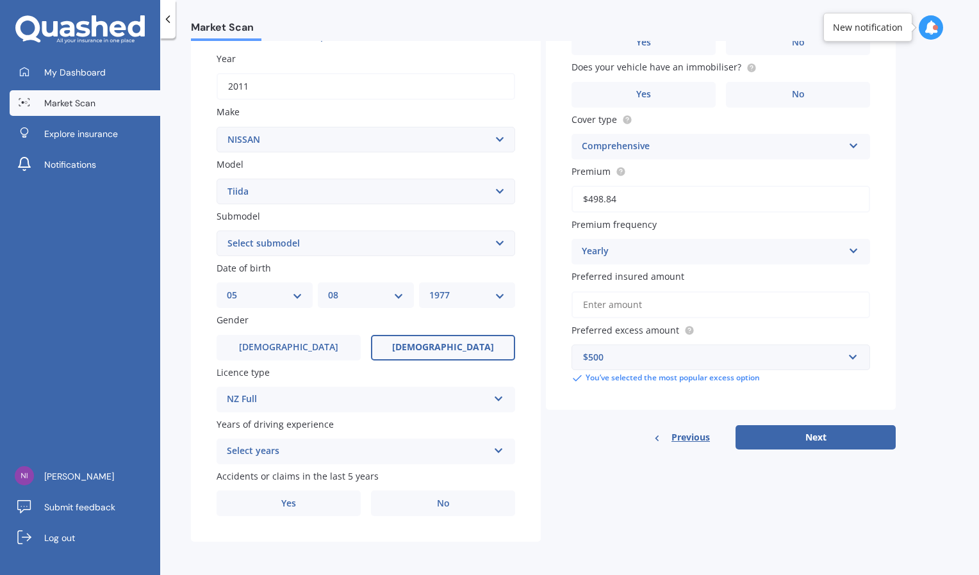
click at [318, 460] on div "Select years 5 or more years 4 years 3 years 2 years 1 year" at bounding box center [365, 452] width 298 height 26
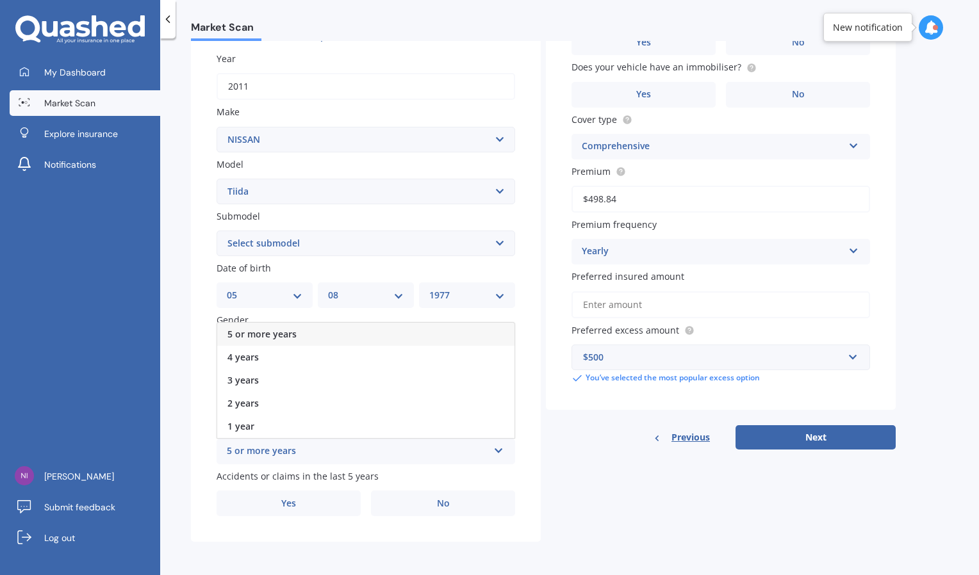
click at [292, 332] on span "5 or more years" at bounding box center [261, 334] width 69 height 12
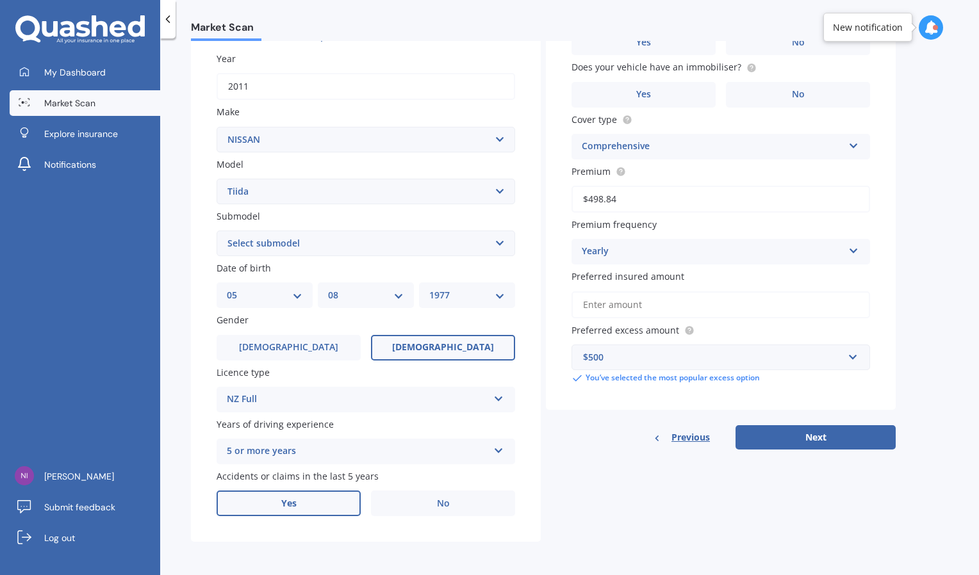
click at [263, 504] on label "Yes" at bounding box center [288, 504] width 144 height 26
click at [0, 0] on input "Yes" at bounding box center [0, 0] width 0 height 0
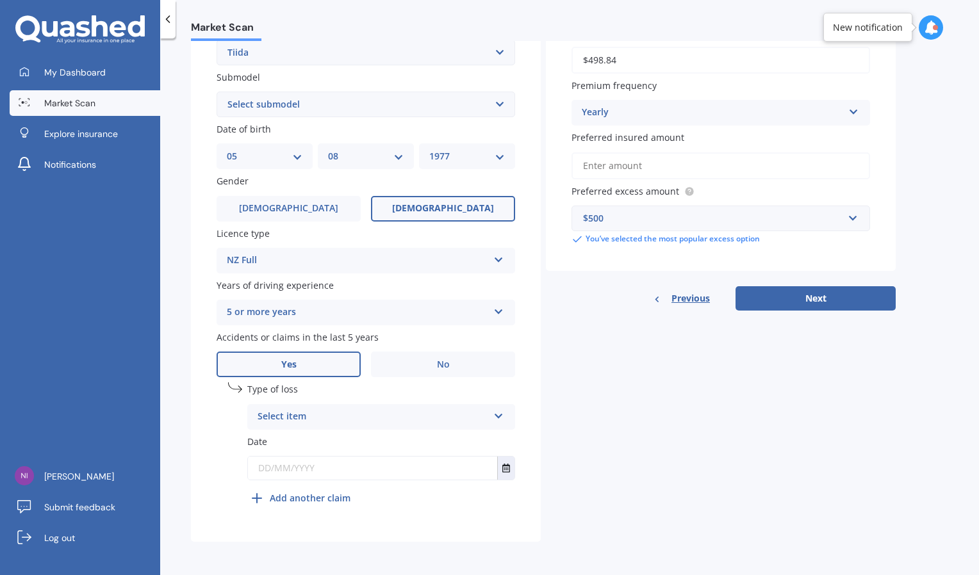
click at [329, 407] on div "Select item At fault accident Not at fault accident" at bounding box center [381, 417] width 268 height 26
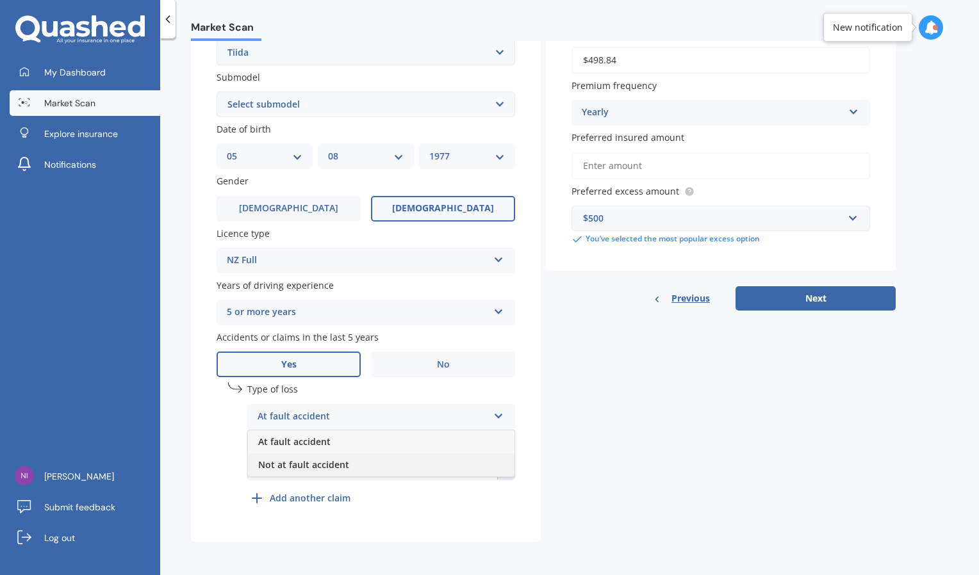
click at [306, 470] on span "Not at fault accident" at bounding box center [303, 465] width 91 height 12
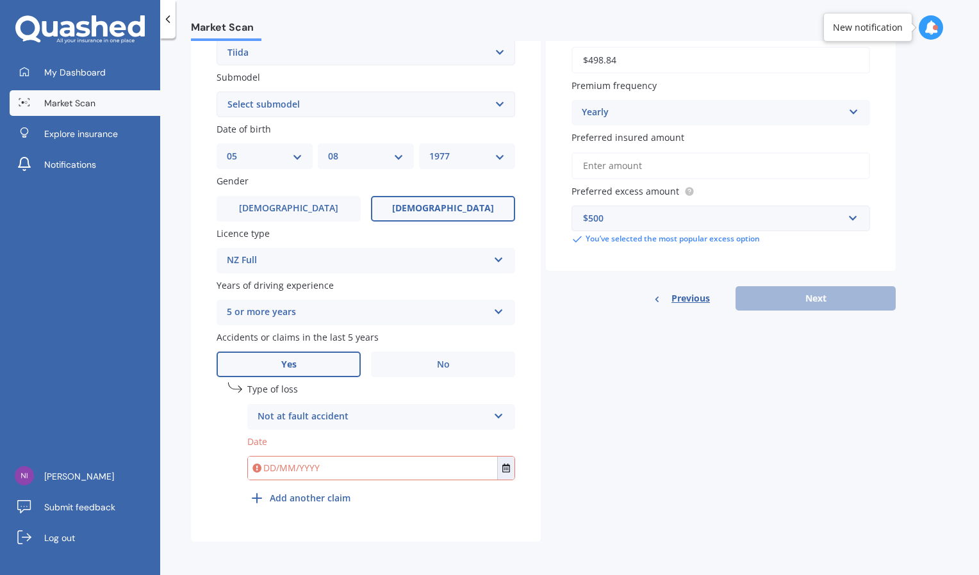
click at [306, 470] on input "text" at bounding box center [372, 468] width 249 height 23
click at [500, 466] on button "Select date" at bounding box center [505, 468] width 17 height 23
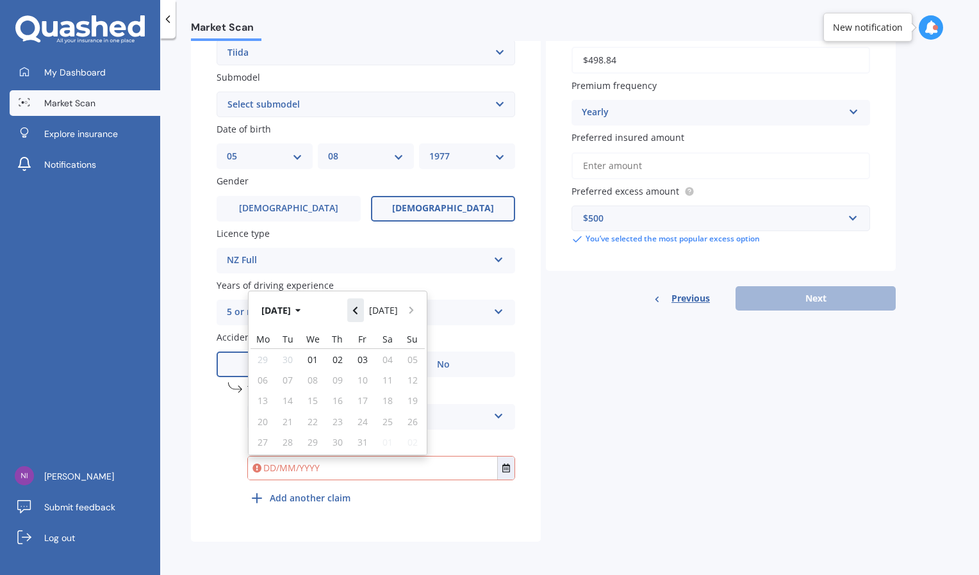
click at [357, 314] on icon "Navigate back" at bounding box center [355, 310] width 6 height 9
click at [357, 314] on button "Navigate back" at bounding box center [355, 306] width 17 height 23
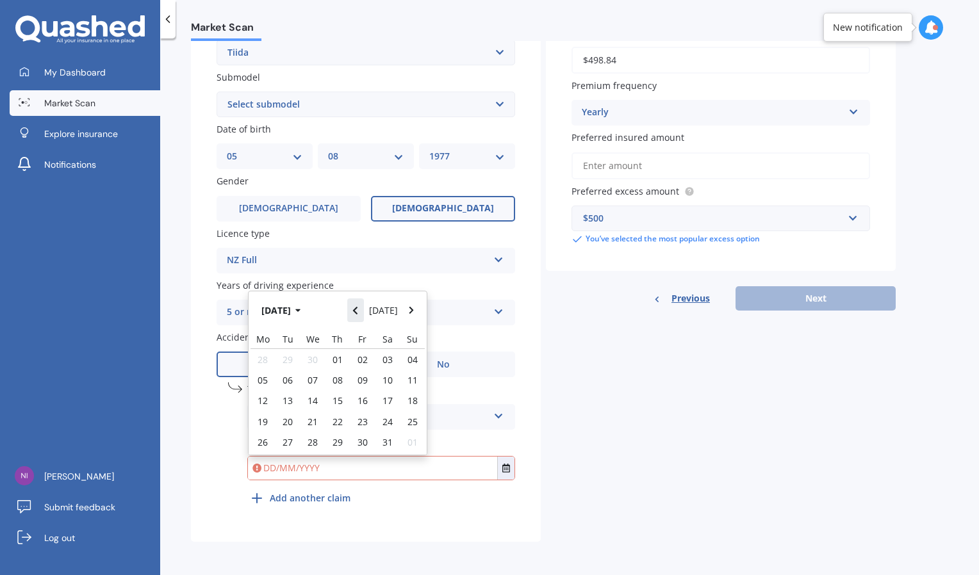
click at [357, 314] on icon "Navigate back" at bounding box center [355, 310] width 6 height 9
click at [307, 376] on div "09" at bounding box center [312, 380] width 25 height 20
type input "[DATE]"
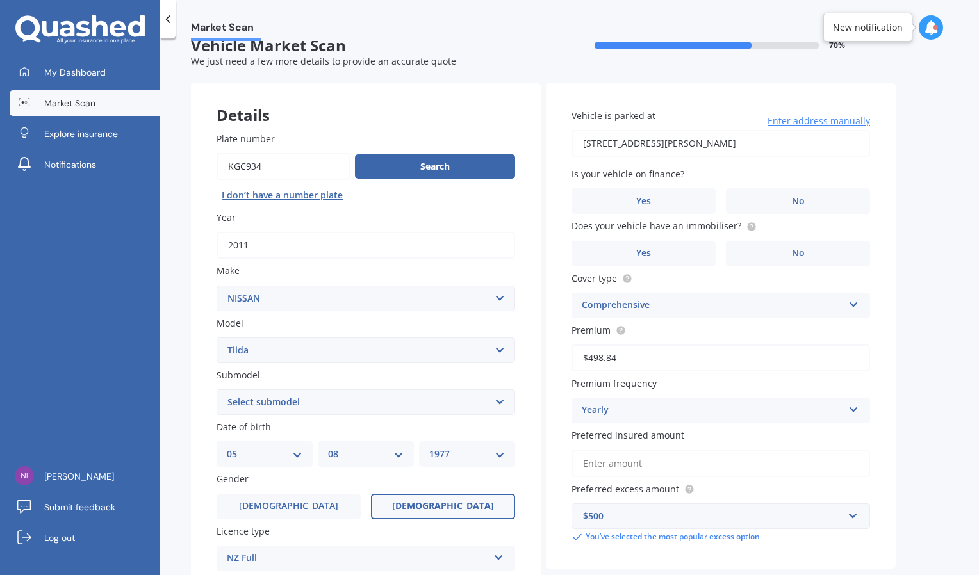
scroll to position [19, 0]
click at [806, 201] on label "No" at bounding box center [798, 202] width 144 height 26
click at [0, 0] on input "No" at bounding box center [0, 0] width 0 height 0
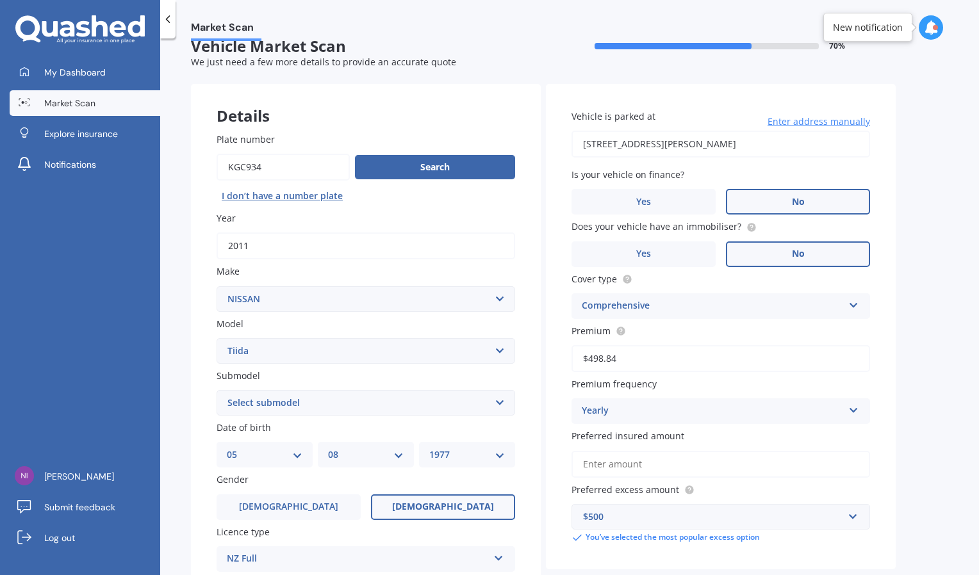
click at [782, 253] on label "No" at bounding box center [798, 254] width 144 height 26
click at [0, 0] on input "No" at bounding box center [0, 0] width 0 height 0
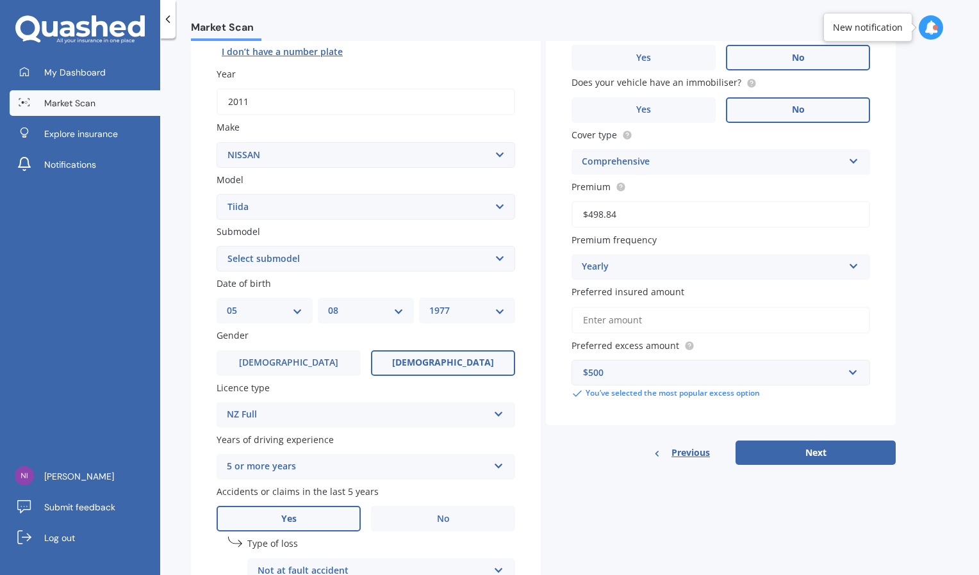
scroll to position [164, 0]
click at [810, 457] on button "Next" at bounding box center [815, 452] width 160 height 24
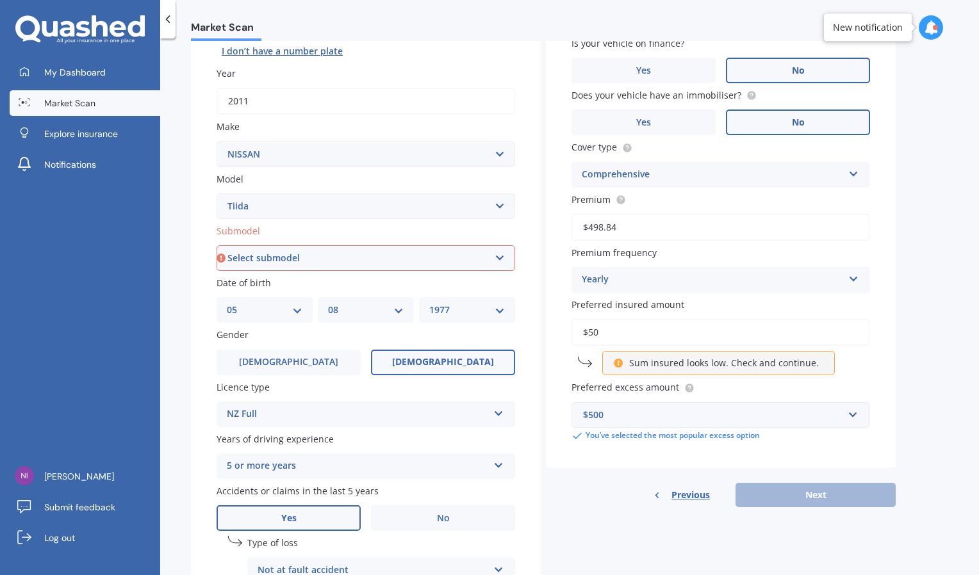
type input "$5"
type input "$4"
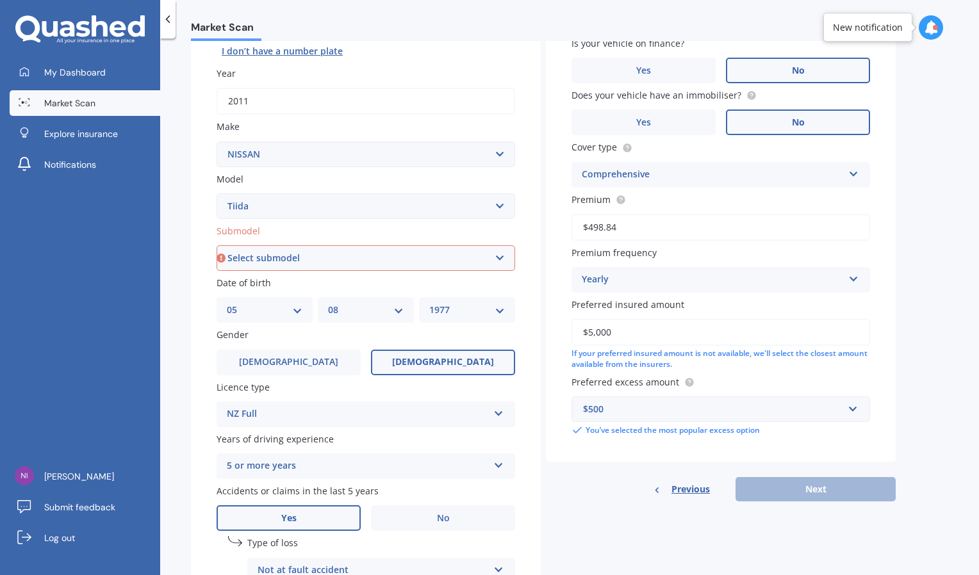
type input "$5,000"
click at [803, 461] on div "Vehicle is parked at [STREET_ADDRESS][PERSON_NAME] Enter address manually Selec…" at bounding box center [721, 200] width 350 height 523
click at [818, 486] on div "Previous Next" at bounding box center [721, 489] width 350 height 24
click at [498, 262] on select "Select submodel (All)" at bounding box center [365, 258] width 298 height 26
select select "(ALL)"
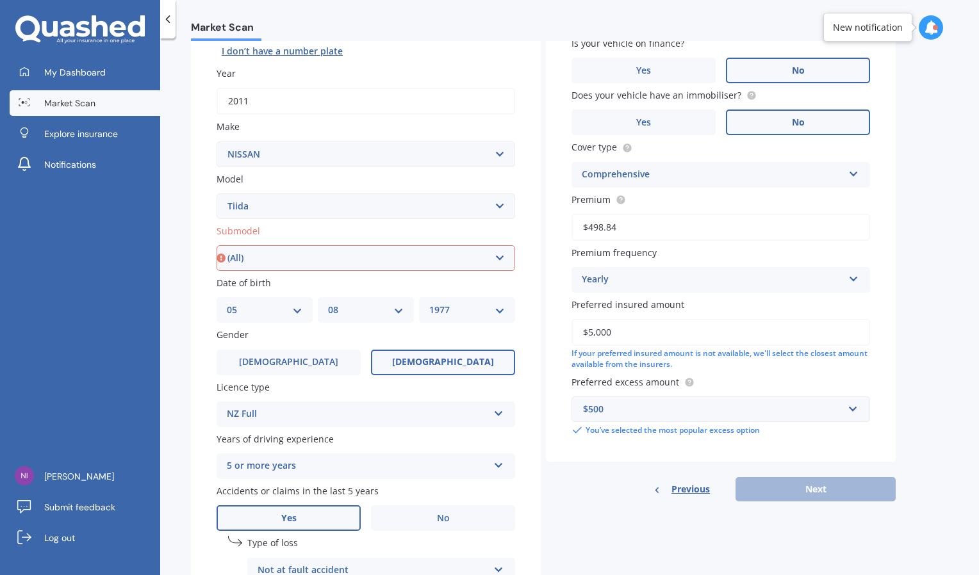
click at [216, 245] on select "Select submodel (All)" at bounding box center [365, 258] width 298 height 26
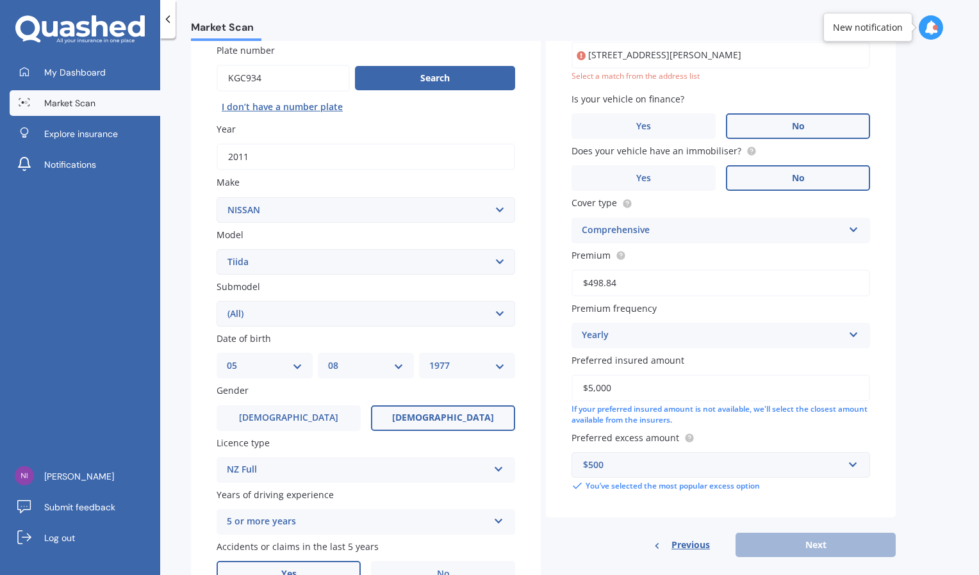
scroll to position [88, 0]
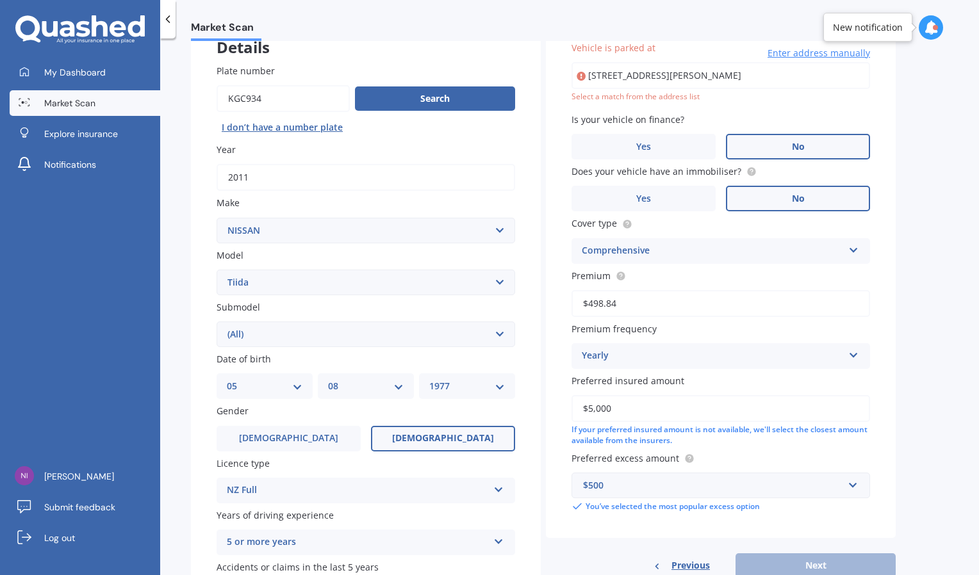
type input "[STREET_ADDRESS][PERSON_NAME]"
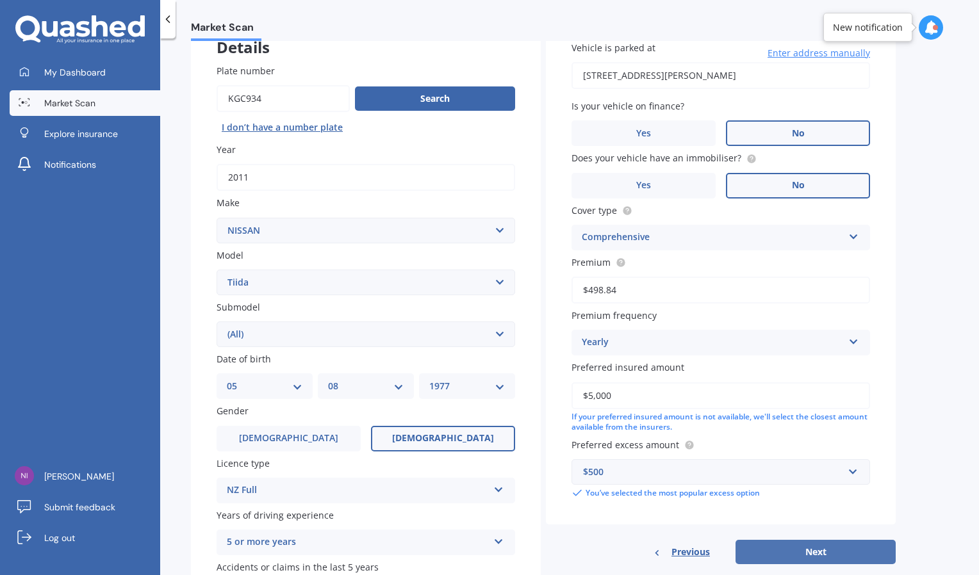
click at [820, 548] on button "Next" at bounding box center [815, 552] width 160 height 24
select select "05"
select select "08"
select select "1977"
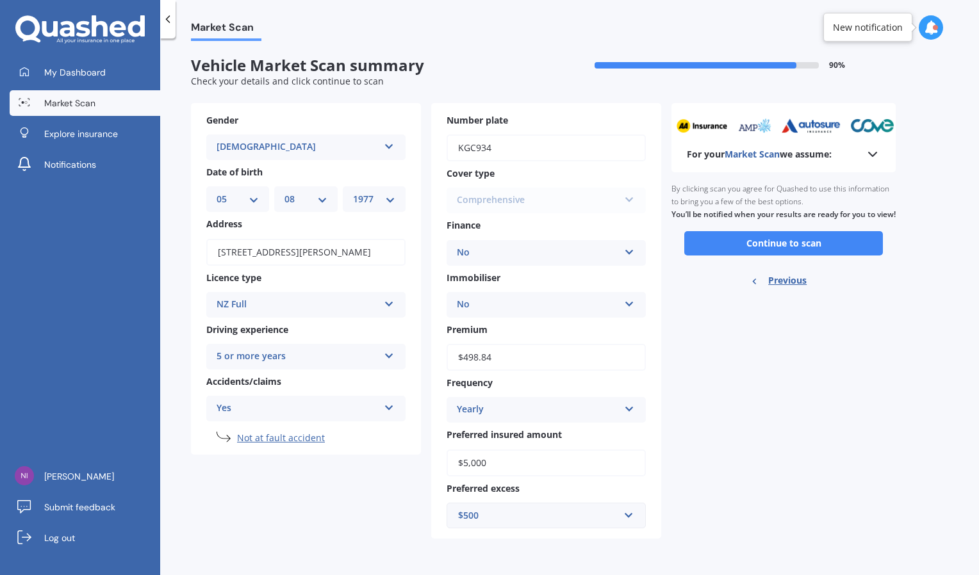
scroll to position [0, 0]
click at [773, 256] on button "Continue to scan" at bounding box center [783, 243] width 199 height 24
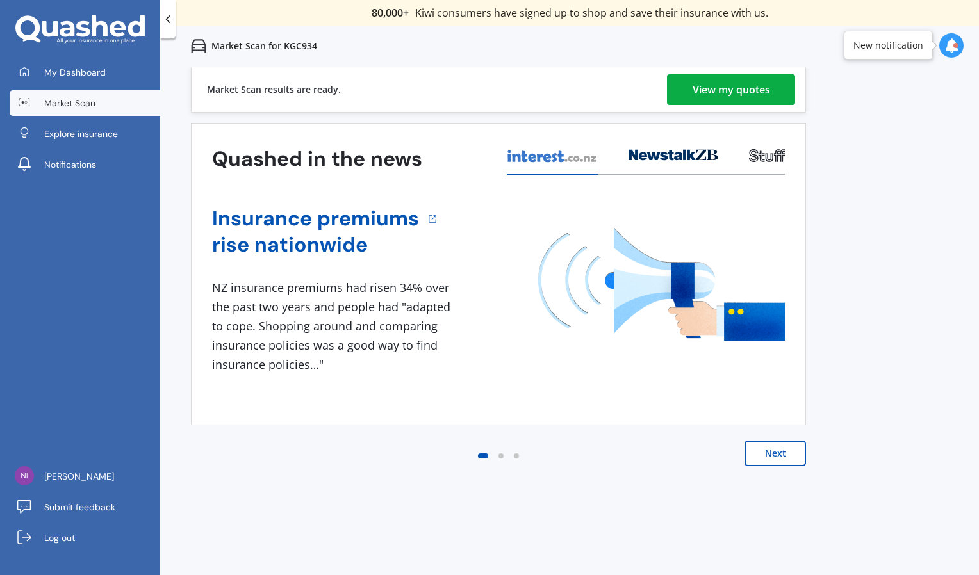
click at [708, 90] on div "View my quotes" at bounding box center [730, 89] width 77 height 31
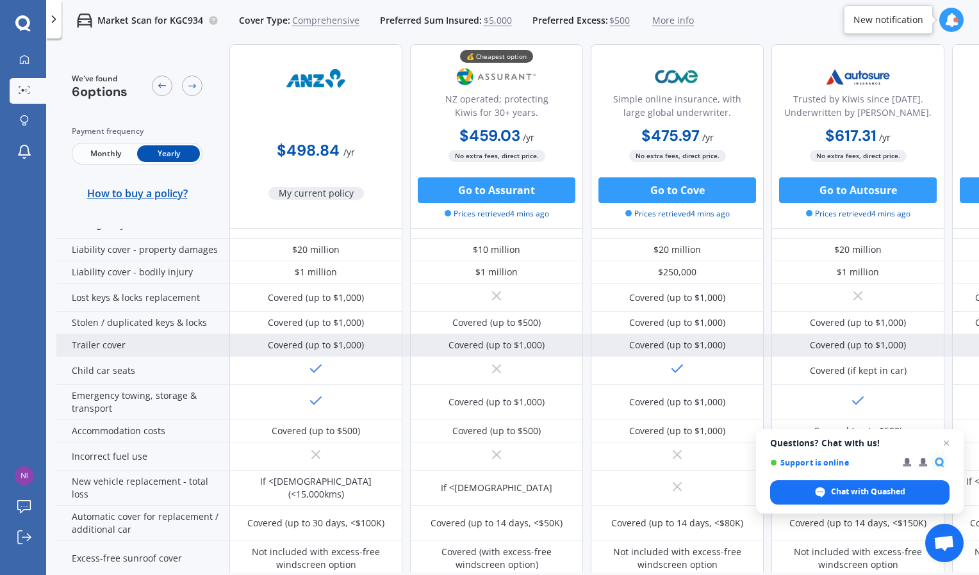
scroll to position [213, 0]
click at [537, 340] on div "Covered (up to $1,000)" at bounding box center [496, 344] width 96 height 13
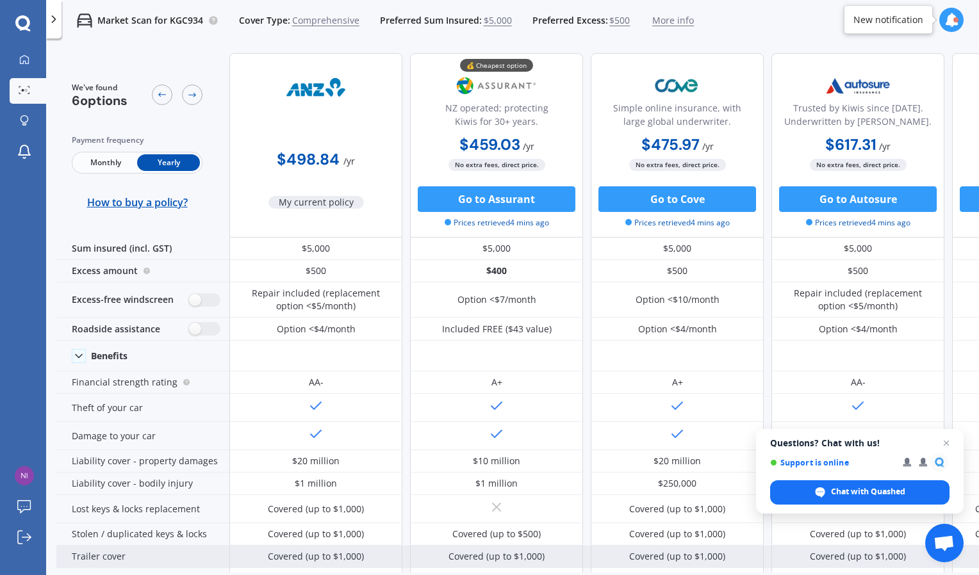
scroll to position [0, 0]
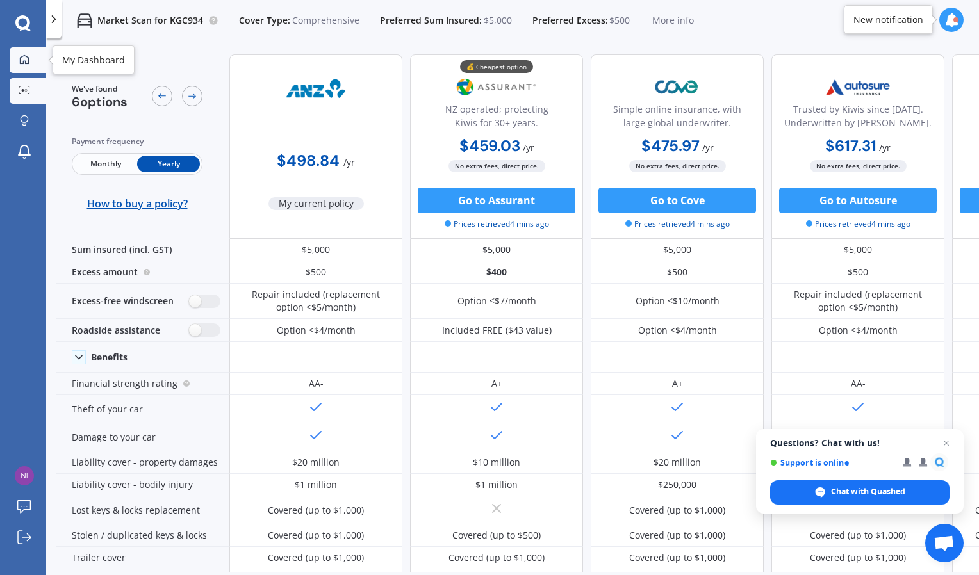
click at [29, 56] on div at bounding box center [24, 60] width 19 height 12
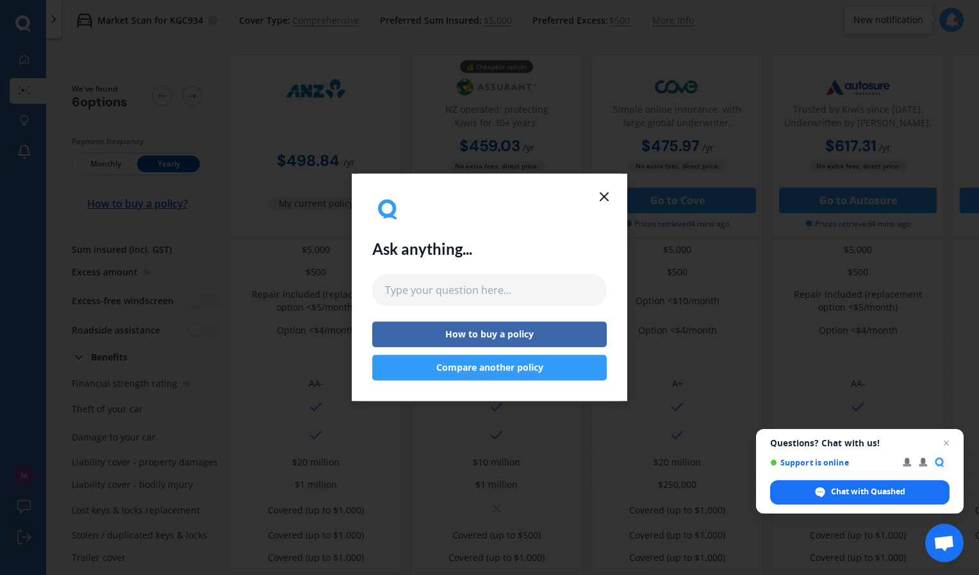
click at [500, 367] on button "Compare another policy" at bounding box center [489, 368] width 234 height 26
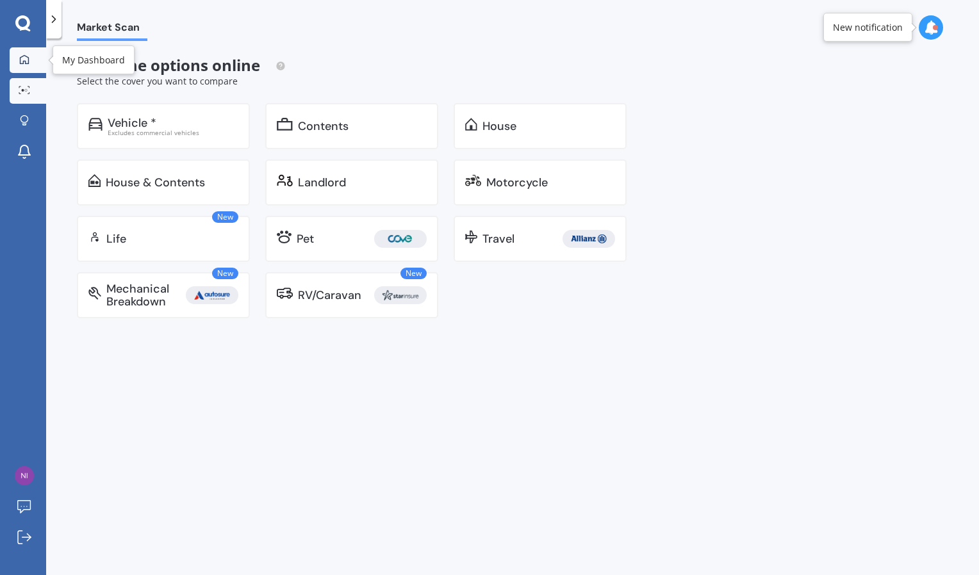
click at [28, 65] on div at bounding box center [24, 60] width 19 height 12
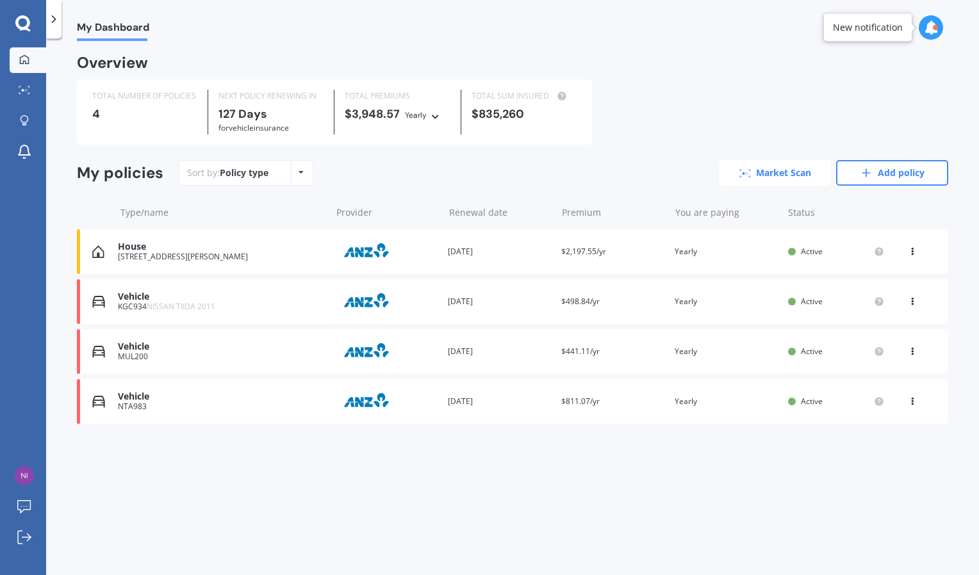
click at [779, 176] on link "Market Scan" at bounding box center [775, 173] width 112 height 26
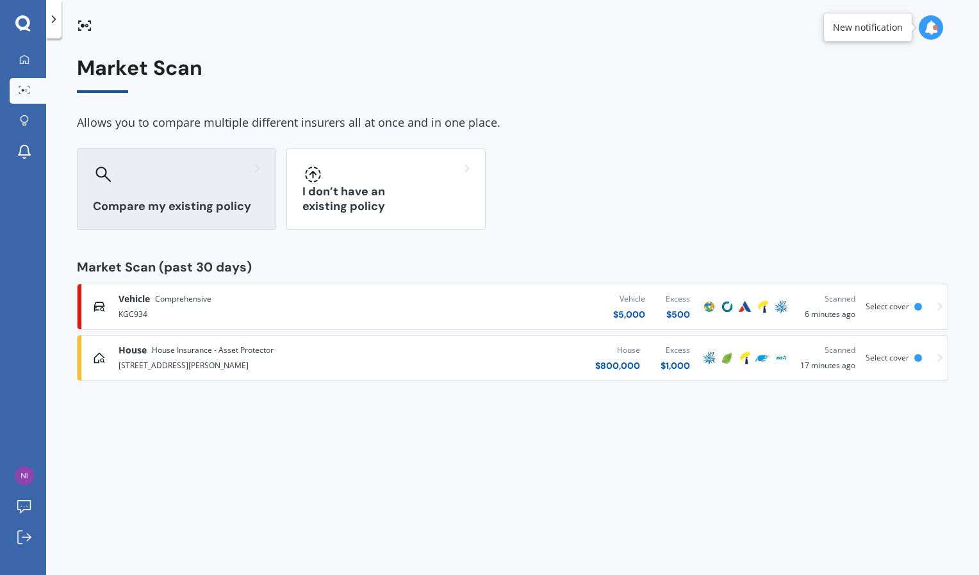
click at [175, 194] on div "Compare my existing policy" at bounding box center [176, 189] width 199 height 82
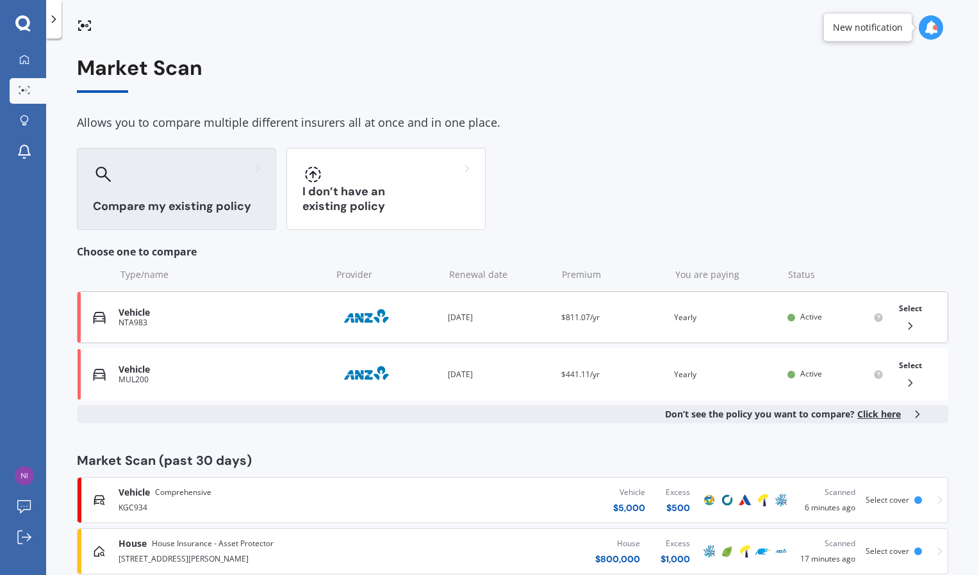
click at [904, 328] on icon at bounding box center [910, 326] width 13 height 13
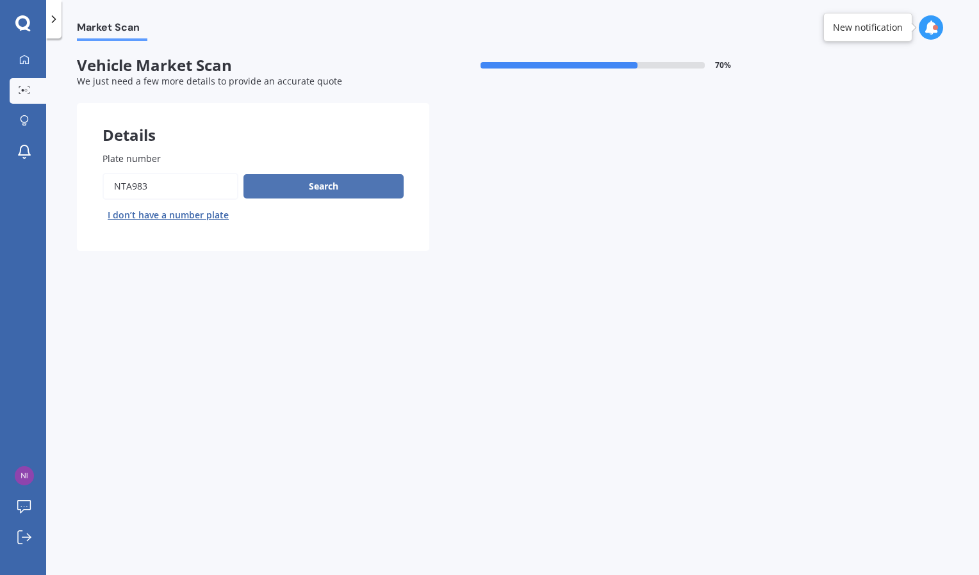
click at [336, 187] on button "Search" at bounding box center [323, 186] width 160 height 24
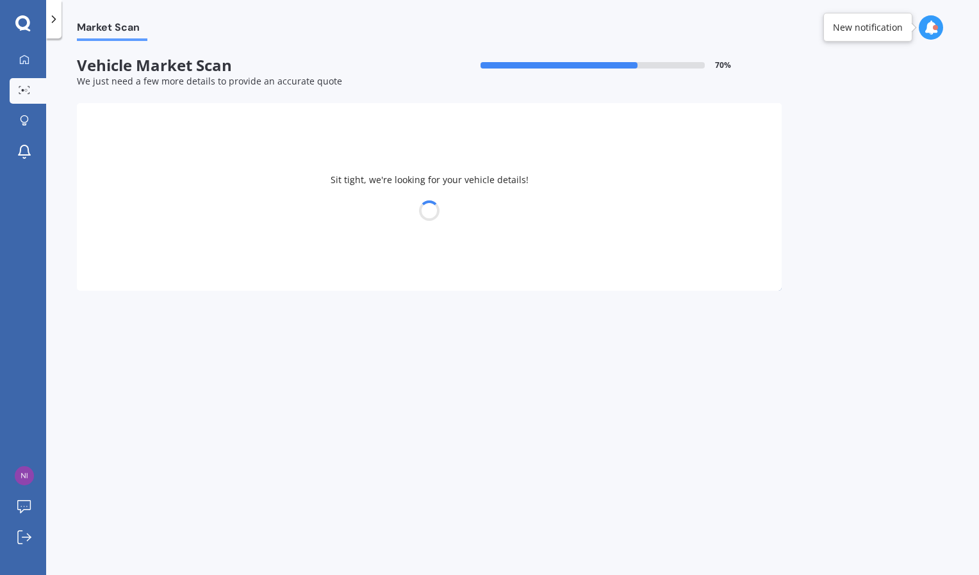
select select "MITSUBISHI"
select select "OUTLANDER"
select select "05"
select select "08"
select select "1977"
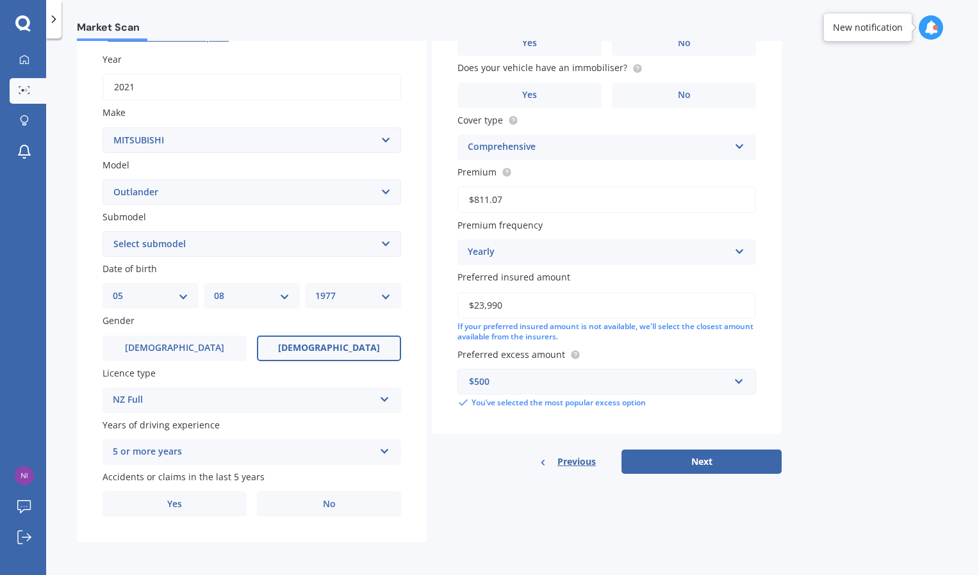
scroll to position [179, 0]
click at [314, 505] on label "No" at bounding box center [329, 504] width 144 height 26
click at [0, 0] on input "No" at bounding box center [0, 0] width 0 height 0
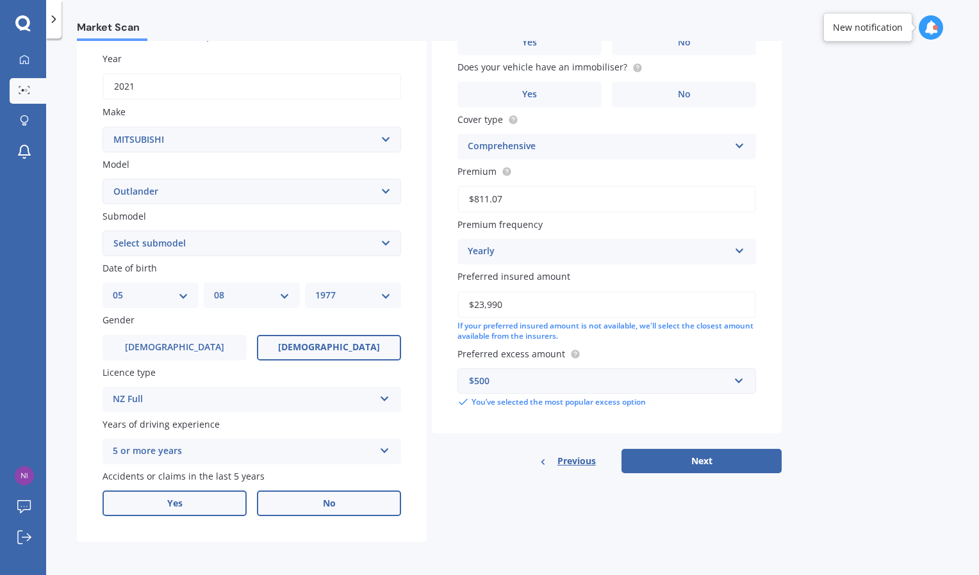
click at [188, 498] on label "Yes" at bounding box center [174, 504] width 144 height 26
click at [0, 0] on input "Yes" at bounding box center [0, 0] width 0 height 0
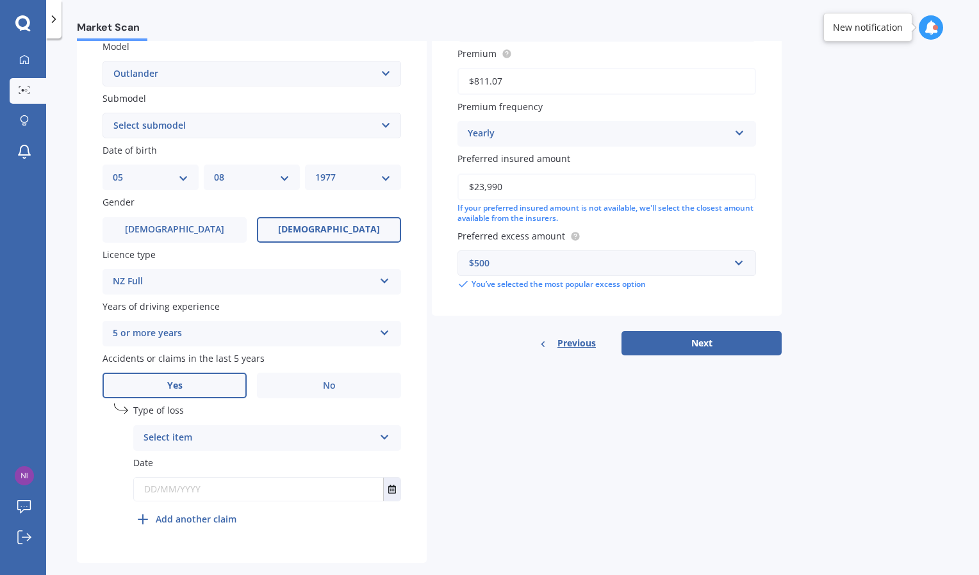
scroll to position [318, 0]
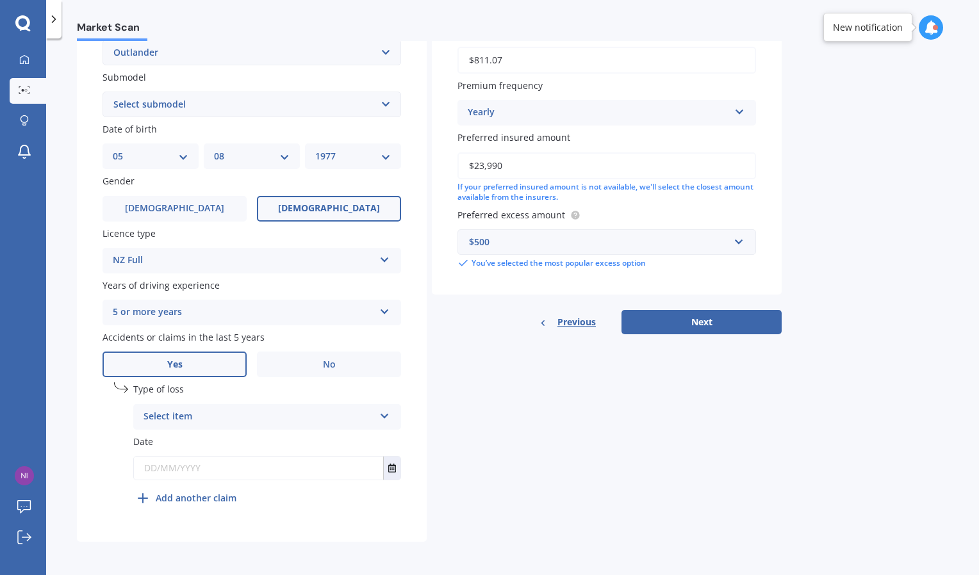
click at [236, 413] on div "Select item" at bounding box center [258, 416] width 231 height 15
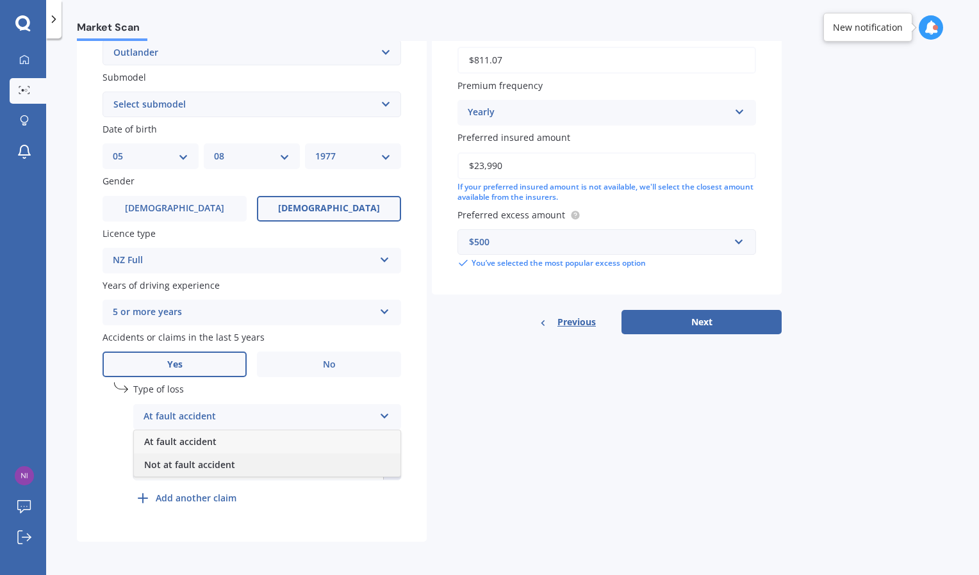
click at [216, 468] on span "Not at fault accident" at bounding box center [189, 465] width 91 height 12
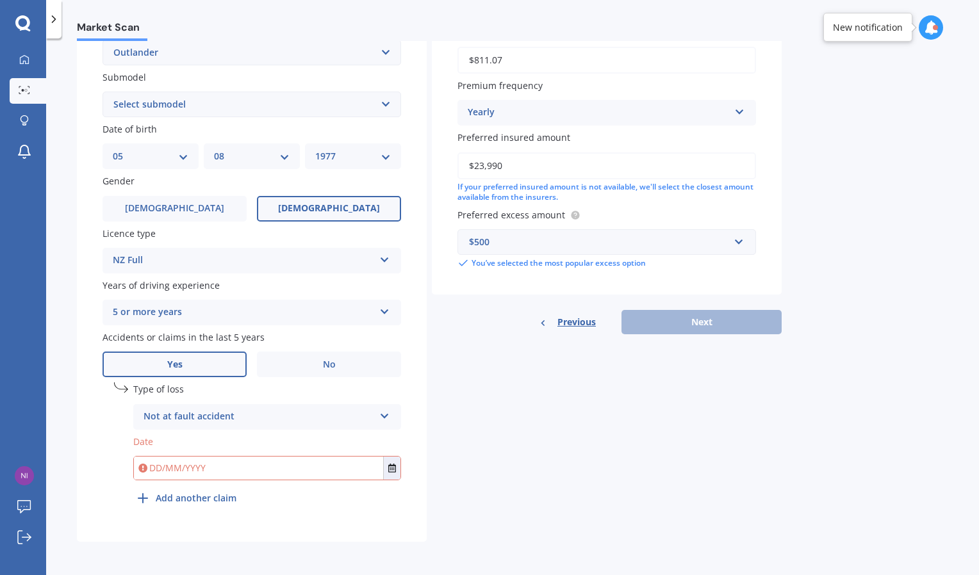
click at [216, 468] on input "text" at bounding box center [258, 468] width 249 height 23
click at [395, 473] on button "Select date" at bounding box center [391, 468] width 17 height 23
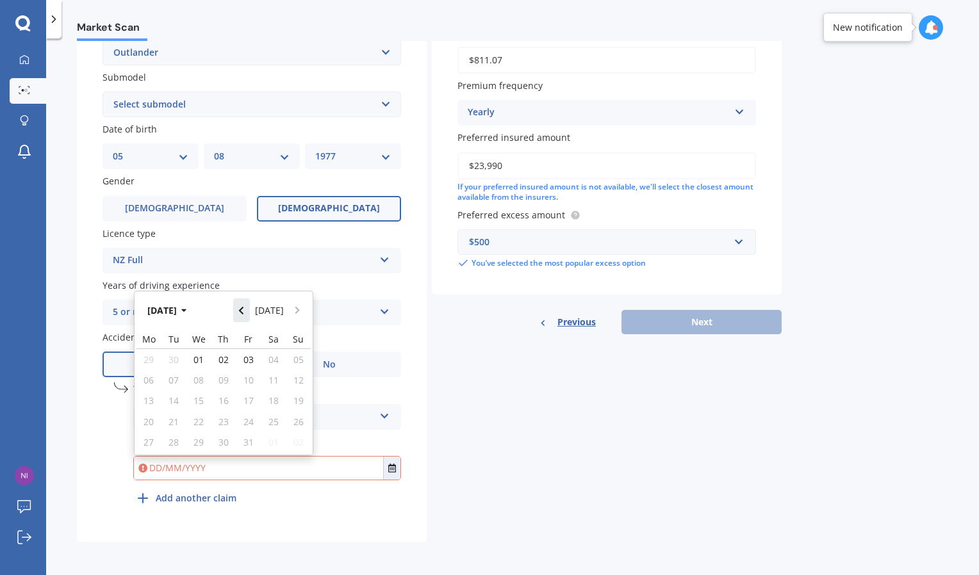
click at [242, 313] on icon "Navigate back" at bounding box center [241, 310] width 6 height 9
click at [242, 313] on button "Navigate back" at bounding box center [241, 306] width 17 height 23
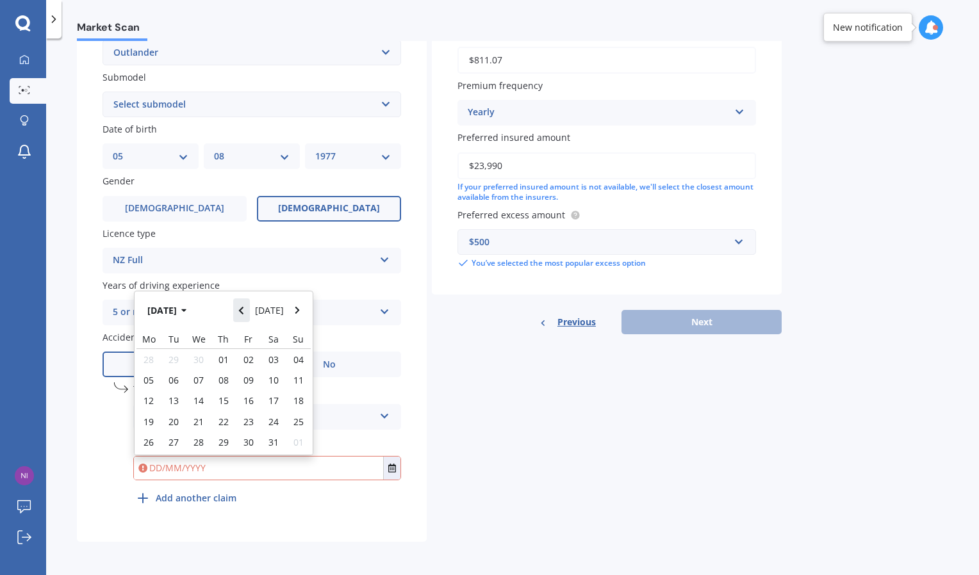
click at [242, 313] on icon "Navigate back" at bounding box center [241, 310] width 6 height 9
click at [204, 378] on div "09" at bounding box center [198, 380] width 25 height 20
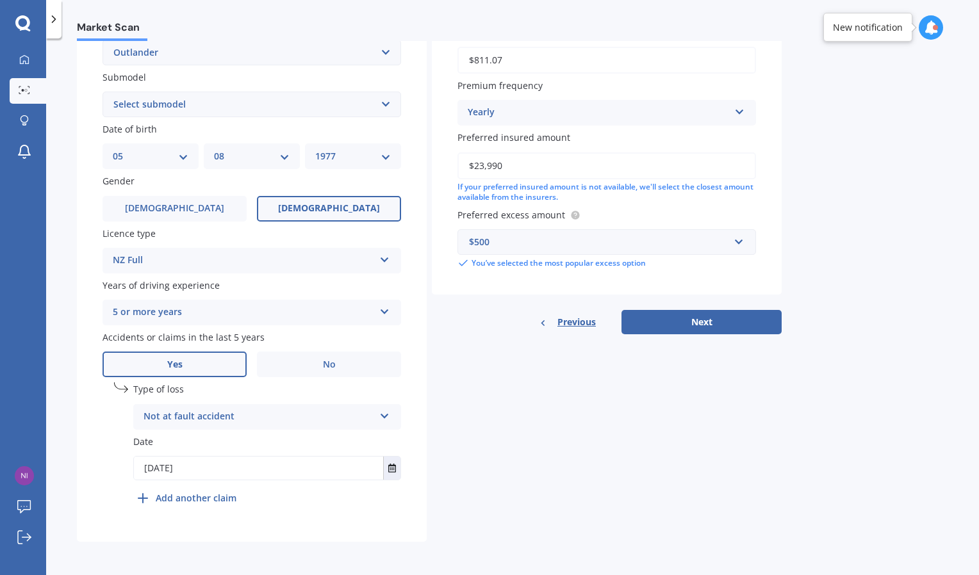
type input "[DATE]"
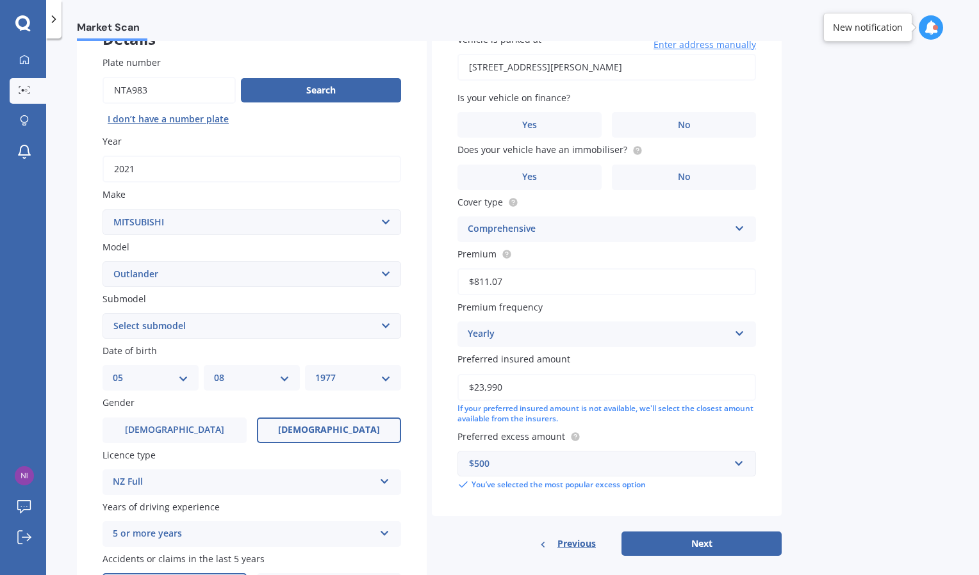
scroll to position [0, 0]
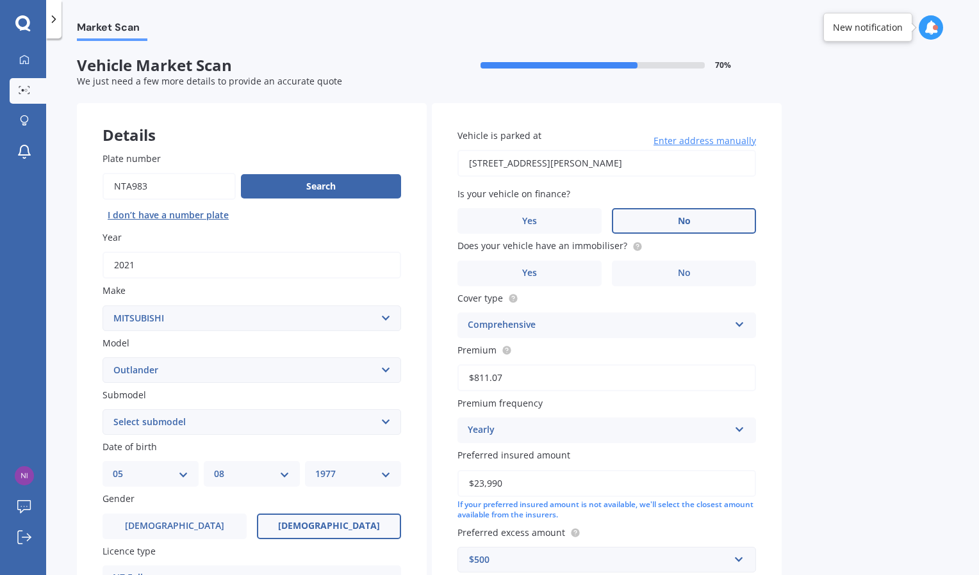
click at [658, 211] on label "No" at bounding box center [684, 221] width 144 height 26
click at [0, 0] on input "No" at bounding box center [0, 0] width 0 height 0
click at [662, 277] on label "No" at bounding box center [684, 274] width 144 height 26
click at [0, 0] on input "No" at bounding box center [0, 0] width 0 height 0
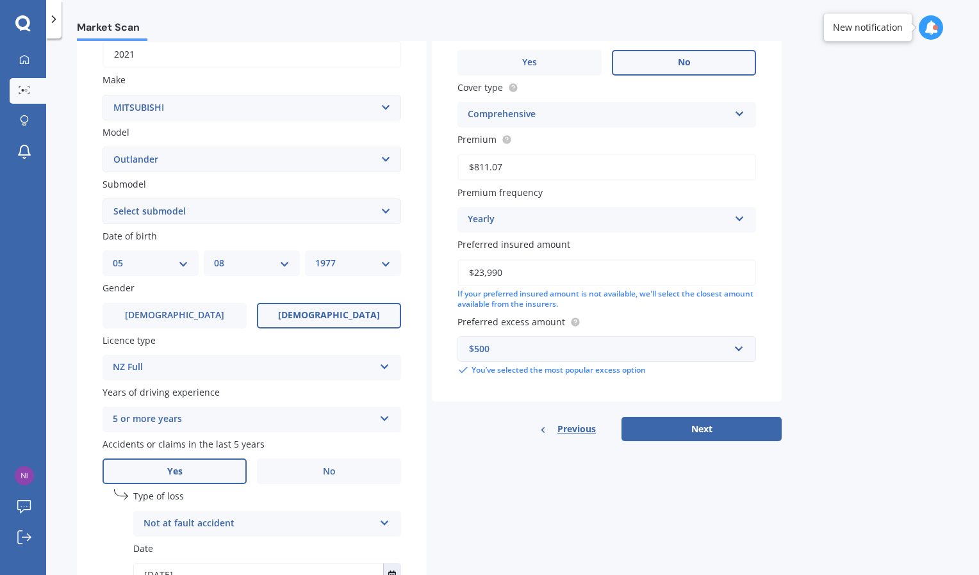
scroll to position [211, 0]
click at [693, 434] on button "Next" at bounding box center [701, 428] width 160 height 24
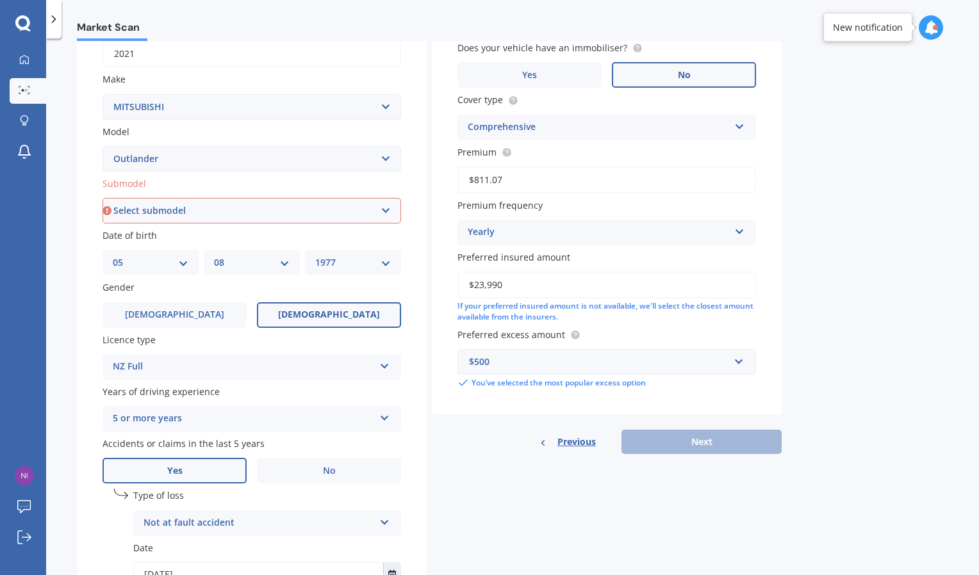
click at [385, 211] on select "Select submodel (All other) 2.4 Litre Station Wagon 3.0 Litre AWD 3.0 VRX Auto …" at bounding box center [251, 211] width 298 height 26
select select "LS"
click at [102, 198] on select "Select submodel (All other) 2.4 Litre Station Wagon 3.0 Litre AWD 3.0 VRX Auto …" at bounding box center [251, 211] width 298 height 26
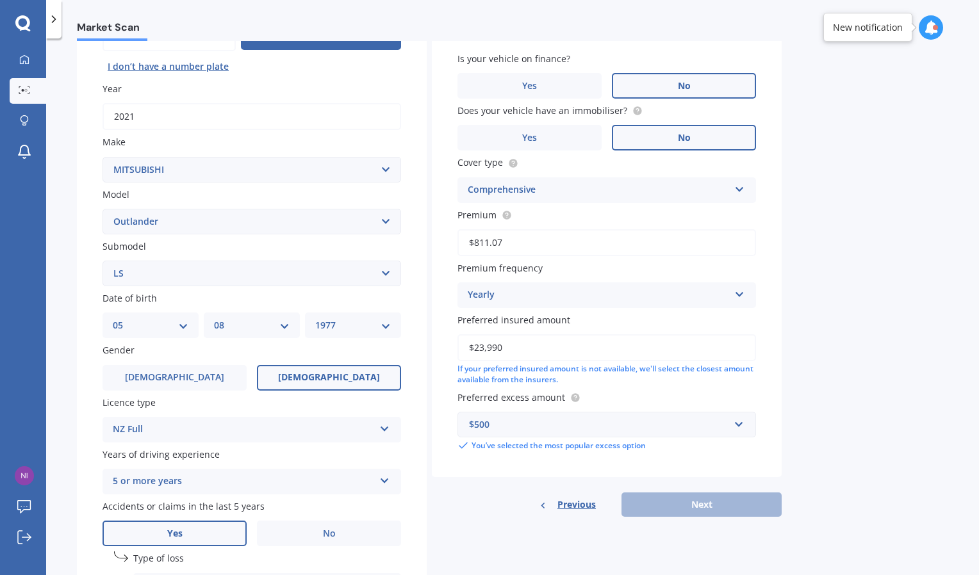
scroll to position [88, 0]
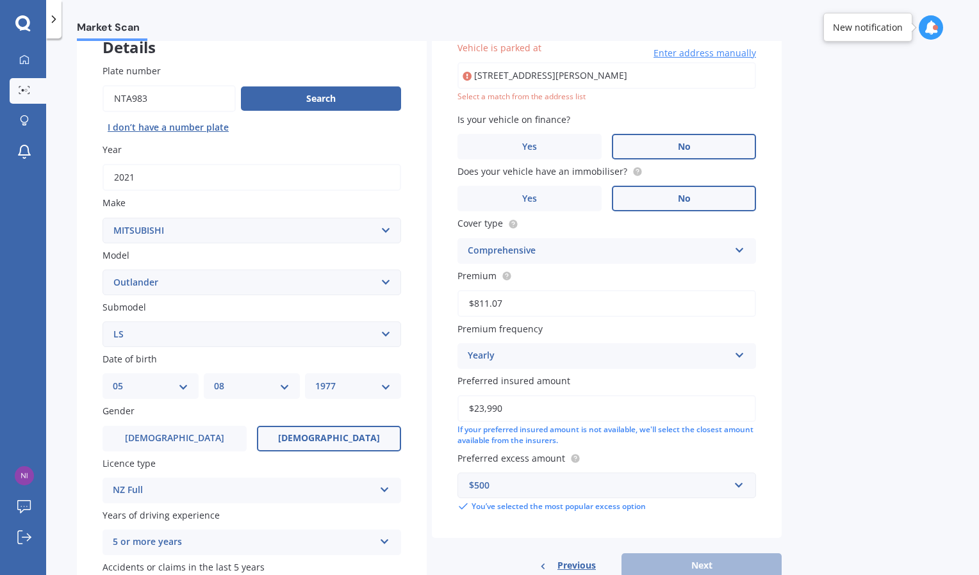
type input "[STREET_ADDRESS][PERSON_NAME]"
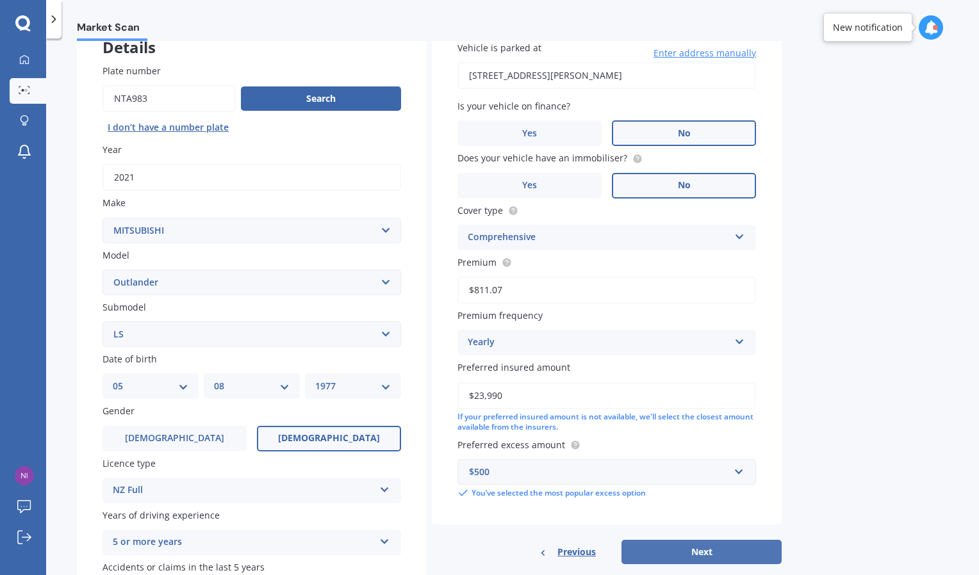
click at [707, 555] on button "Next" at bounding box center [701, 552] width 160 height 24
select select "05"
select select "08"
select select "1977"
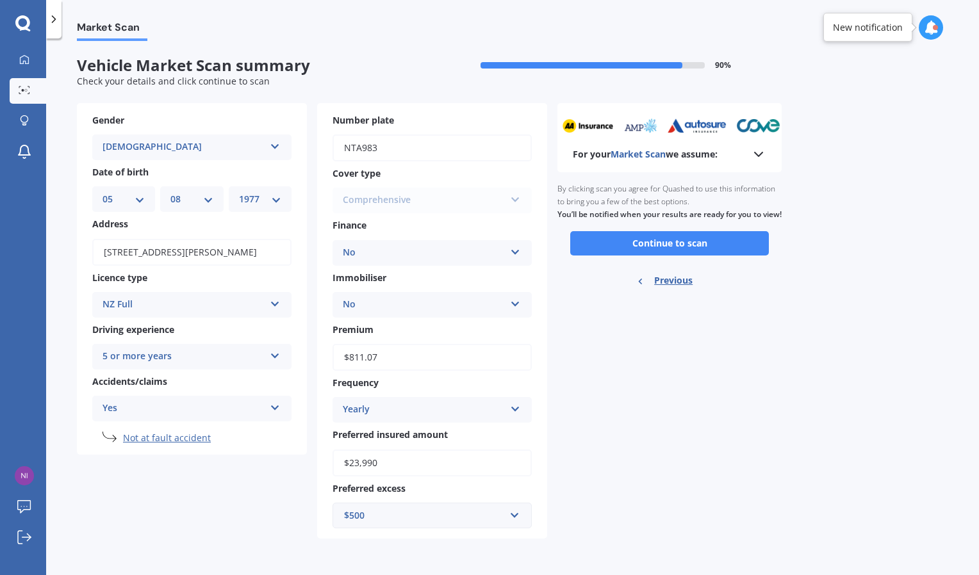
scroll to position [0, 0]
click at [686, 251] on button "Continue to scan" at bounding box center [669, 243] width 199 height 24
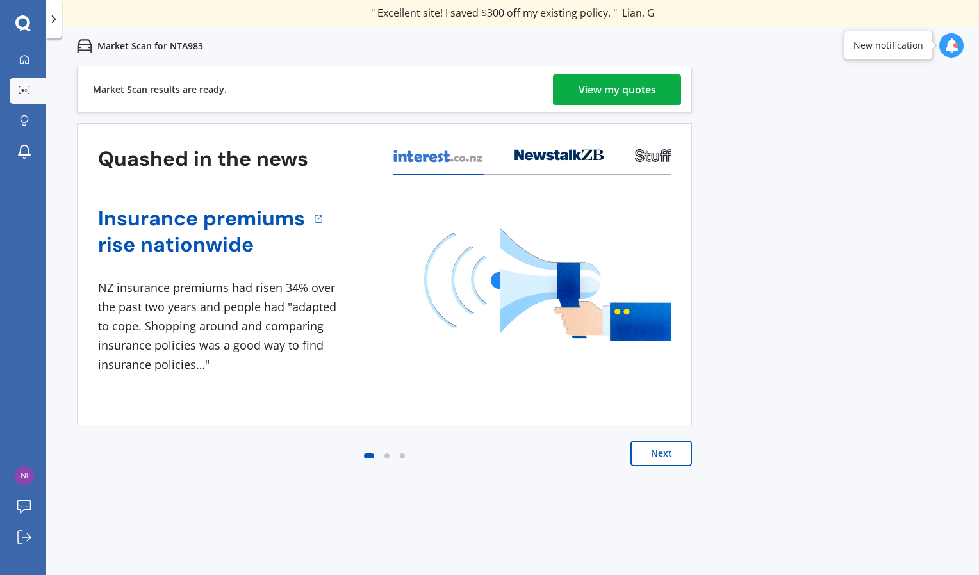
click at [607, 90] on div "View my quotes" at bounding box center [616, 89] width 77 height 31
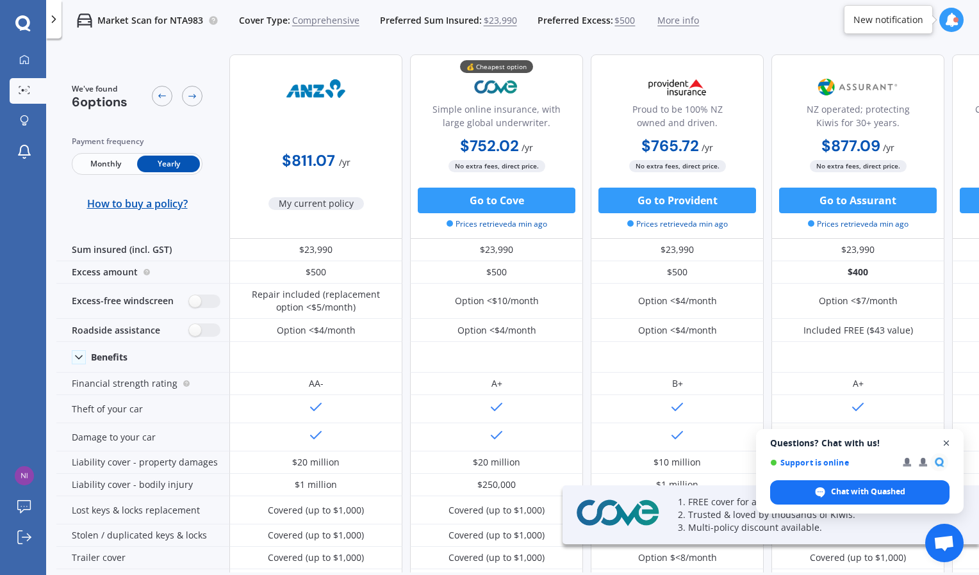
click at [942, 446] on span "Close chat" at bounding box center [946, 444] width 16 height 16
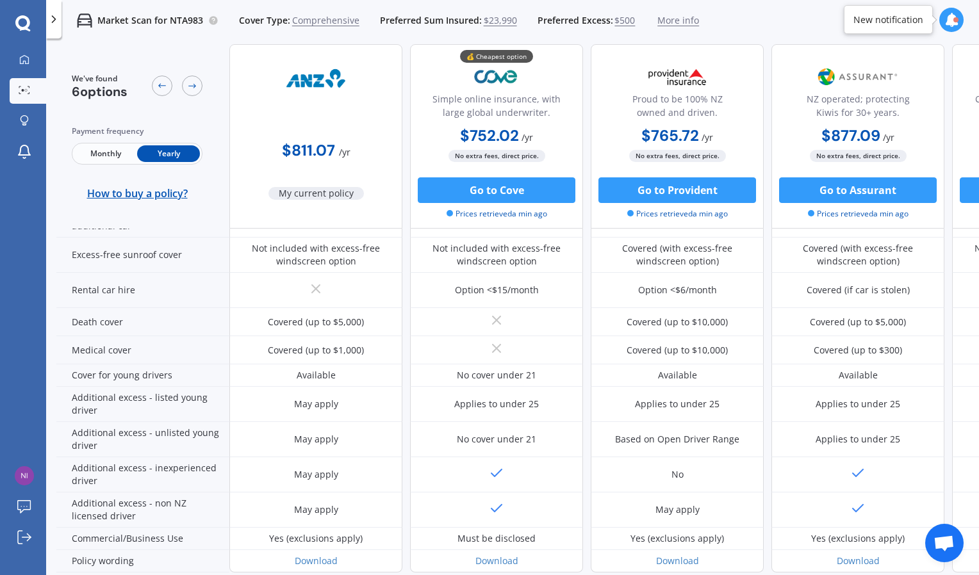
scroll to position [523, 0]
click at [484, 192] on button "Go to Cove" at bounding box center [497, 190] width 158 height 26
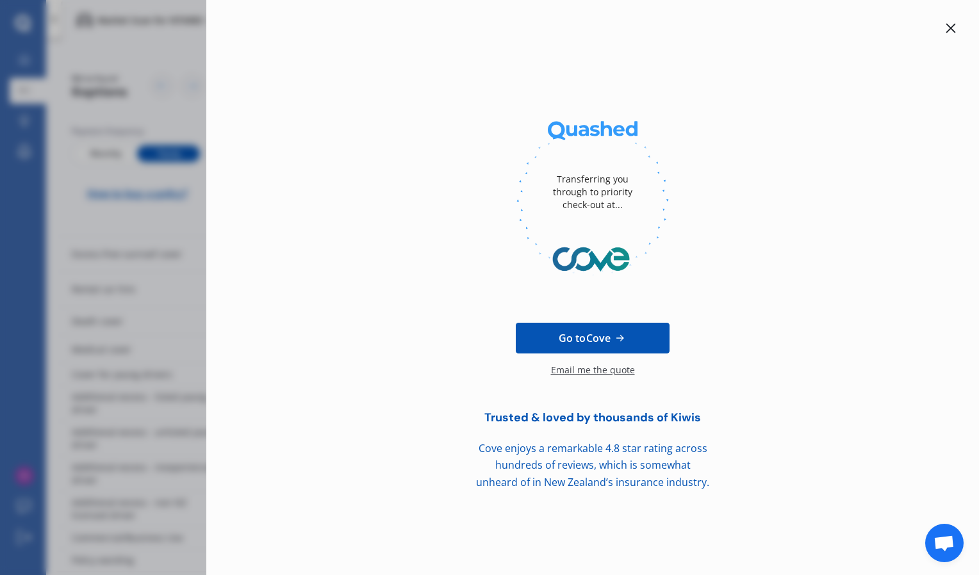
click at [947, 31] on icon at bounding box center [950, 28] width 10 height 10
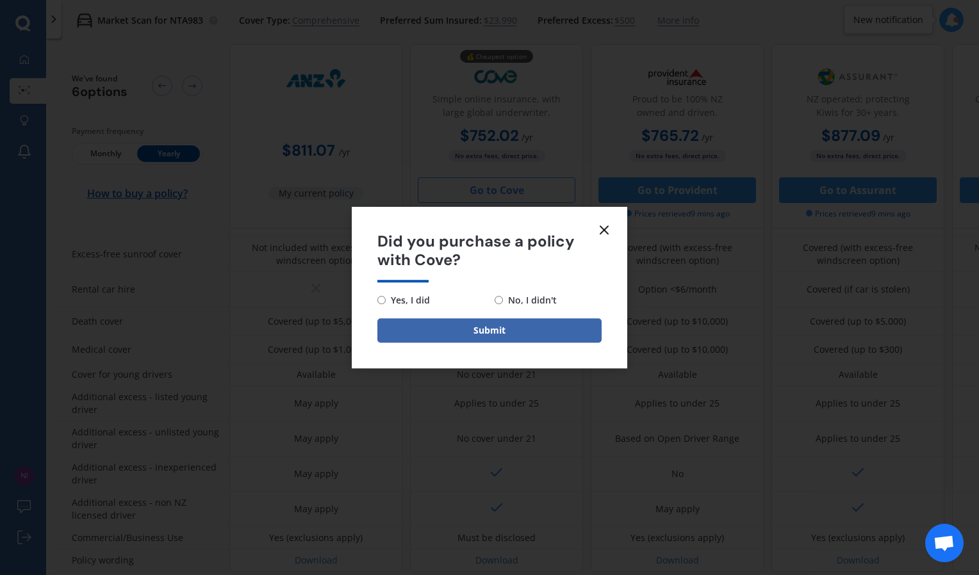
click at [499, 300] on input "No, I didn't" at bounding box center [498, 300] width 8 height 8
radio input "true"
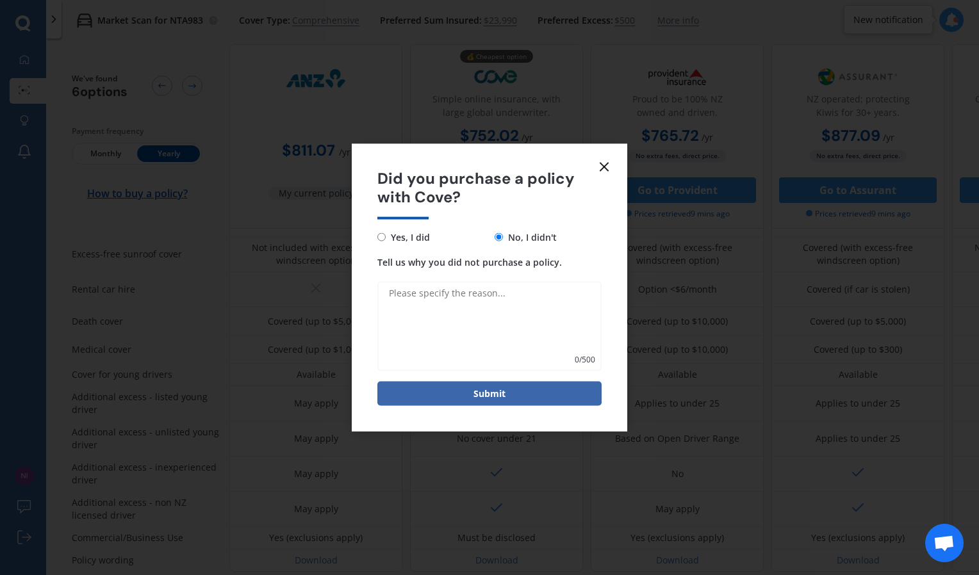
click at [601, 172] on icon at bounding box center [603, 166] width 15 height 15
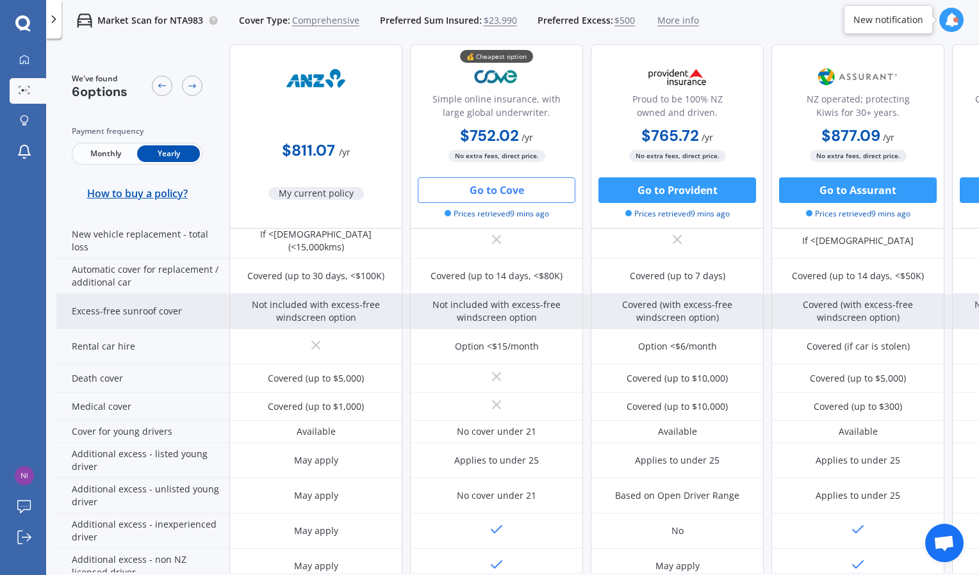
scroll to position [454, 0]
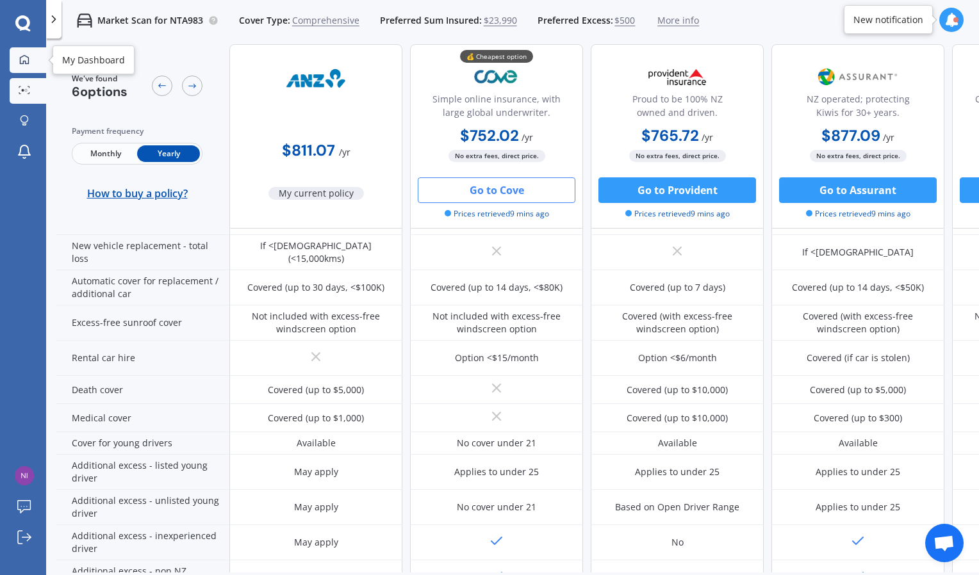
click at [26, 69] on link "My Dashboard" at bounding box center [28, 60] width 37 height 26
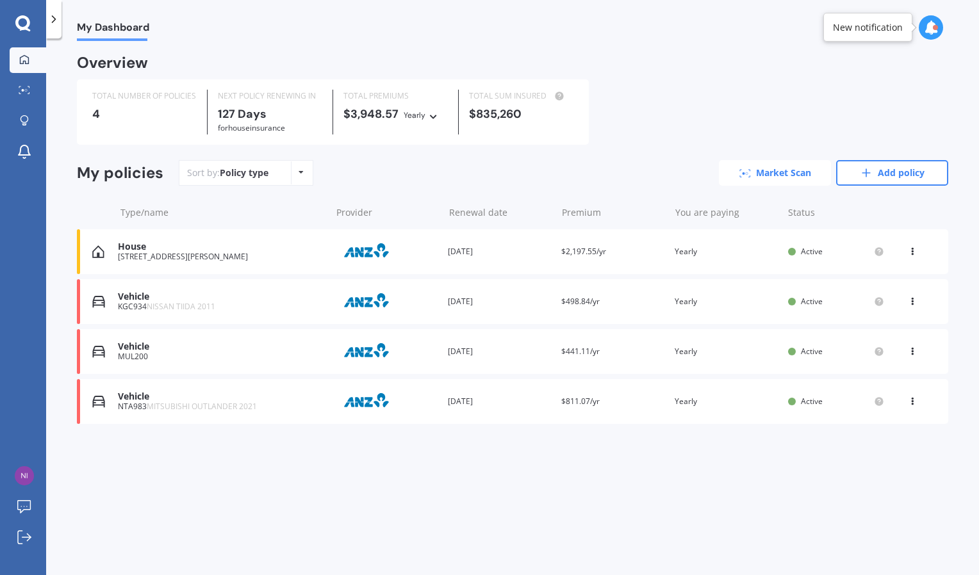
click at [754, 184] on link "Market Scan" at bounding box center [775, 173] width 112 height 26
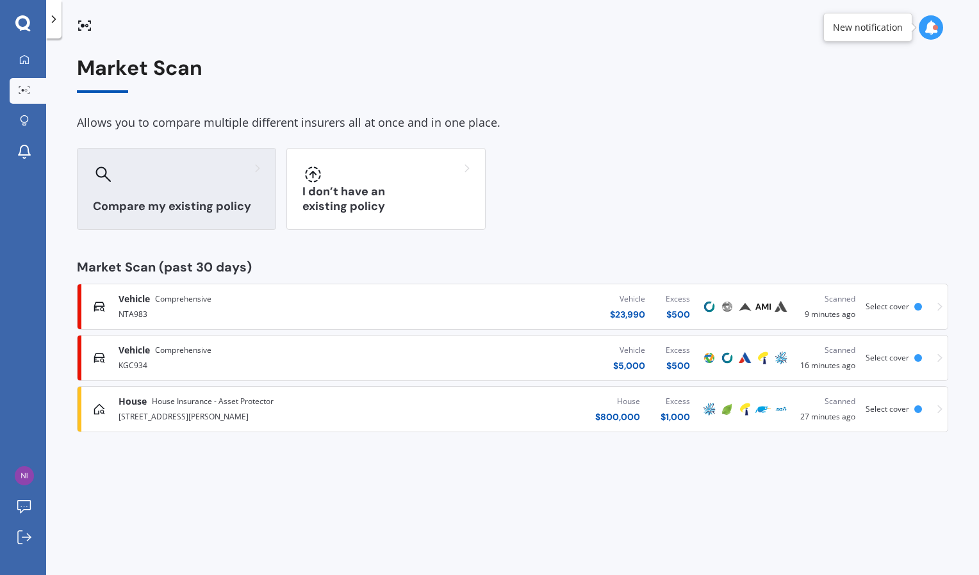
click at [211, 164] on div at bounding box center [176, 174] width 167 height 20
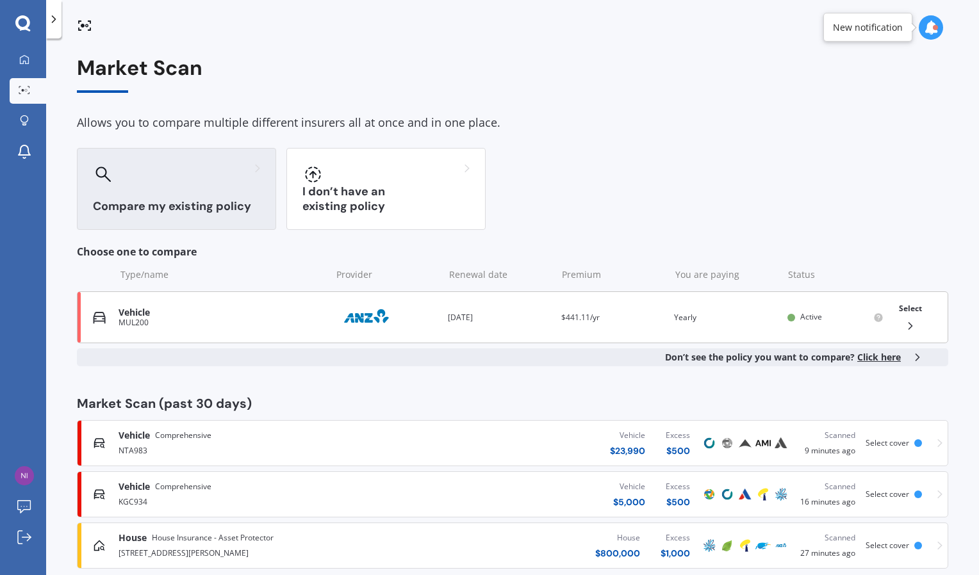
click at [904, 326] on icon at bounding box center [910, 326] width 13 height 13
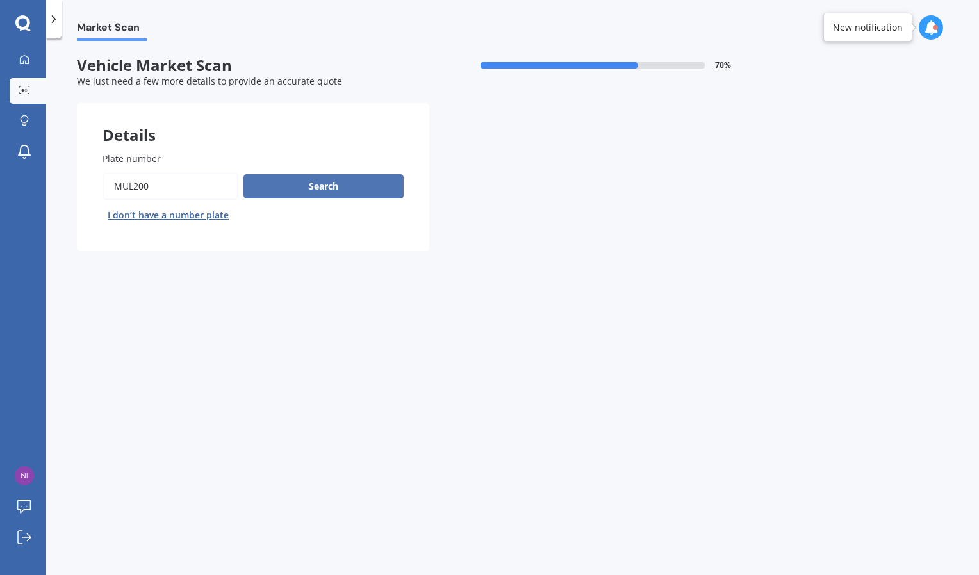
click at [304, 183] on button "Search" at bounding box center [323, 186] width 160 height 24
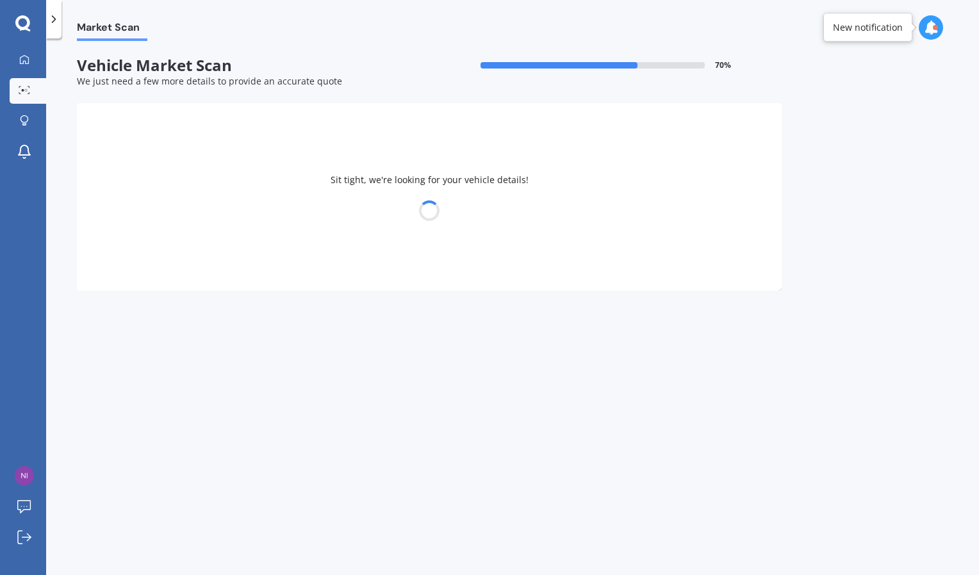
select select "TOYOTA"
select select "BLADE"
select select "05"
select select "08"
select select "1977"
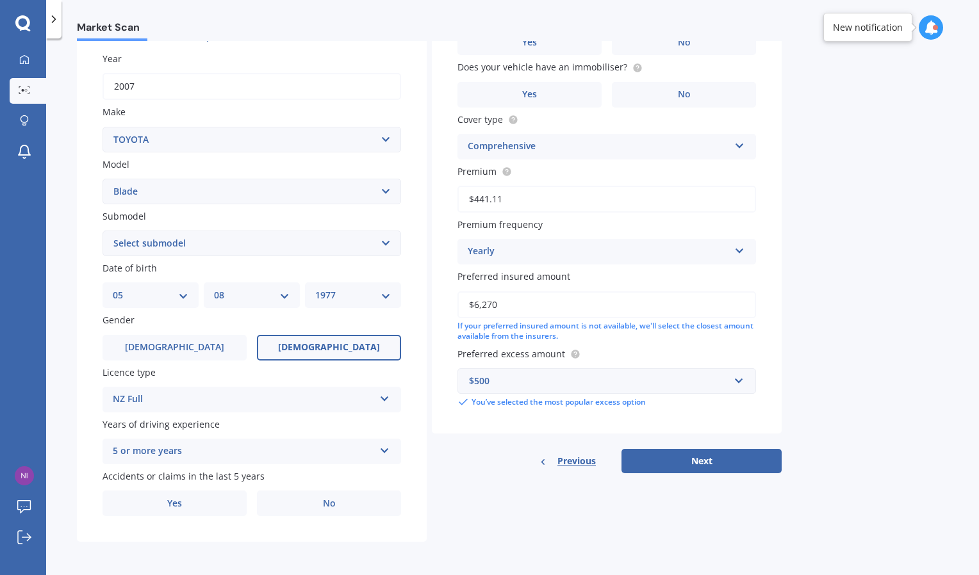
scroll to position [179, 0]
click at [178, 503] on span "Yes" at bounding box center [174, 503] width 15 height 11
click at [0, 0] on input "Yes" at bounding box center [0, 0] width 0 height 0
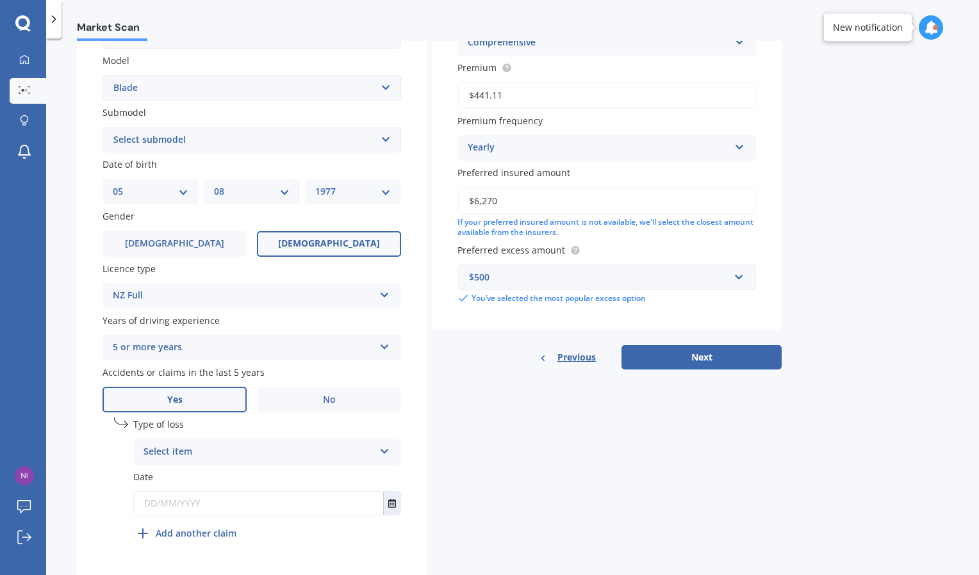
scroll to position [283, 0]
click at [244, 450] on div "Select item" at bounding box center [258, 451] width 231 height 15
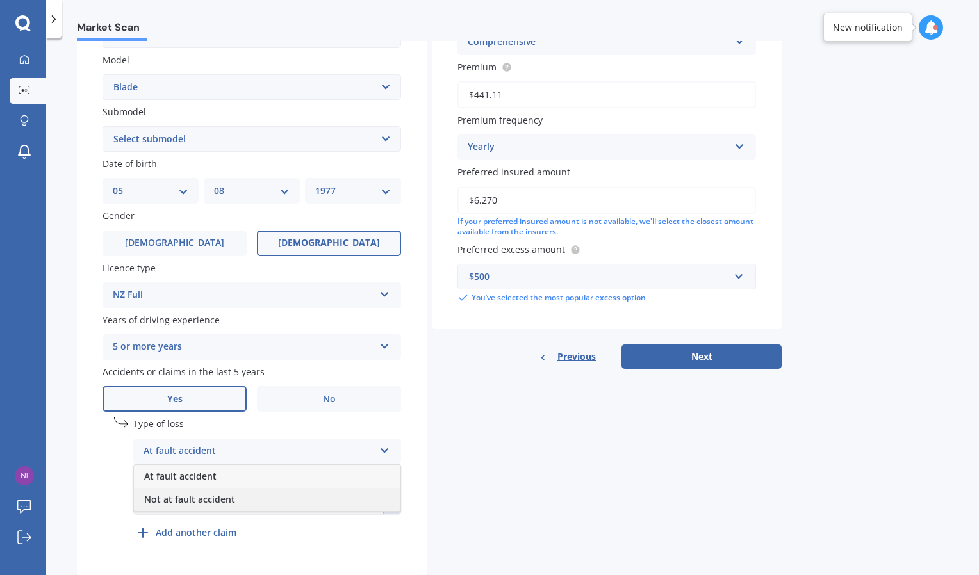
click at [212, 501] on span "Not at fault accident" at bounding box center [189, 499] width 91 height 12
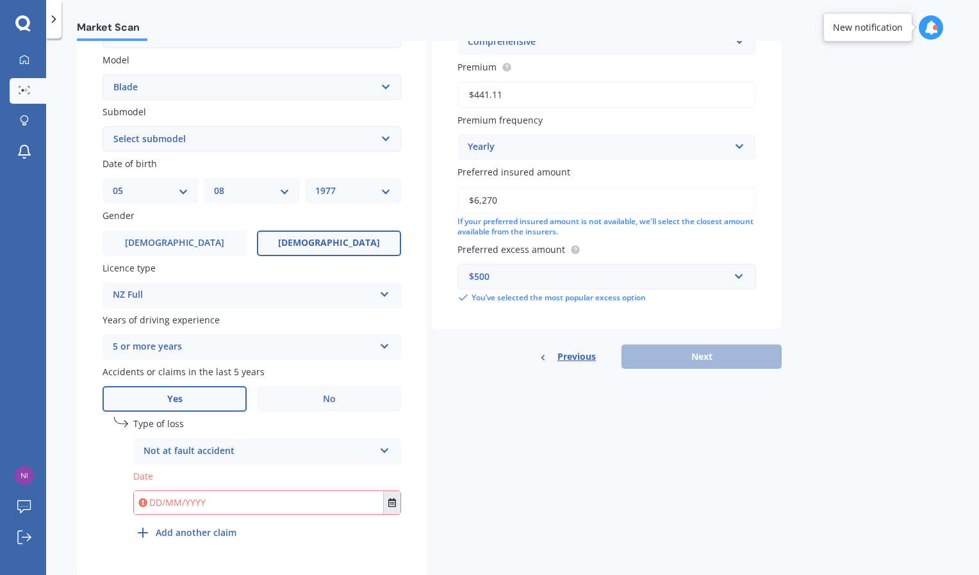
click at [386, 503] on button "Select date" at bounding box center [391, 502] width 17 height 23
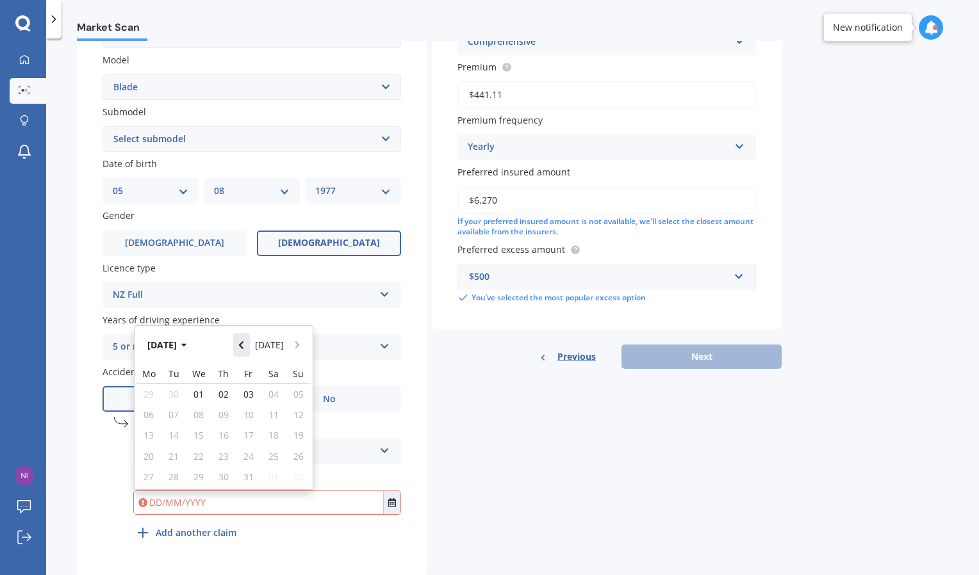
click at [244, 345] on icon "Navigate back" at bounding box center [241, 345] width 6 height 9
click at [243, 345] on icon "Navigate back" at bounding box center [241, 342] width 4 height 8
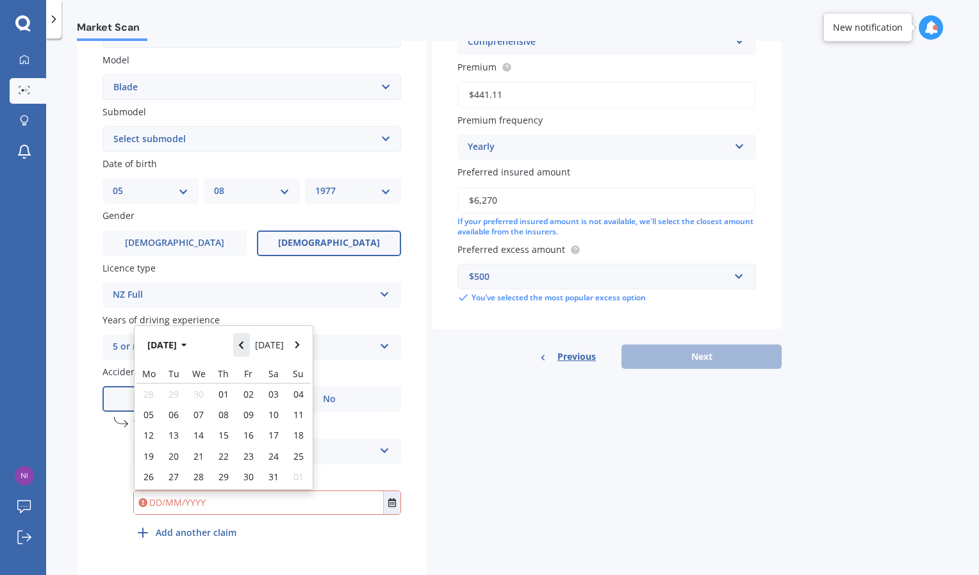
click at [244, 345] on icon "Navigate back" at bounding box center [241, 345] width 6 height 9
click at [198, 414] on span "09" at bounding box center [198, 415] width 10 height 12
type input "[DATE]"
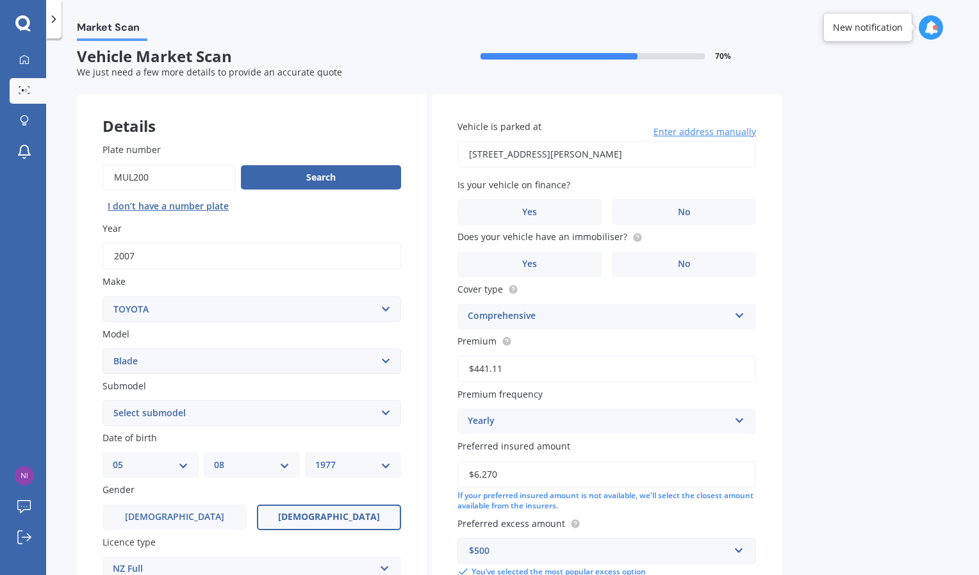
scroll to position [0, 0]
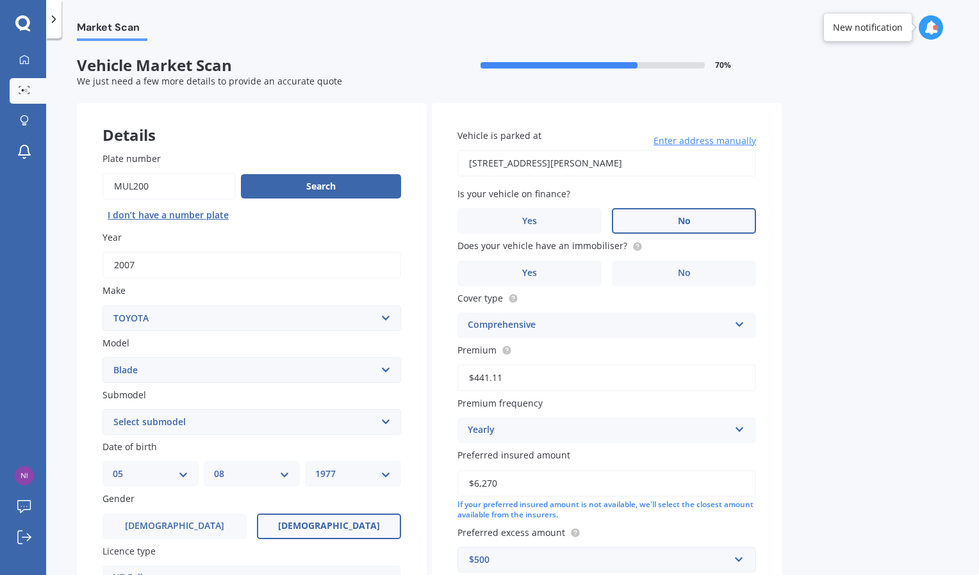
click at [688, 216] on span "No" at bounding box center [684, 221] width 13 height 11
click at [0, 0] on input "No" at bounding box center [0, 0] width 0 height 0
click at [696, 277] on label "No" at bounding box center [684, 274] width 144 height 26
click at [0, 0] on input "No" at bounding box center [0, 0] width 0 height 0
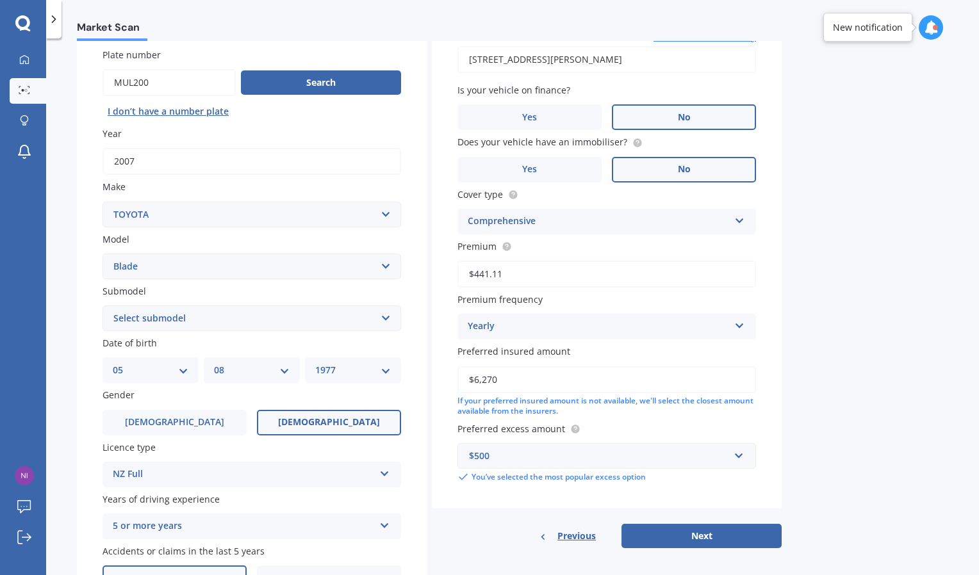
scroll to position [106, 0]
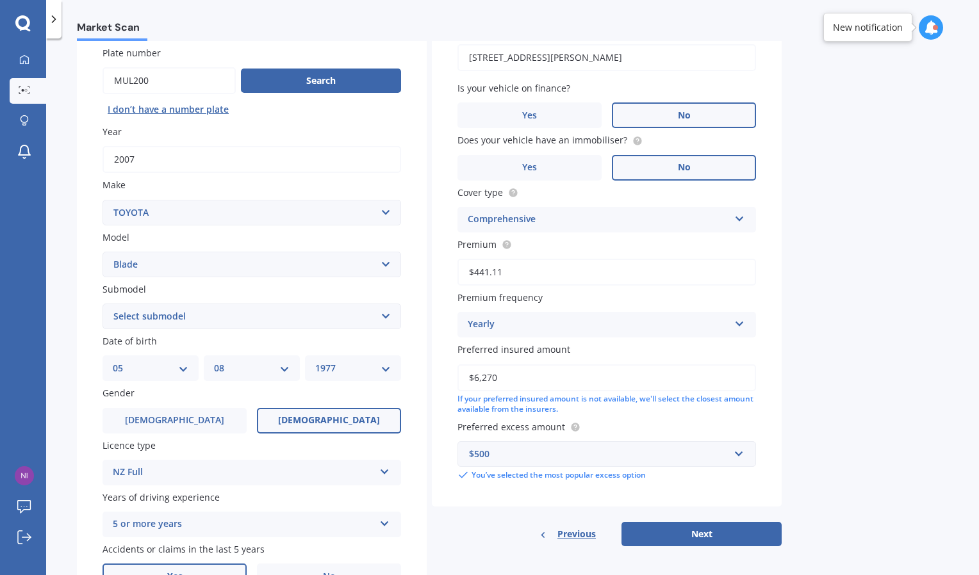
click at [336, 314] on select "Select submodel (All)" at bounding box center [251, 317] width 298 height 26
select select "(ALL)"
click at [102, 304] on select "Select submodel (All)" at bounding box center [251, 317] width 298 height 26
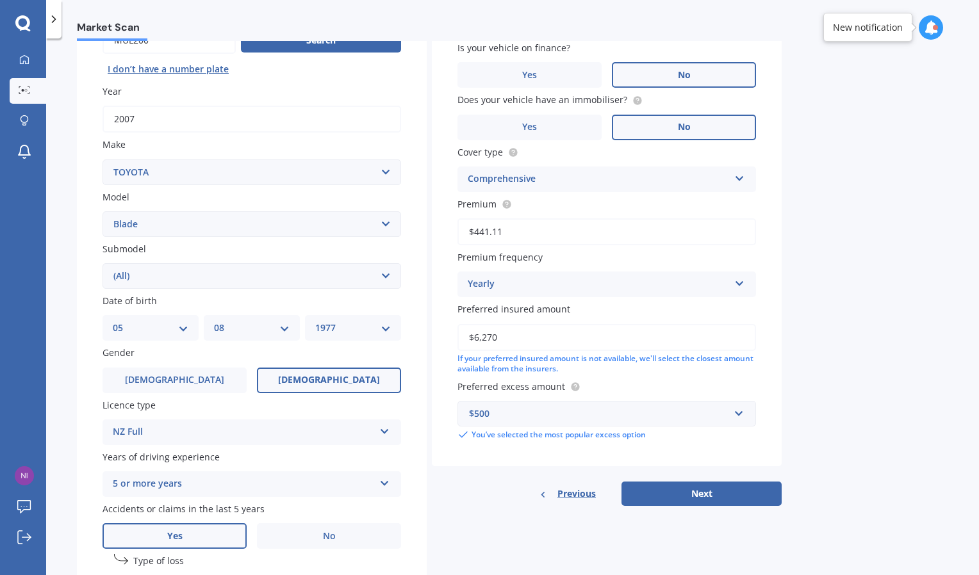
scroll to position [147, 0]
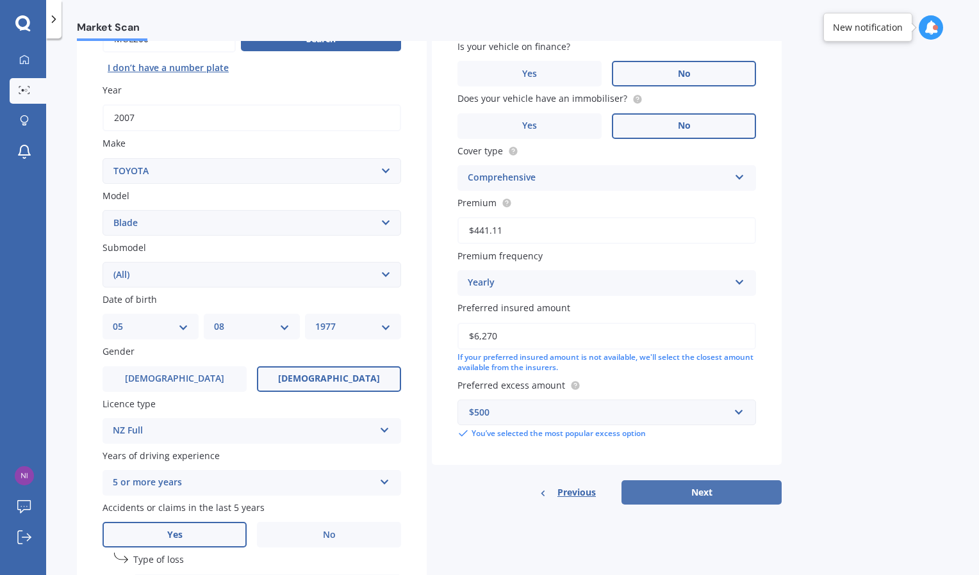
click at [687, 488] on button "Next" at bounding box center [701, 492] width 160 height 24
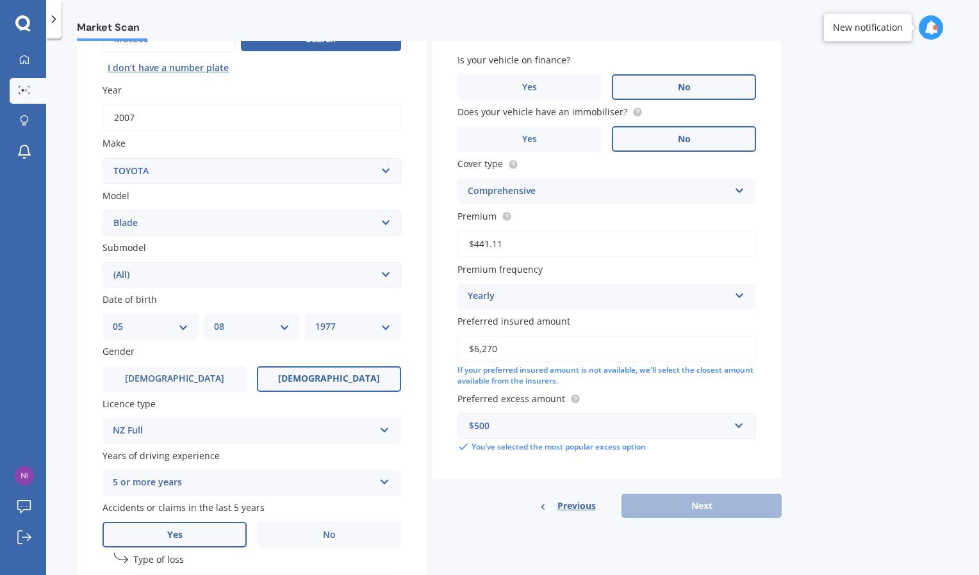
scroll to position [88, 0]
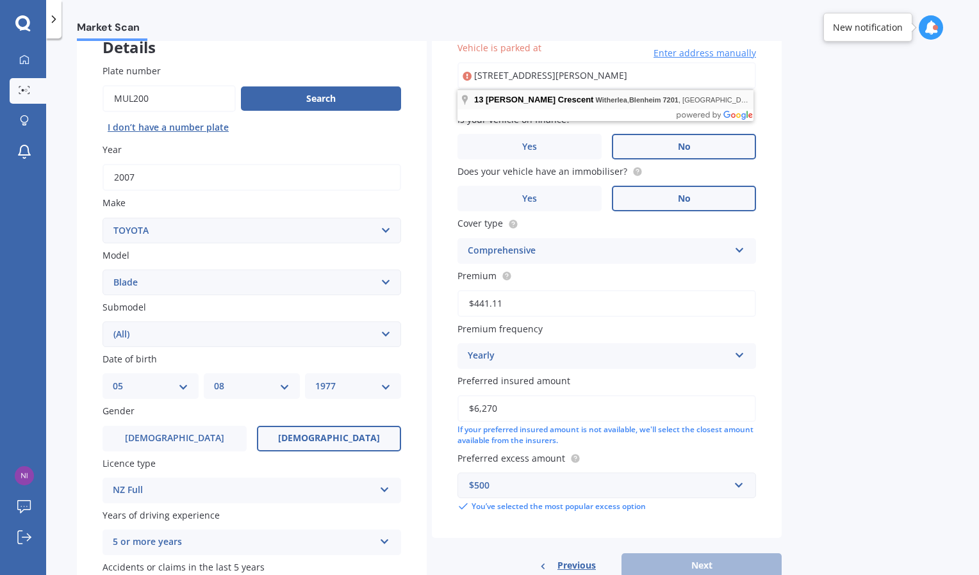
type input "[STREET_ADDRESS][PERSON_NAME]"
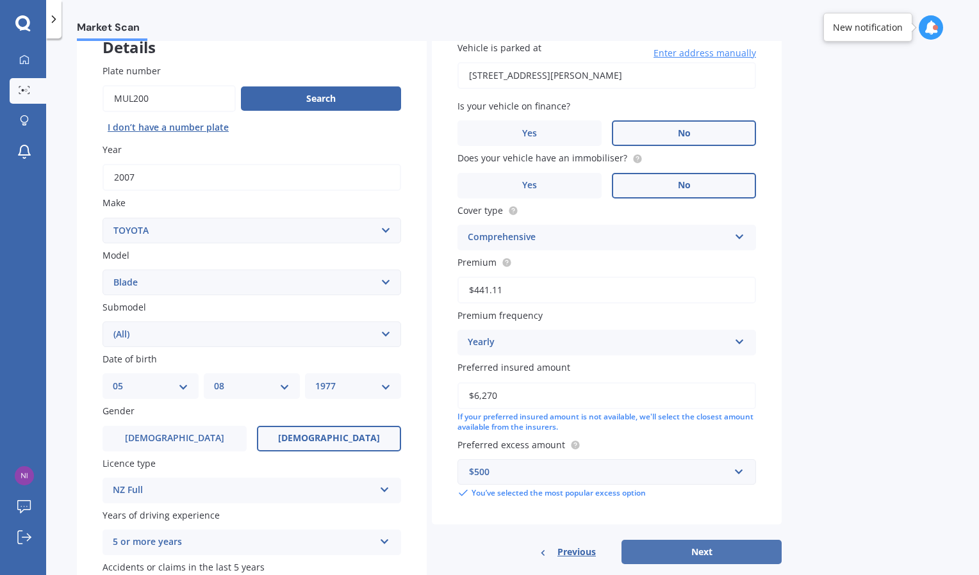
click at [715, 544] on button "Next" at bounding box center [701, 552] width 160 height 24
select select "05"
select select "08"
select select "1977"
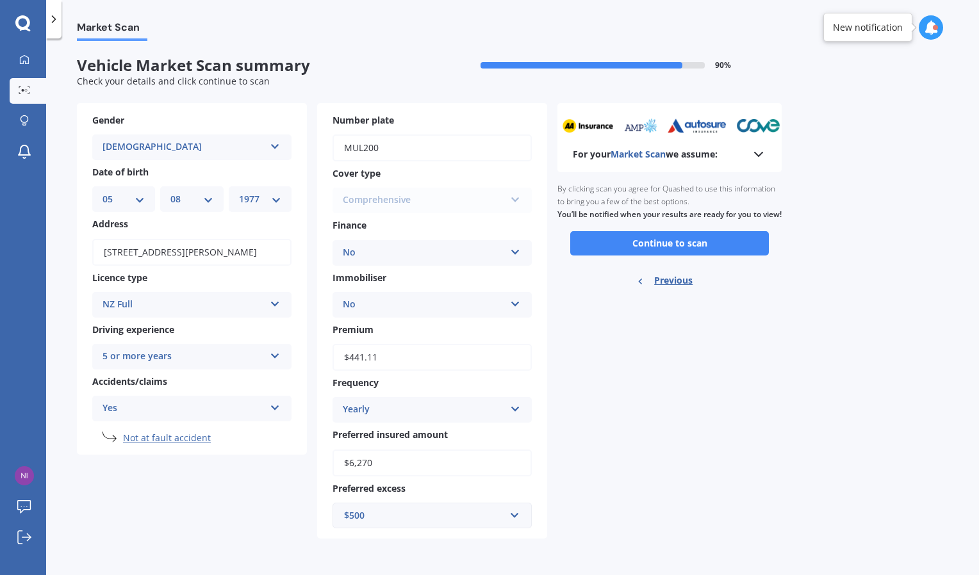
scroll to position [0, 0]
click at [703, 256] on button "Continue to scan" at bounding box center [669, 243] width 199 height 24
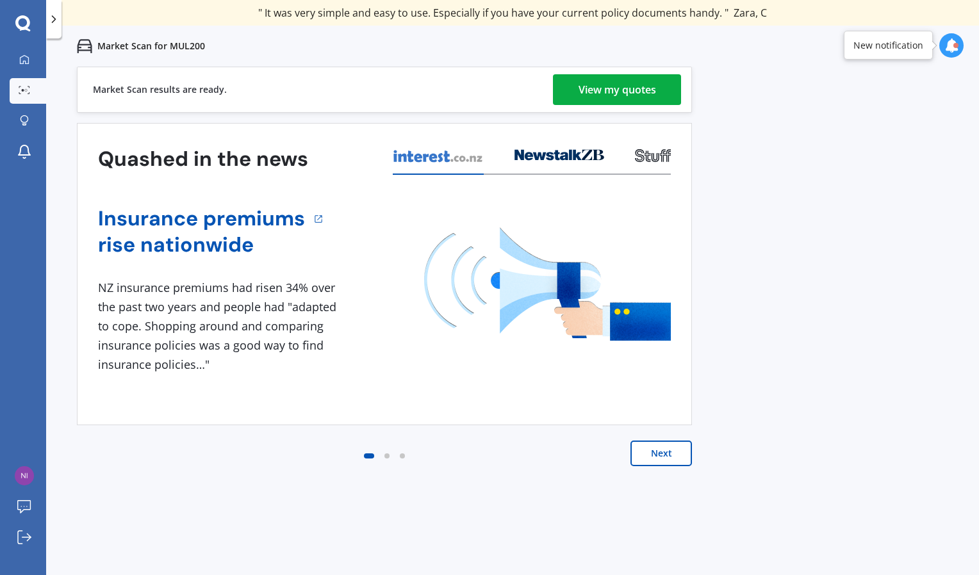
click at [604, 81] on div "View my quotes" at bounding box center [616, 89] width 77 height 31
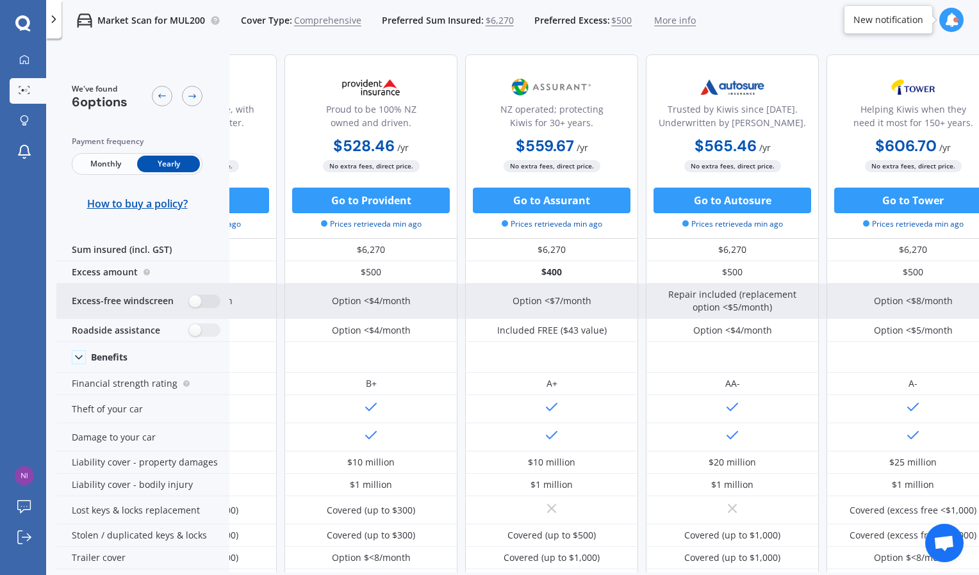
scroll to position [0, 333]
